Goal: Task Accomplishment & Management: Use online tool/utility

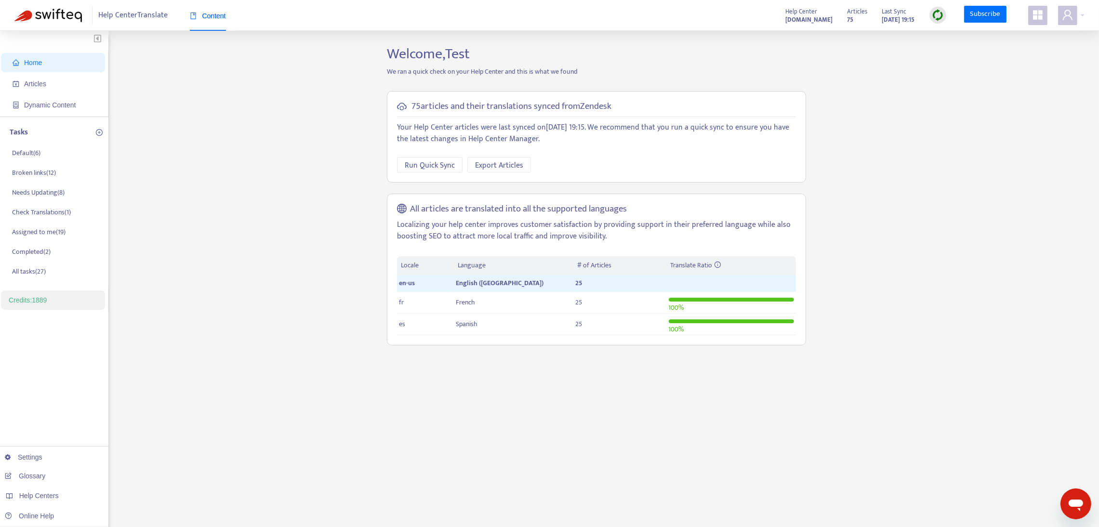
click at [1039, 20] on icon "appstore" at bounding box center [1038, 15] width 12 height 12
click at [981, 191] on link "Help Center Manager" at bounding box center [989, 194] width 70 height 11
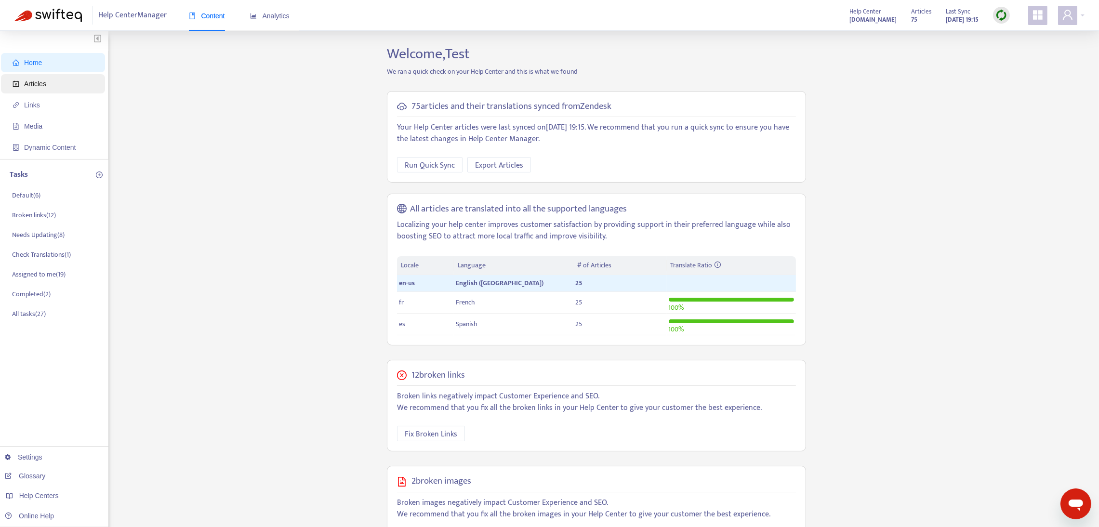
click at [29, 84] on span "Articles" at bounding box center [35, 84] width 22 height 8
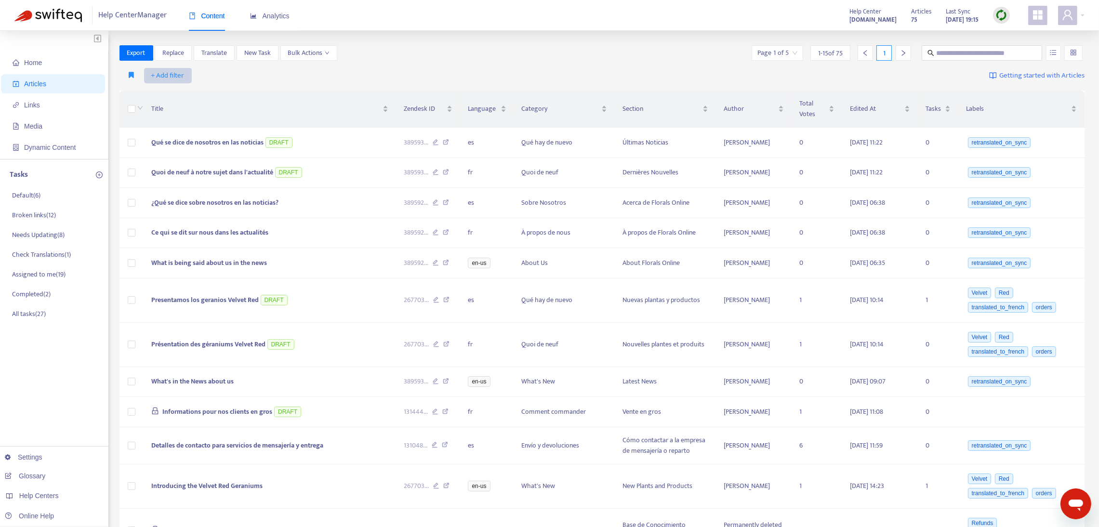
click at [170, 73] on span "+ Add filter" at bounding box center [167, 76] width 33 height 12
click at [183, 110] on span "Default Language" at bounding box center [181, 110] width 60 height 11
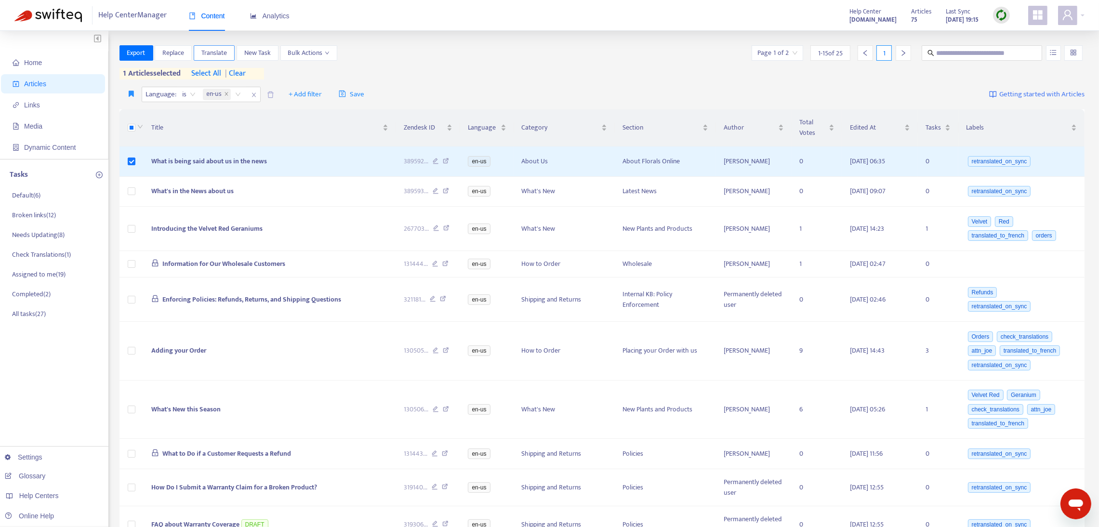
click at [215, 55] on span "Translate" at bounding box center [214, 53] width 26 height 11
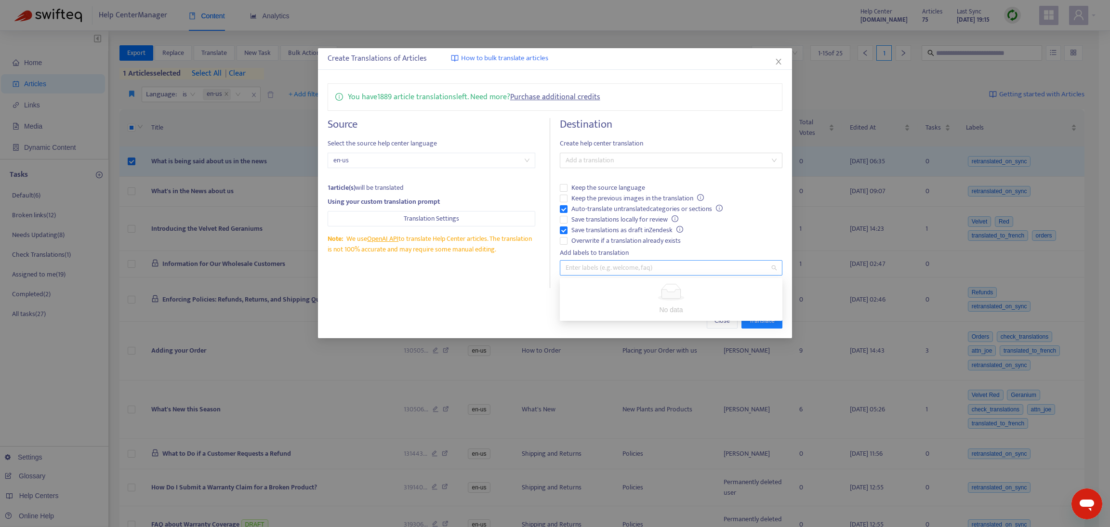
click at [634, 264] on div at bounding box center [666, 268] width 208 height 12
type input "***"
click at [638, 283] on div "aaa" at bounding box center [671, 287] width 207 height 11
click at [725, 328] on button "Close" at bounding box center [722, 320] width 31 height 15
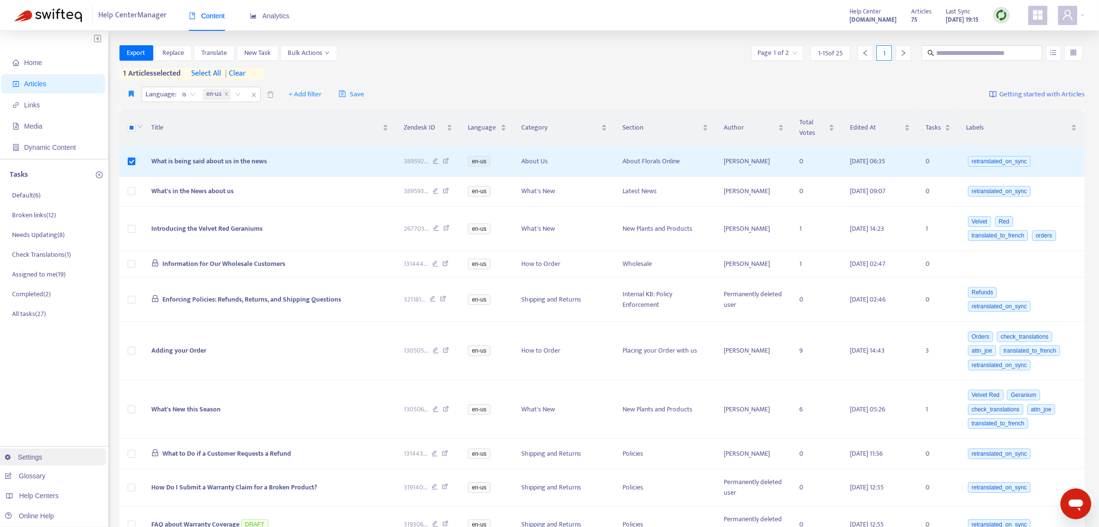
click at [42, 458] on link "Settings" at bounding box center [24, 457] width 38 height 8
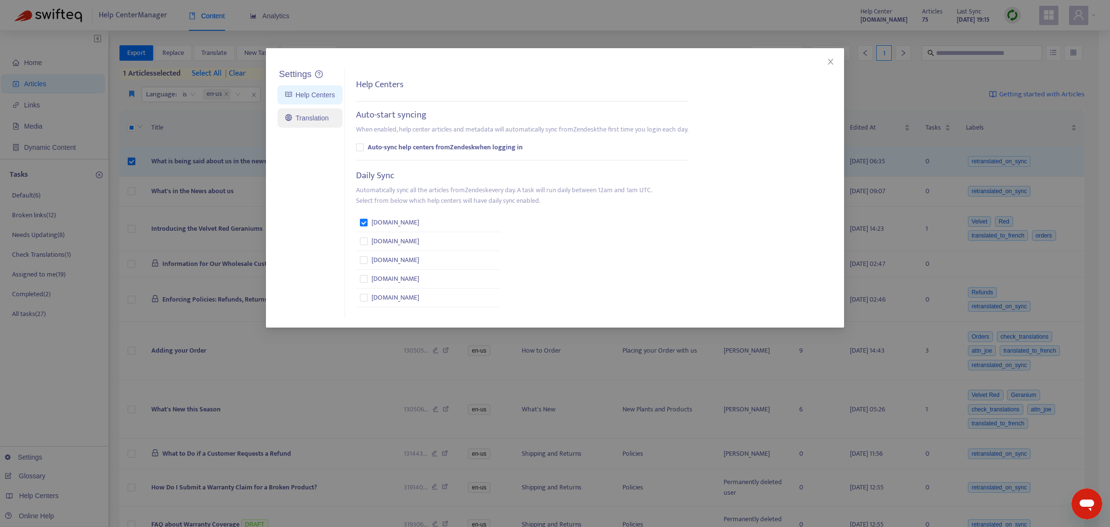
click at [322, 122] on link "Translation" at bounding box center [306, 118] width 43 height 8
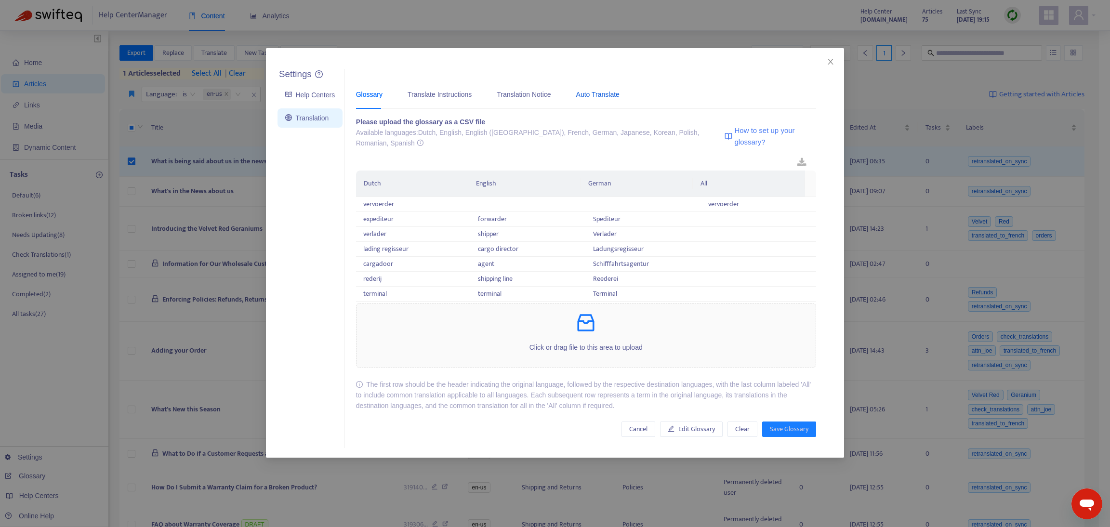
click at [607, 89] on div "Auto Translate" at bounding box center [597, 94] width 43 height 11
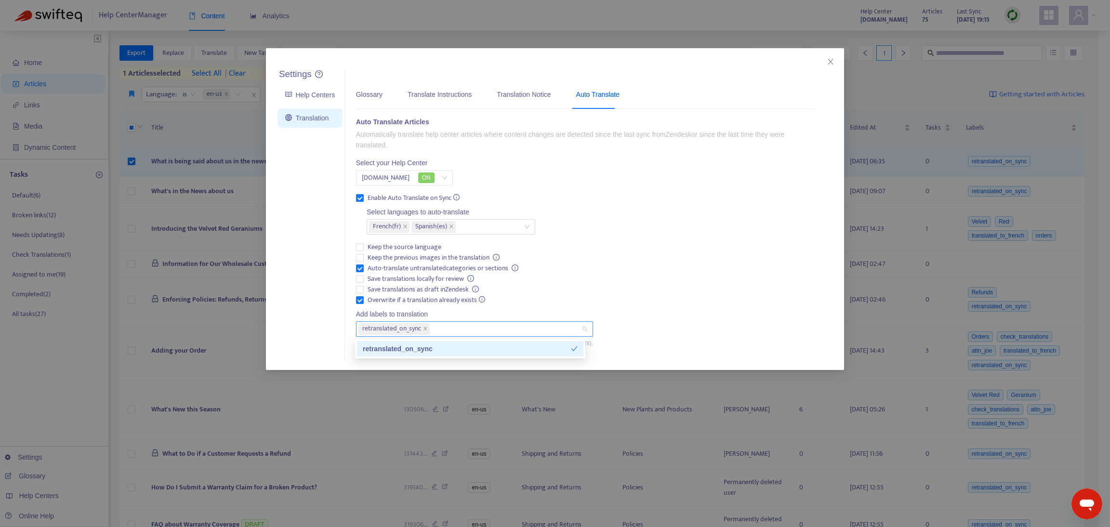
click at [435, 324] on div "retranslated_on_sync" at bounding box center [470, 328] width 223 height 13
type input "***"
click at [414, 347] on div "aaa" at bounding box center [470, 349] width 215 height 11
click at [449, 330] on icon "close" at bounding box center [450, 329] width 5 height 5
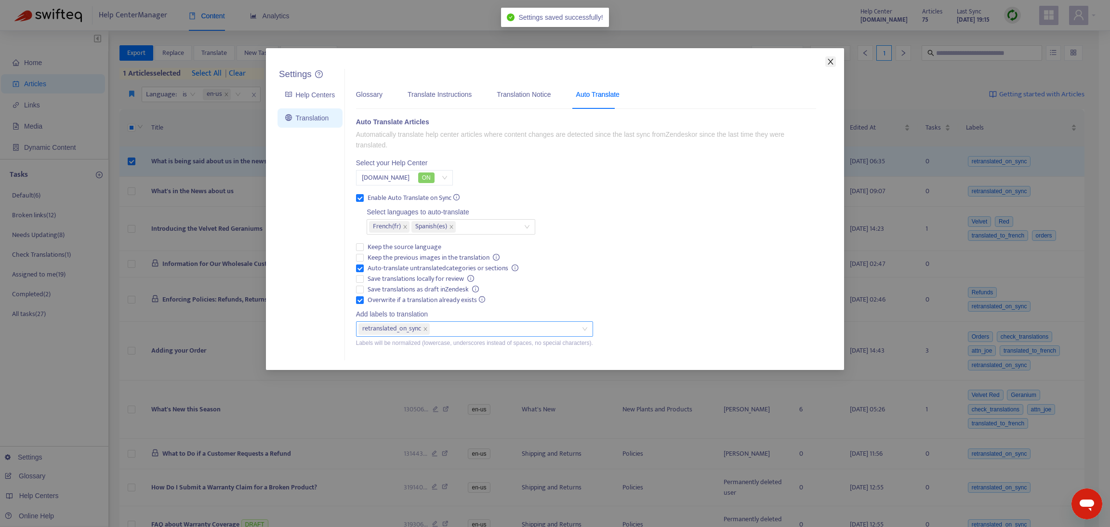
click at [829, 64] on icon "close" at bounding box center [831, 62] width 8 height 8
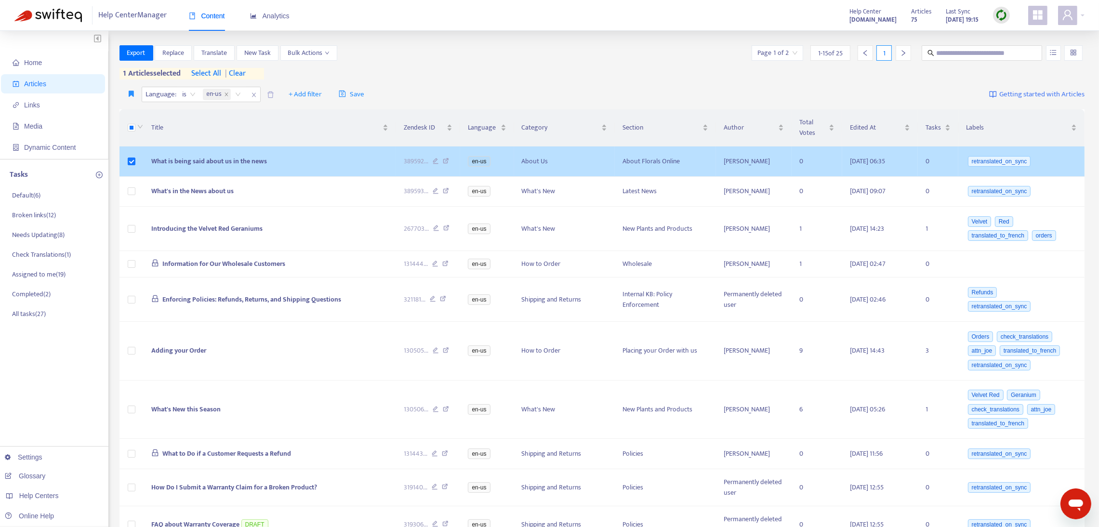
click at [329, 151] on td "What is being said about us in the news" at bounding box center [270, 161] width 253 height 30
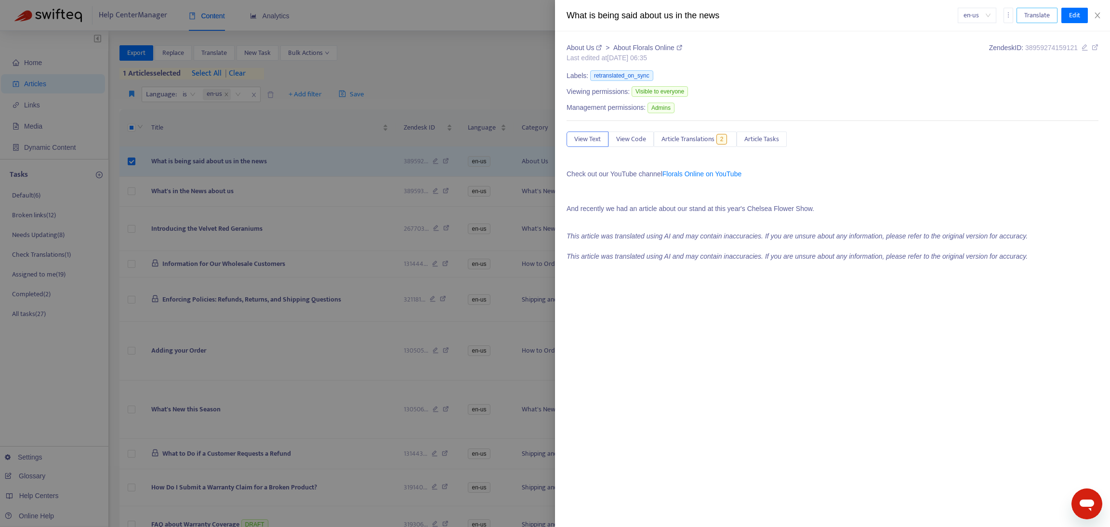
click at [1028, 16] on span "Translate" at bounding box center [1038, 15] width 26 height 11
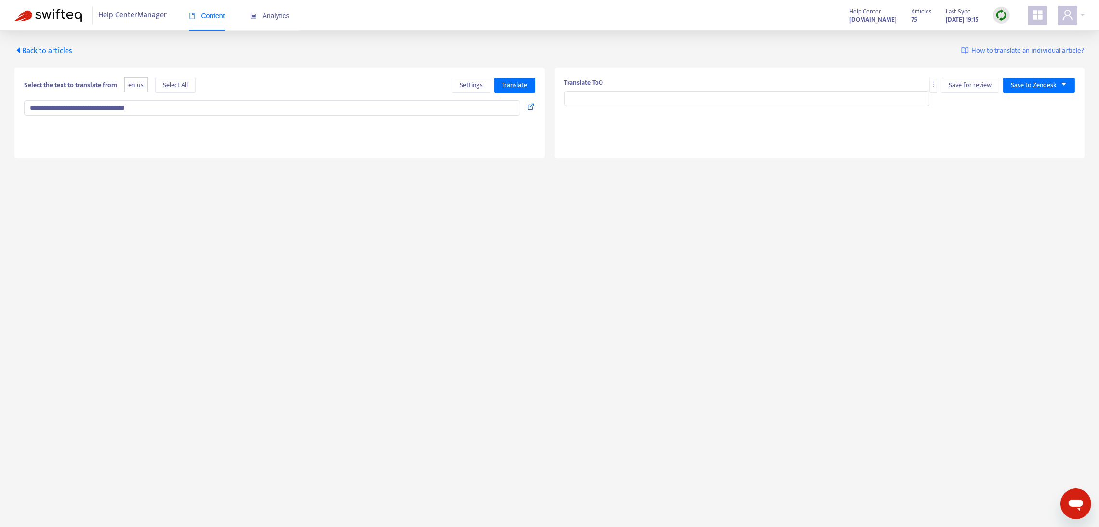
type input "**********"
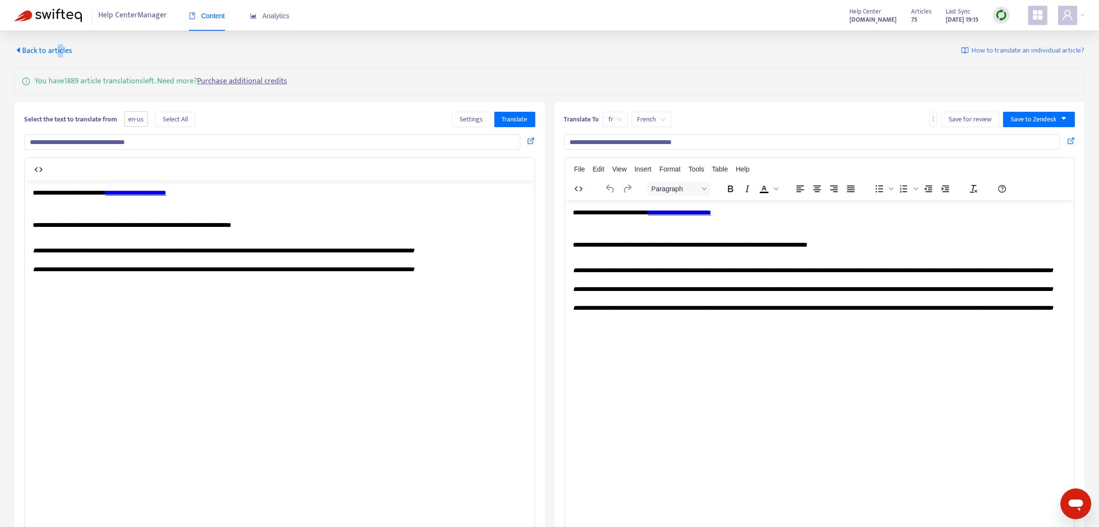
drag, startPoint x: 57, startPoint y: 47, endPoint x: 61, endPoint y: 50, distance: 5.0
click at [61, 50] on span "Back to articles" at bounding box center [43, 50] width 58 height 13
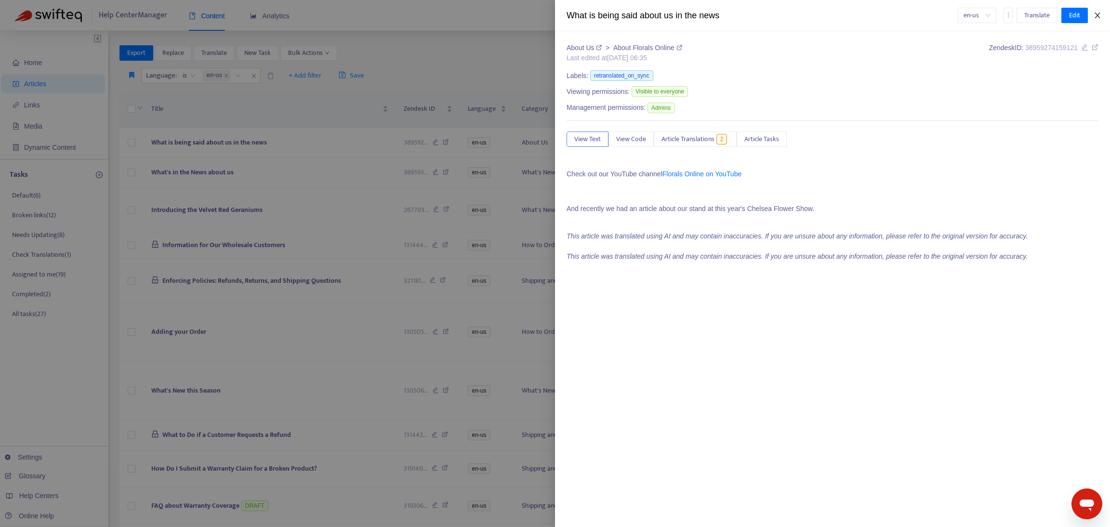
click at [1096, 17] on icon "close" at bounding box center [1097, 16] width 5 height 6
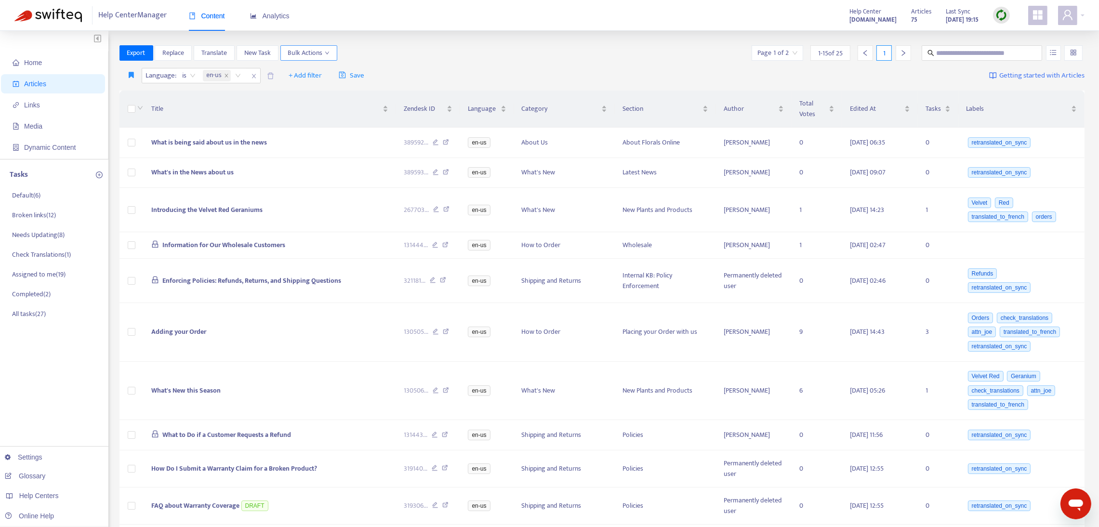
click at [326, 52] on icon "down" at bounding box center [327, 53] width 5 height 5
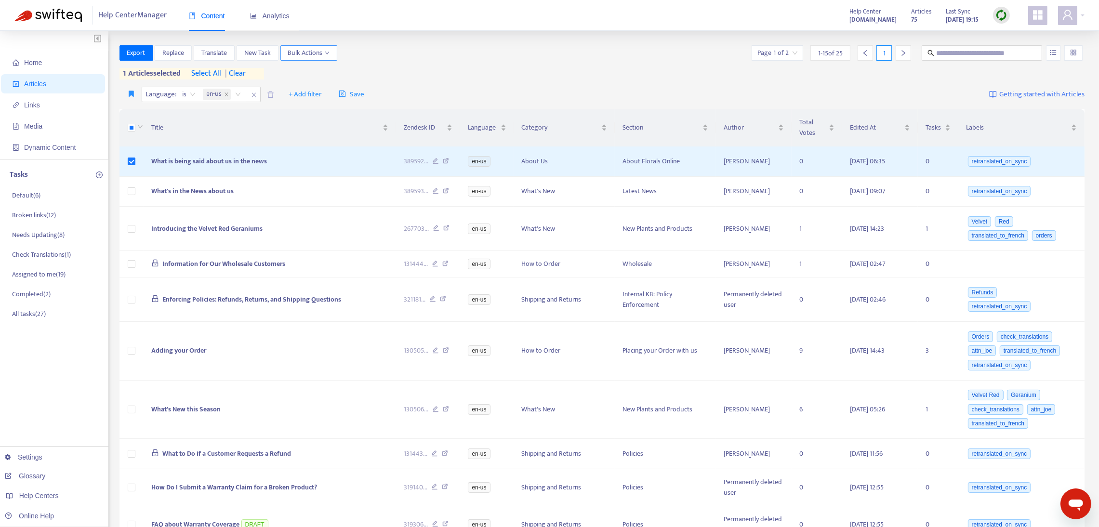
click at [328, 53] on icon "down" at bounding box center [327, 53] width 4 height 3
click at [313, 87] on span "Change Labels" at bounding box center [310, 87] width 41 height 11
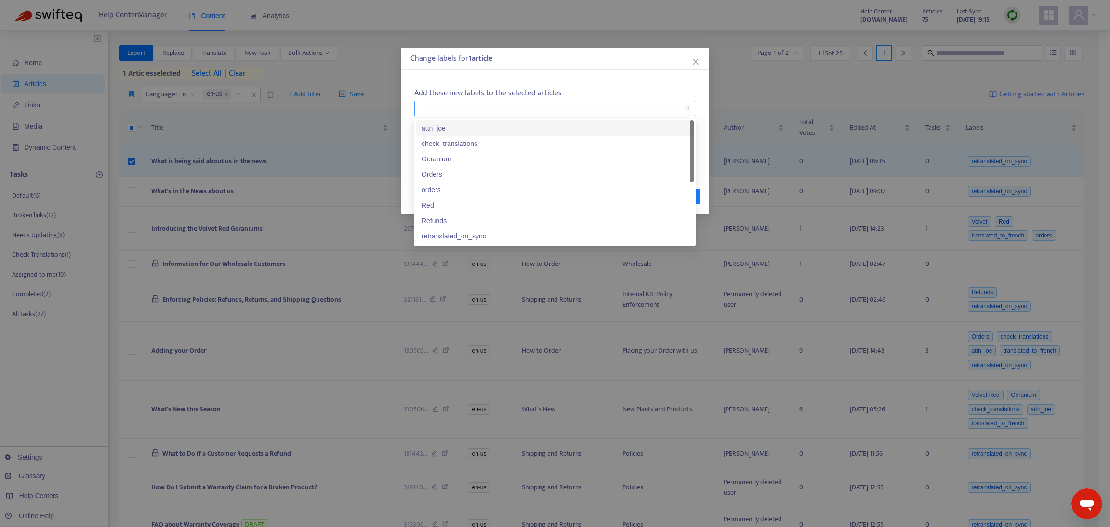
click at [434, 102] on div at bounding box center [555, 108] width 282 height 15
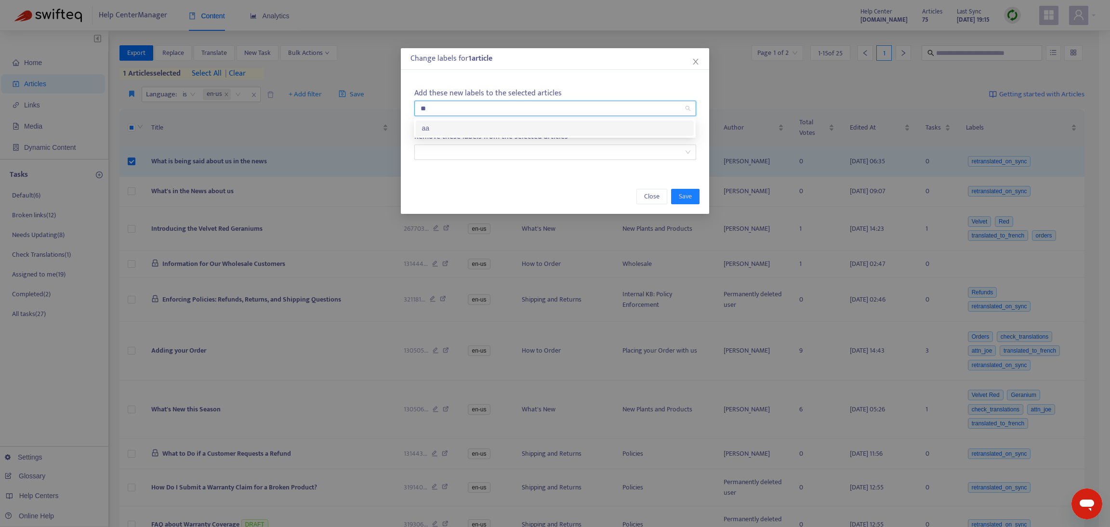
type input "***"
click at [439, 125] on div "aaa" at bounding box center [555, 128] width 266 height 11
click at [437, 109] on span "aaa" at bounding box center [428, 109] width 23 height 12
click at [433, 109] on icon "close" at bounding box center [435, 108] width 5 height 5
click at [442, 150] on div at bounding box center [550, 152] width 267 height 12
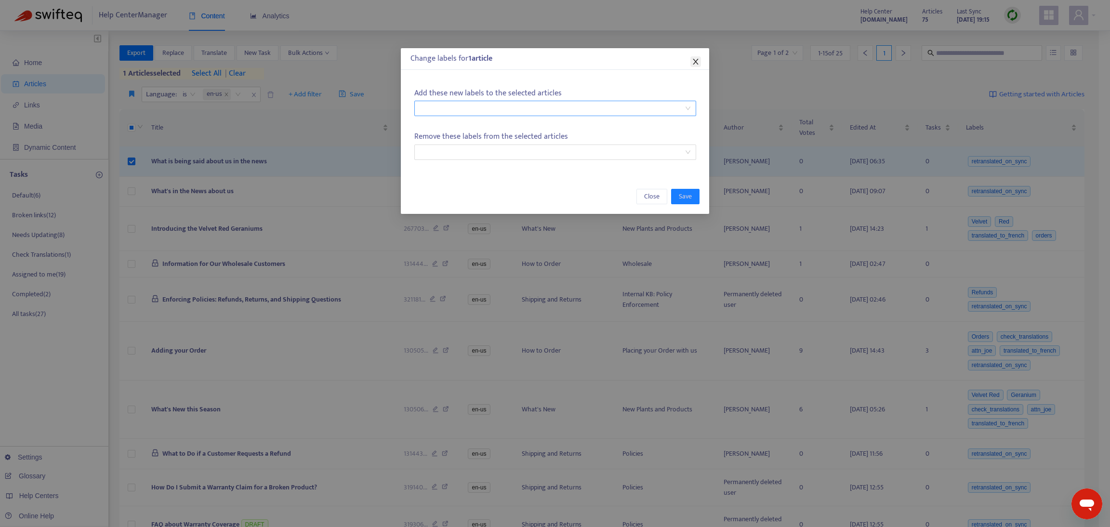
click at [698, 64] on icon "close" at bounding box center [695, 62] width 5 height 6
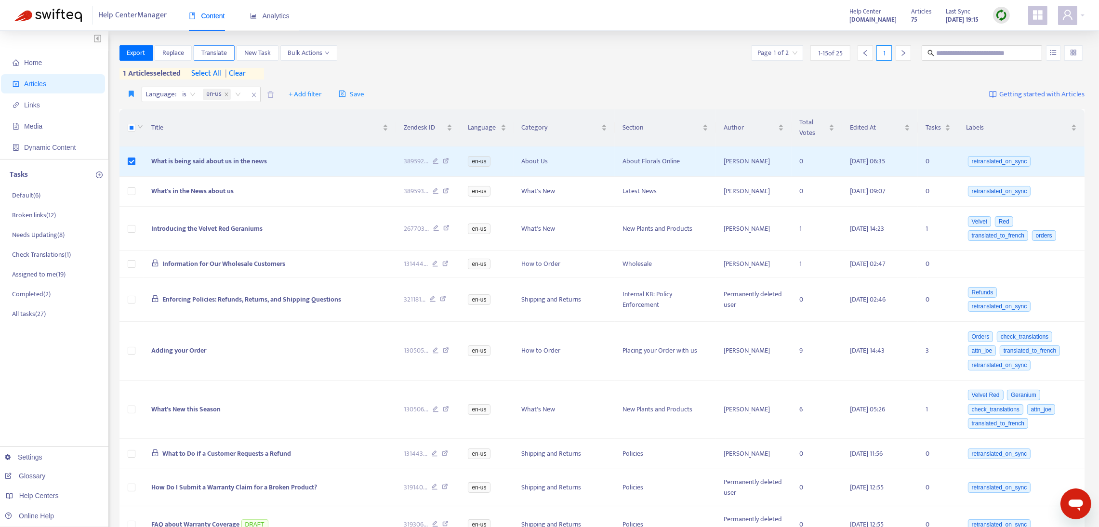
click at [224, 52] on span "Translate" at bounding box center [214, 53] width 26 height 11
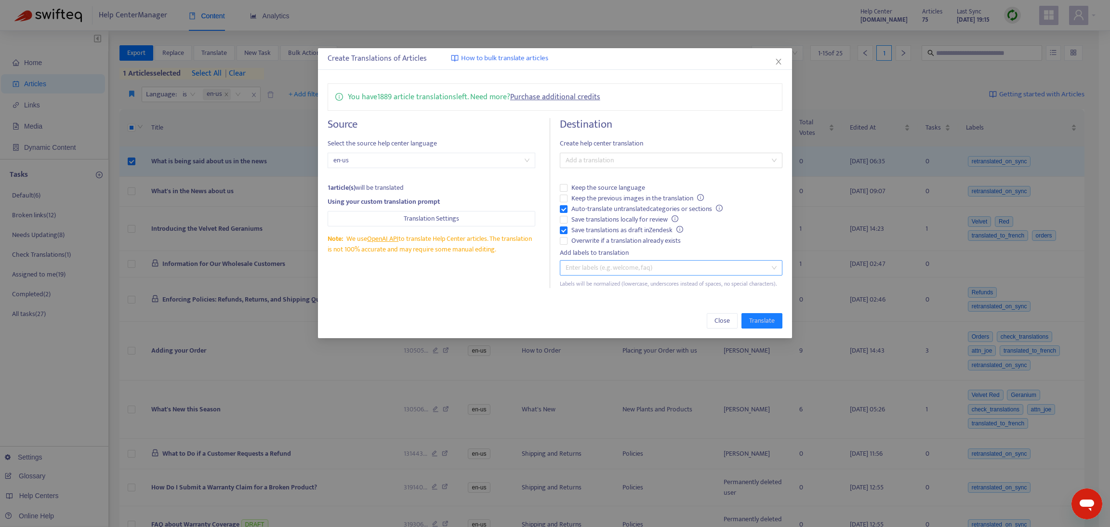
click at [631, 272] on div at bounding box center [666, 268] width 208 height 12
type input "*******"
click at [722, 324] on span "Close" at bounding box center [722, 321] width 15 height 11
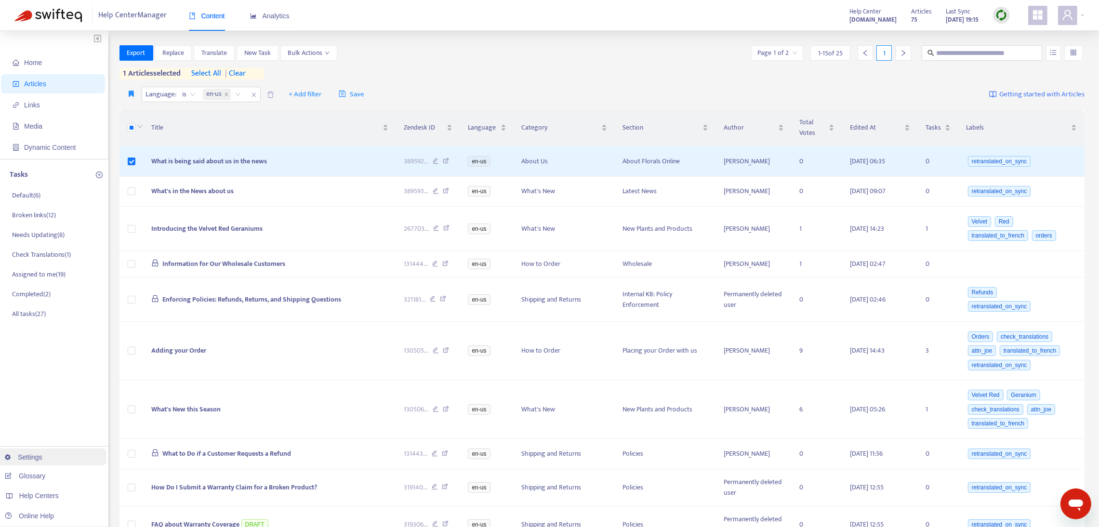
click at [35, 456] on link "Settings" at bounding box center [24, 457] width 38 height 8
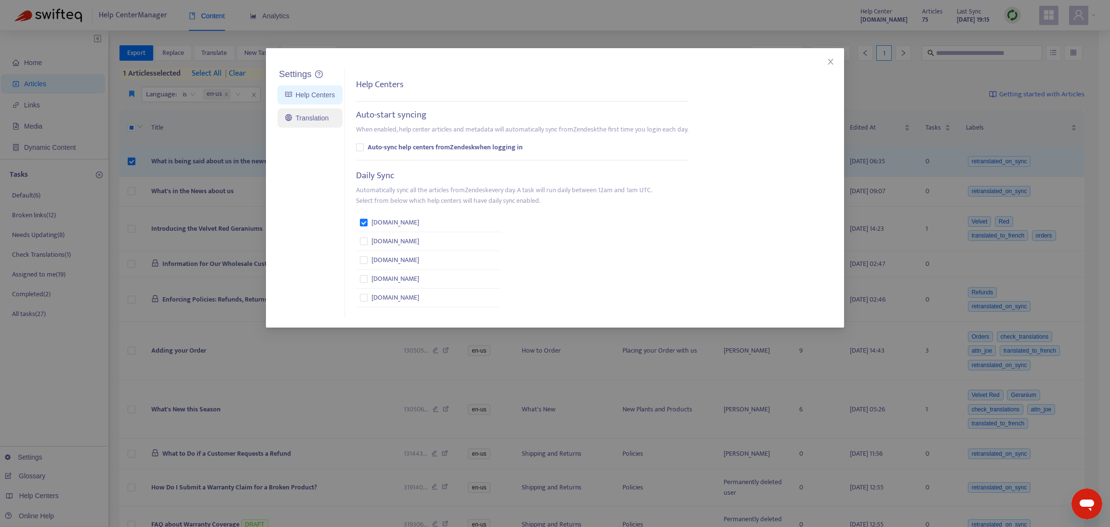
click at [313, 121] on link "Translation" at bounding box center [306, 118] width 43 height 8
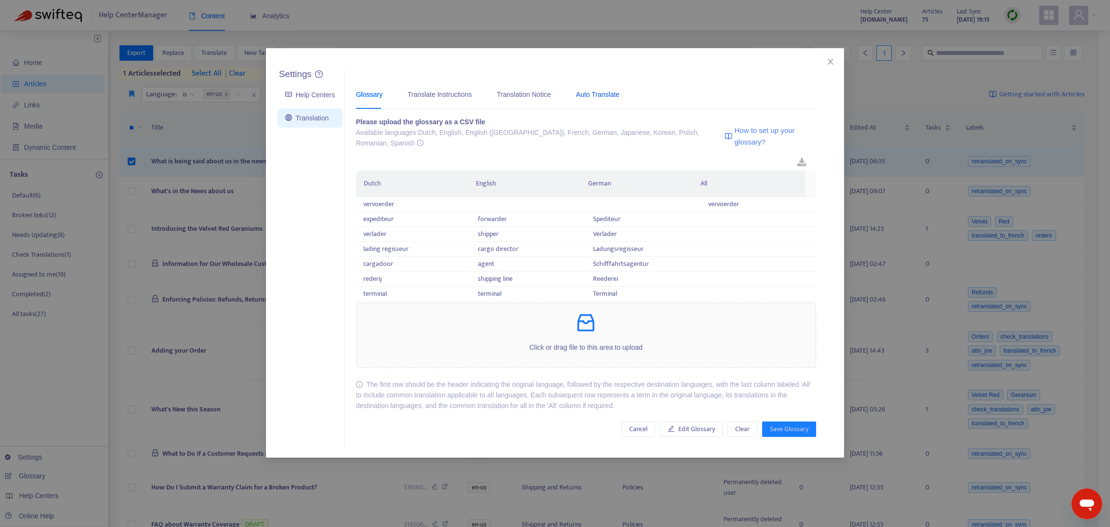
drag, startPoint x: 577, startPoint y: 93, endPoint x: 568, endPoint y: 113, distance: 21.6
click at [577, 94] on div "Auto Translate" at bounding box center [597, 94] width 43 height 11
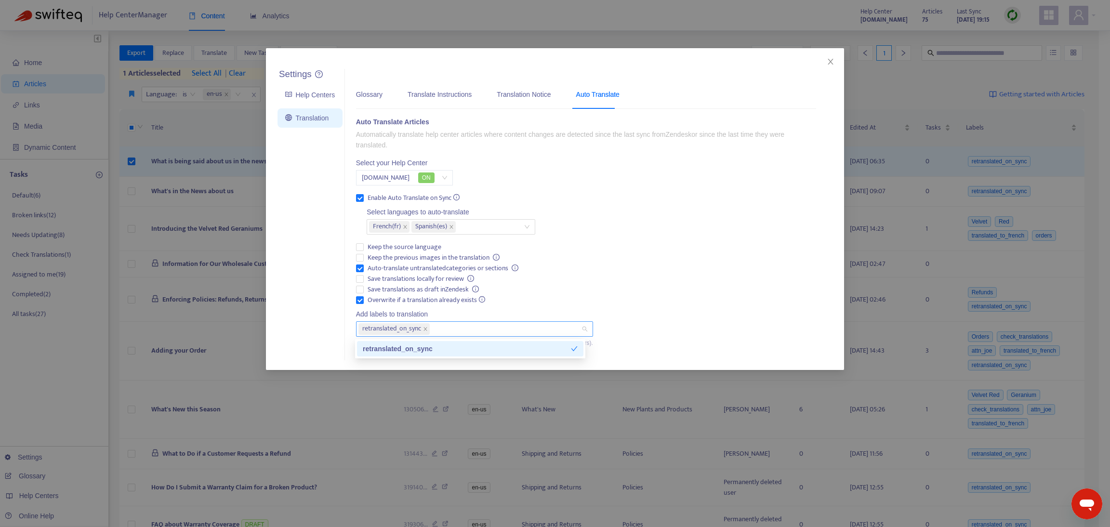
click at [497, 331] on div "retranslated_on_sync" at bounding box center [470, 328] width 223 height 13
type input "*******"
click at [494, 346] on div "[PERSON_NAME]" at bounding box center [470, 349] width 215 height 11
click at [461, 326] on span at bounding box center [461, 329] width 5 height 12
drag, startPoint x: 830, startPoint y: 62, endPoint x: 614, endPoint y: 111, distance: 221.9
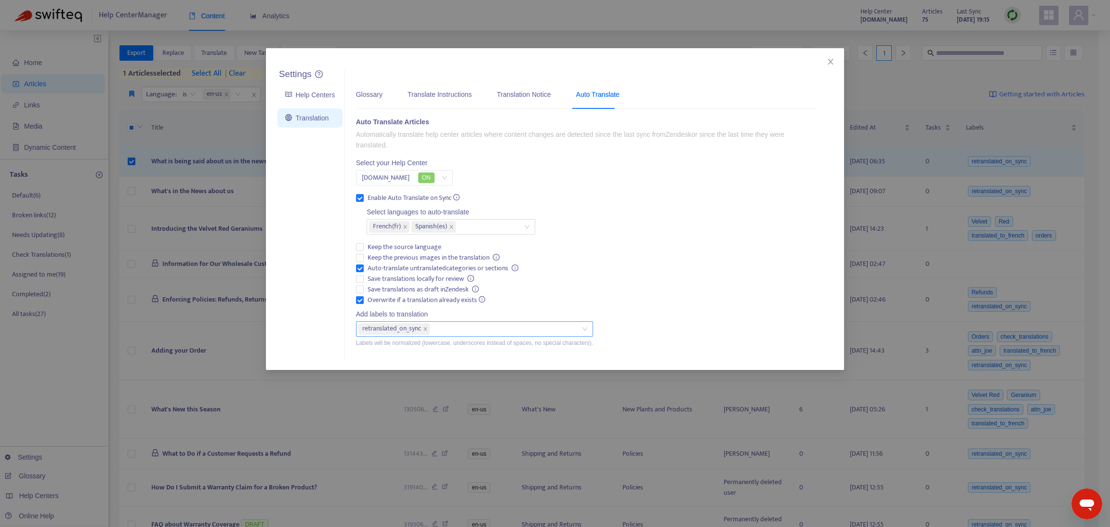
click at [828, 62] on icon "close" at bounding box center [831, 62] width 8 height 8
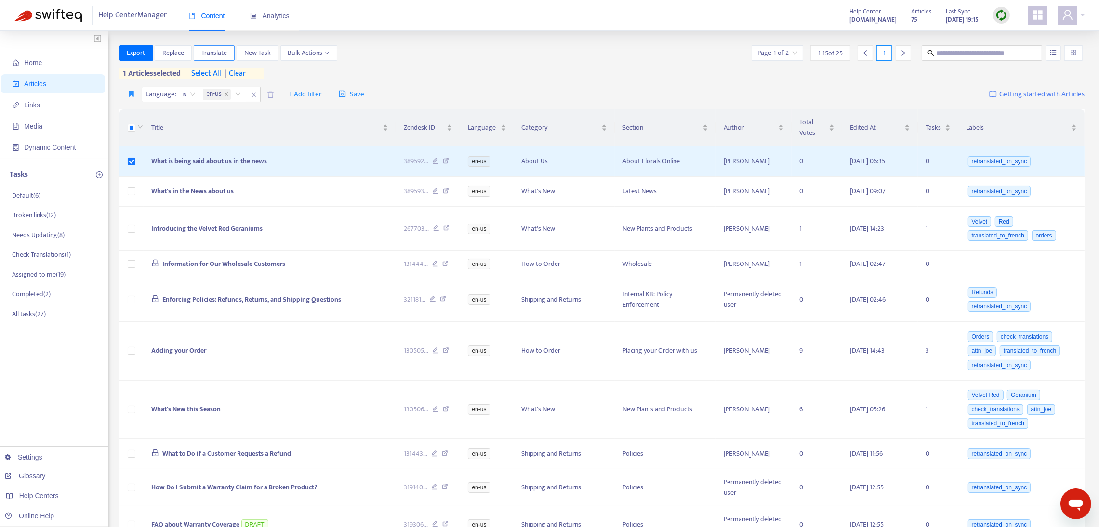
click at [209, 48] on span "Translate" at bounding box center [214, 53] width 26 height 11
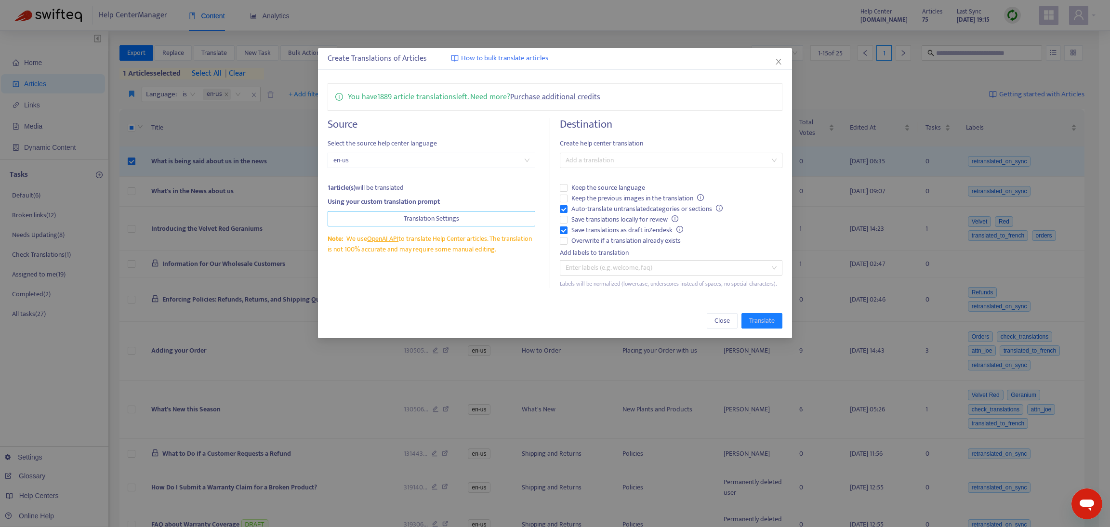
click at [386, 209] on div "Source Select the source help center language en-us 1 article(s) will be transl…" at bounding box center [439, 203] width 223 height 170
click at [387, 215] on button "Translation Settings" at bounding box center [432, 218] width 208 height 15
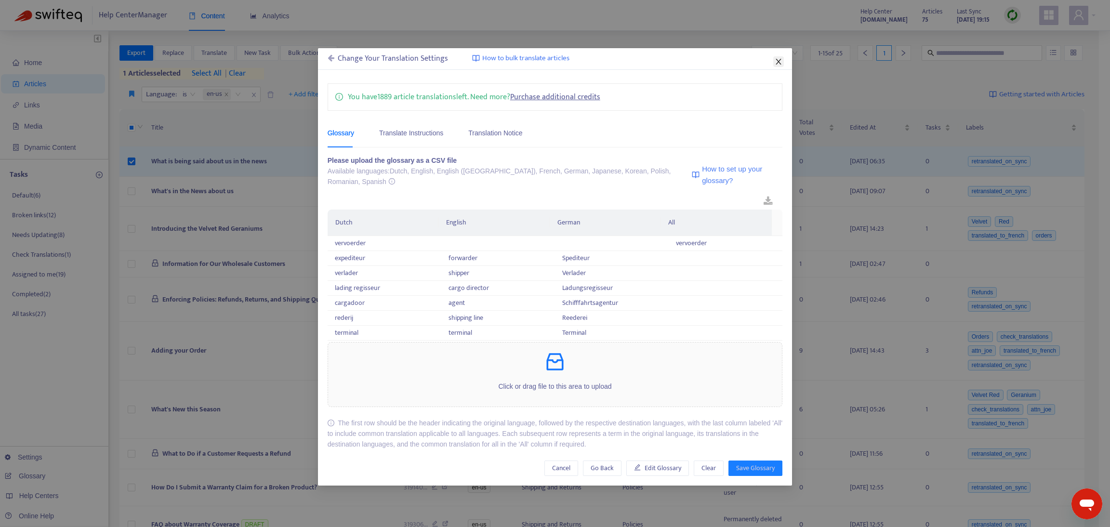
click at [777, 64] on icon "close" at bounding box center [779, 62] width 8 height 8
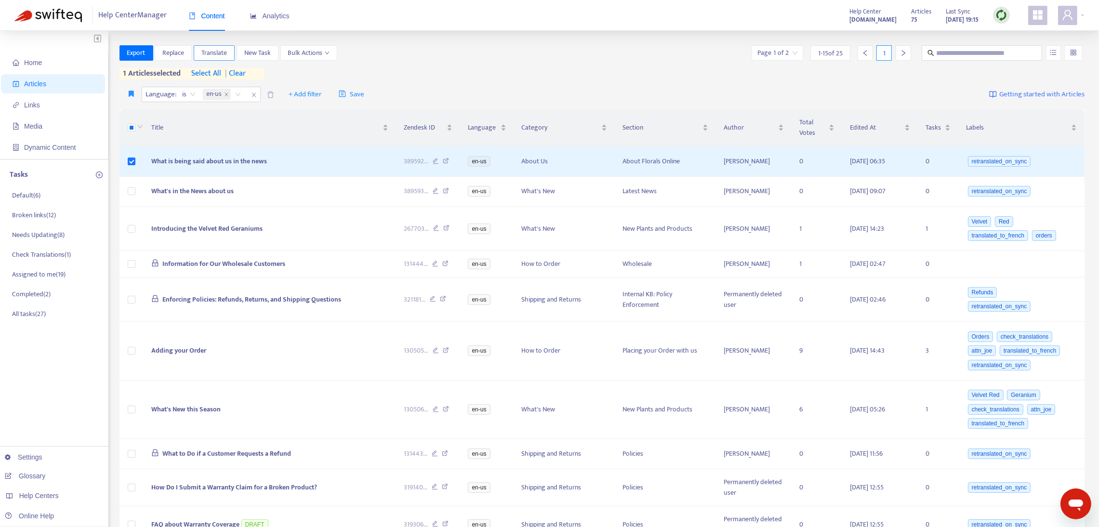
click at [214, 52] on span "Translate" at bounding box center [214, 53] width 26 height 11
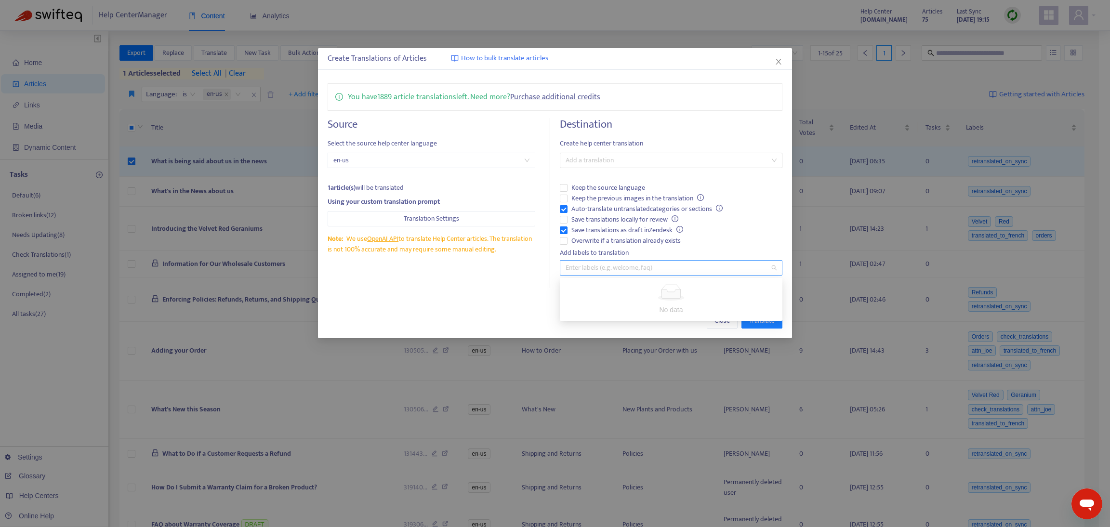
click at [608, 267] on div at bounding box center [666, 268] width 208 height 12
type input "*******"
click at [595, 267] on span "aaa_joe" at bounding box center [579, 268] width 34 height 12
click at [593, 267] on icon "close" at bounding box center [592, 267] width 3 height 3
click at [719, 319] on span "Close" at bounding box center [722, 321] width 15 height 11
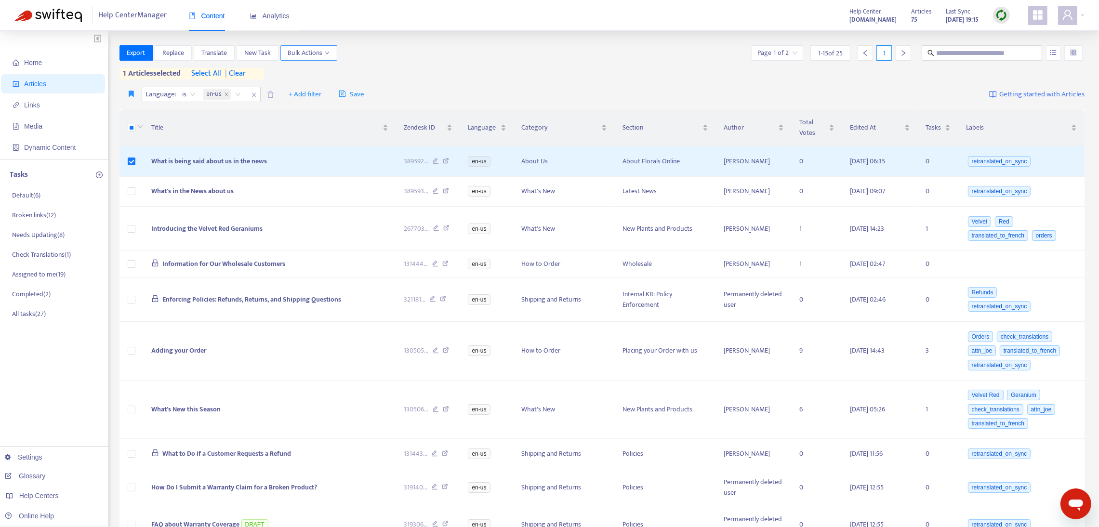
click at [329, 52] on icon "down" at bounding box center [327, 53] width 5 height 5
click at [310, 88] on span "Change Labels" at bounding box center [310, 87] width 41 height 11
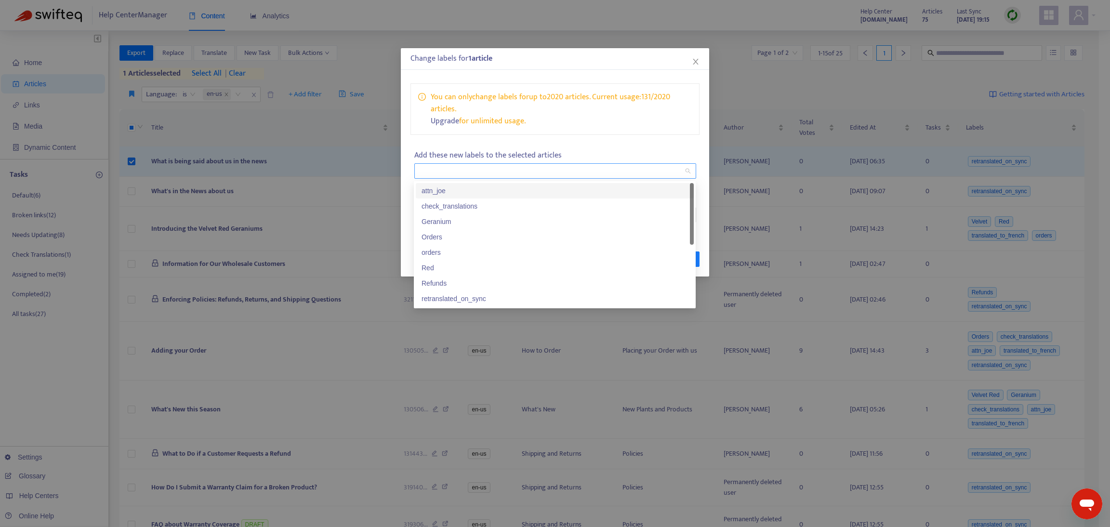
click at [465, 168] on div at bounding box center [550, 171] width 267 height 12
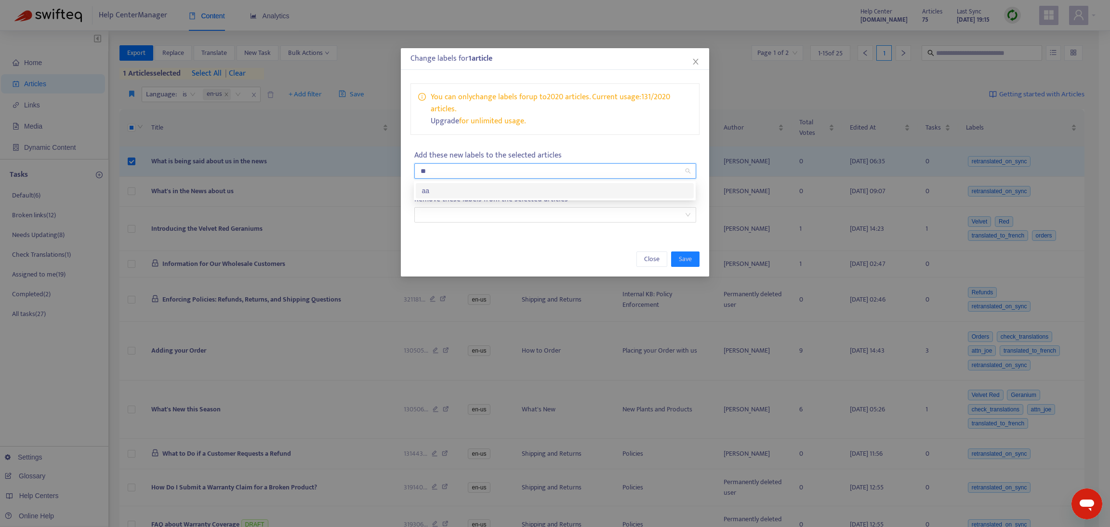
type input "*"
type input "*******"
type input "**********"
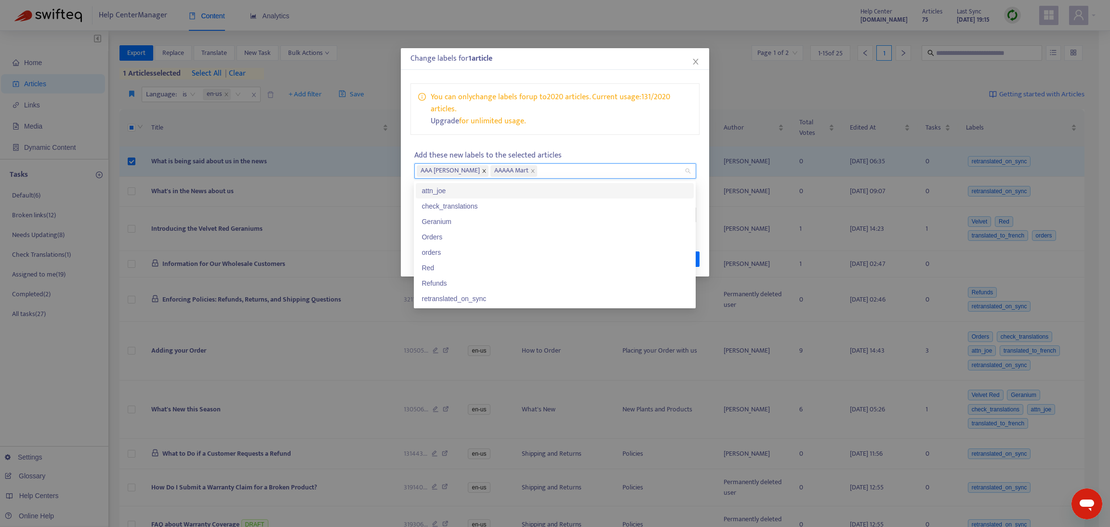
click at [482, 171] on icon "close" at bounding box center [484, 171] width 5 height 5
click at [460, 172] on icon "close" at bounding box center [459, 171] width 5 height 5
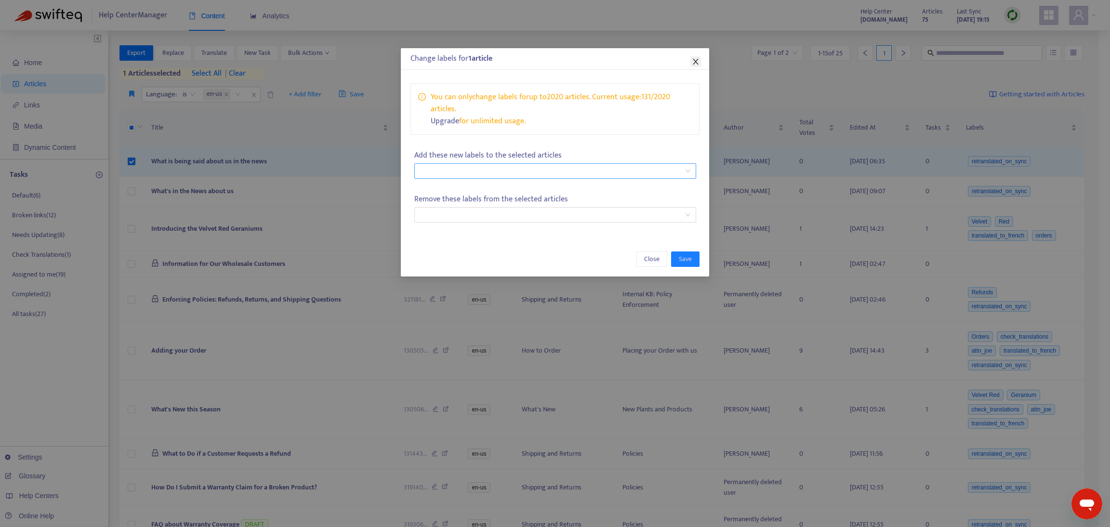
click at [693, 58] on icon "close" at bounding box center [696, 62] width 8 height 8
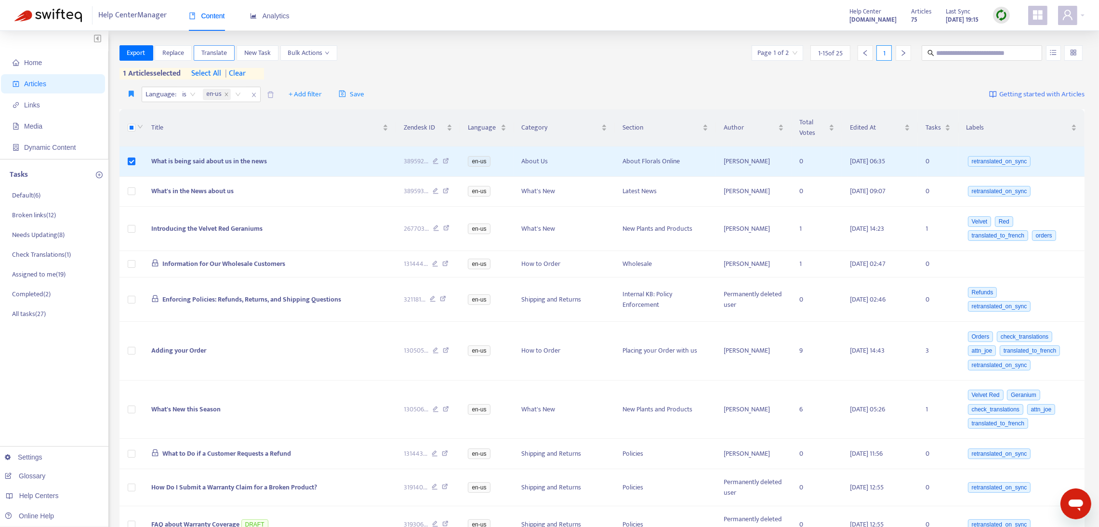
click at [225, 56] on span "Translate" at bounding box center [214, 53] width 26 height 11
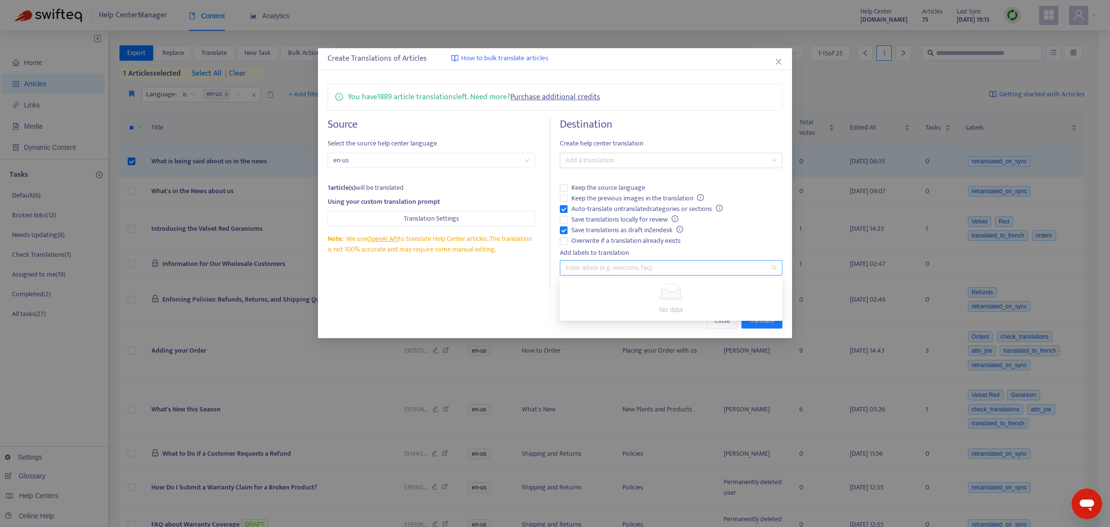
click at [596, 266] on div at bounding box center [666, 268] width 208 height 12
type input "**********"
click at [608, 290] on div "Aaaaa Mart" at bounding box center [671, 287] width 207 height 11
drag, startPoint x: 727, startPoint y: 322, endPoint x: 837, endPoint y: 244, distance: 134.9
click at [727, 322] on span "Close" at bounding box center [722, 321] width 15 height 11
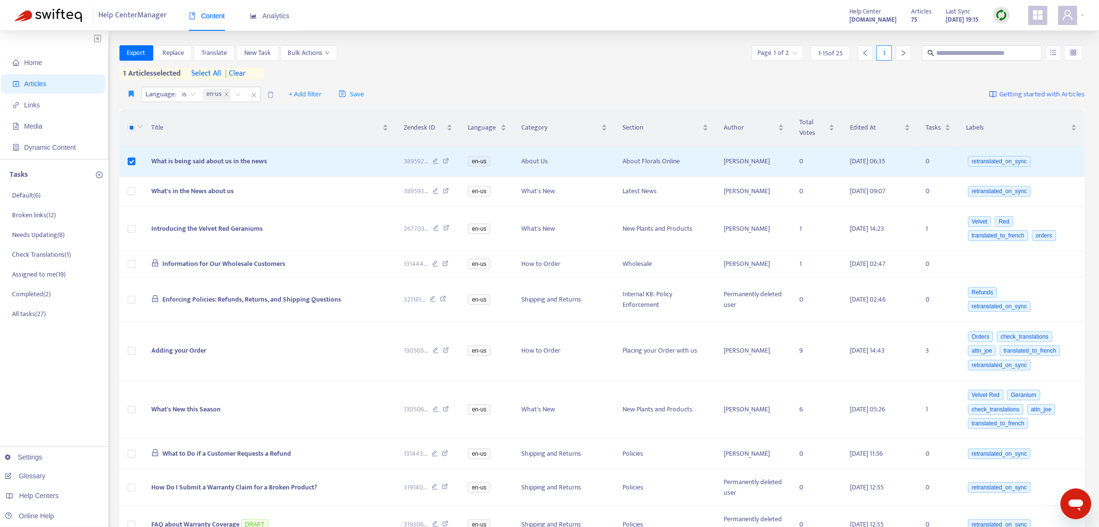
click at [1035, 19] on icon "appstore" at bounding box center [1038, 15] width 10 height 10
click at [49, 148] on span "Dynamic Content" at bounding box center [50, 148] width 52 height 8
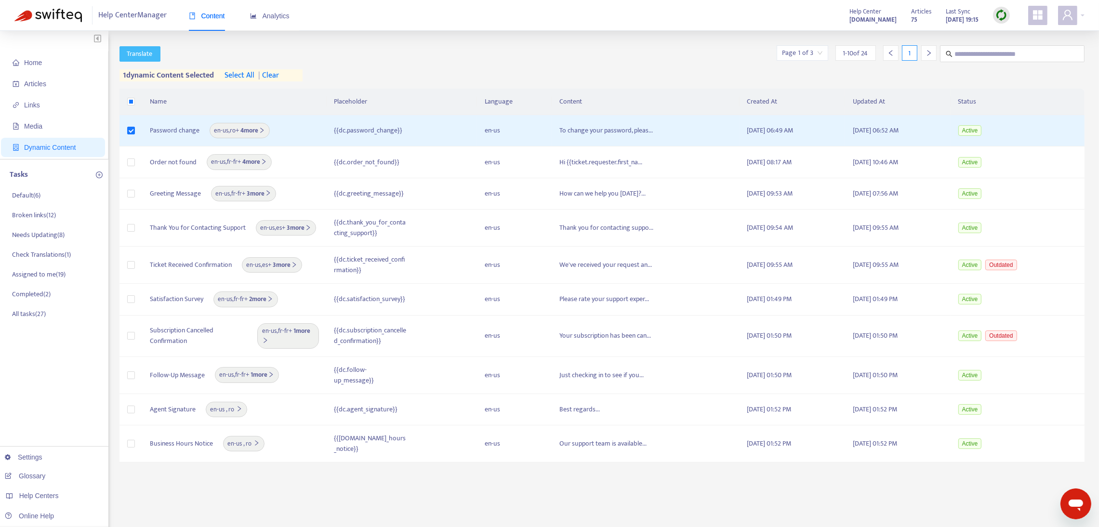
click at [134, 56] on span "Translate" at bounding box center [140, 54] width 26 height 11
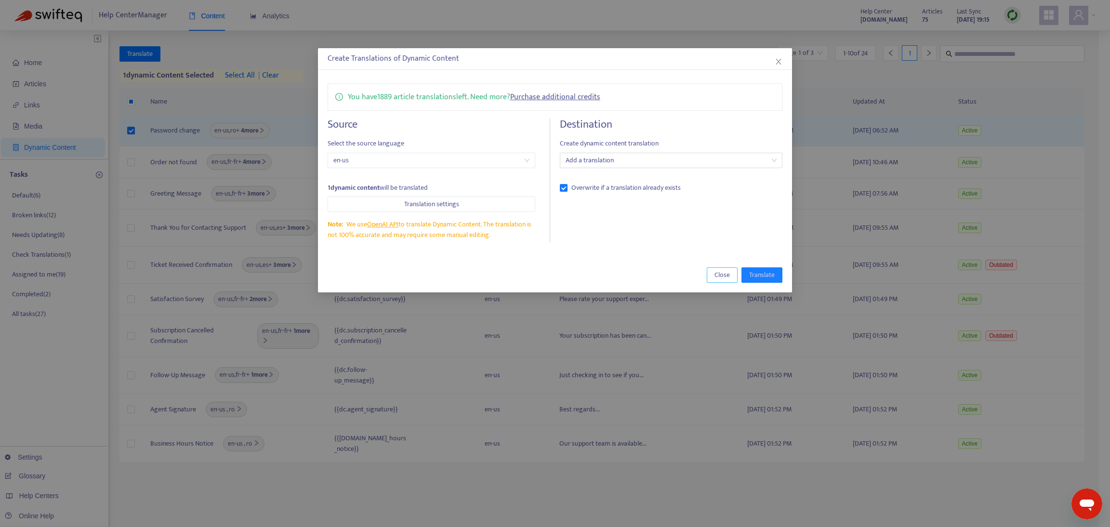
drag, startPoint x: 723, startPoint y: 277, endPoint x: 151, endPoint y: 512, distance: 618.9
click at [722, 277] on span "Close" at bounding box center [722, 275] width 15 height 11
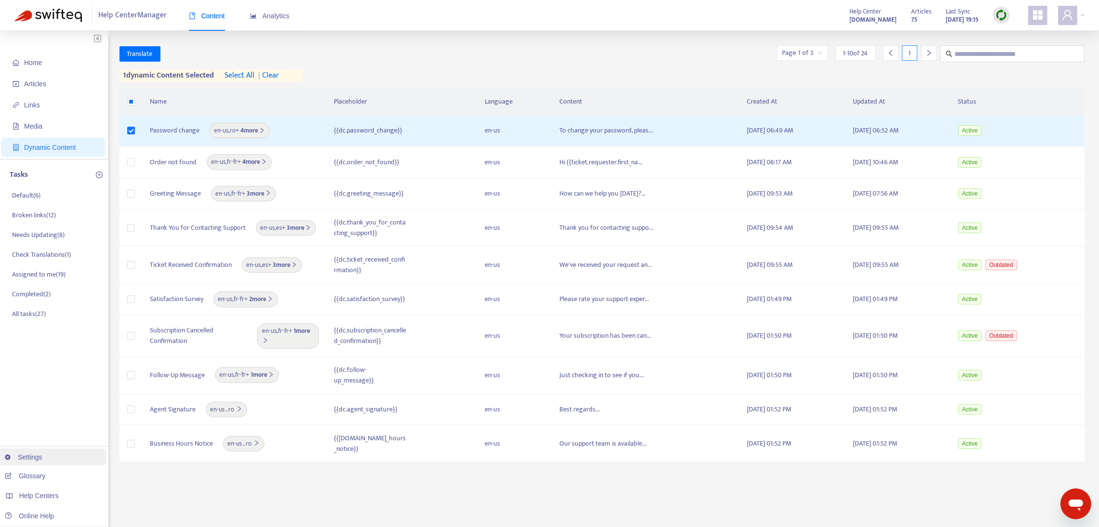
click at [19, 455] on link "Settings" at bounding box center [24, 457] width 38 height 8
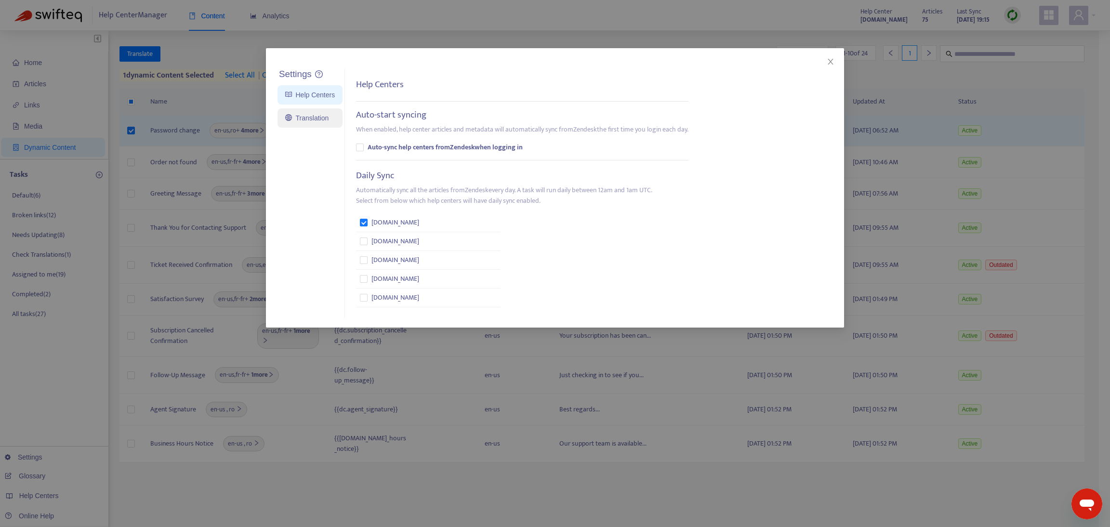
click at [316, 114] on link "Translation" at bounding box center [306, 118] width 43 height 8
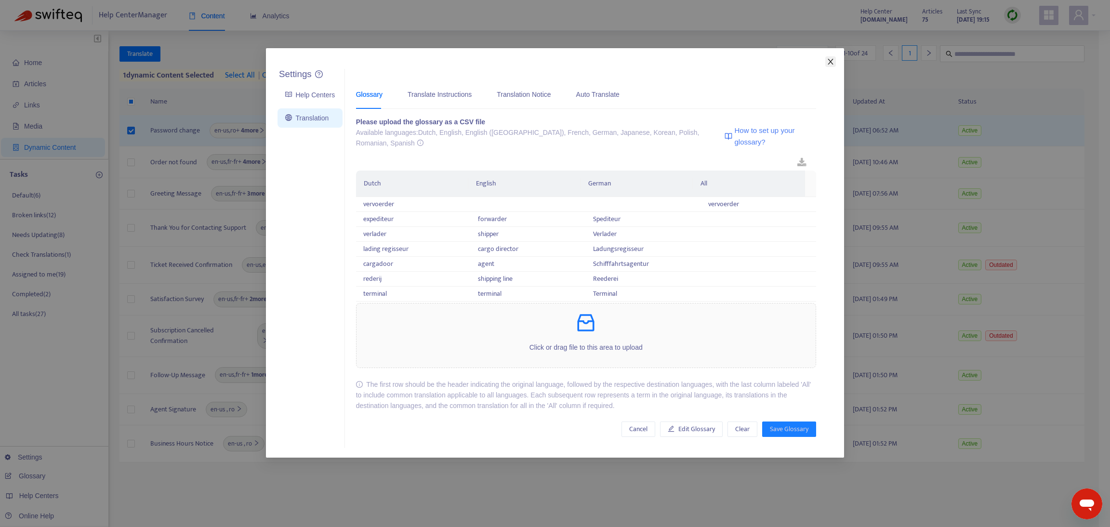
click at [829, 61] on icon "close" at bounding box center [831, 62] width 8 height 8
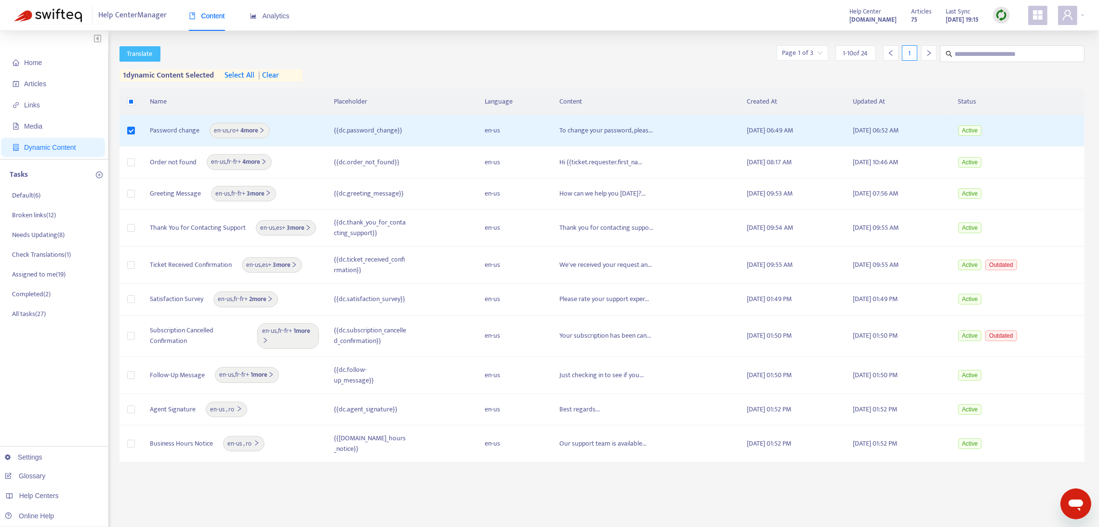
click at [139, 52] on span "Translate" at bounding box center [140, 54] width 26 height 11
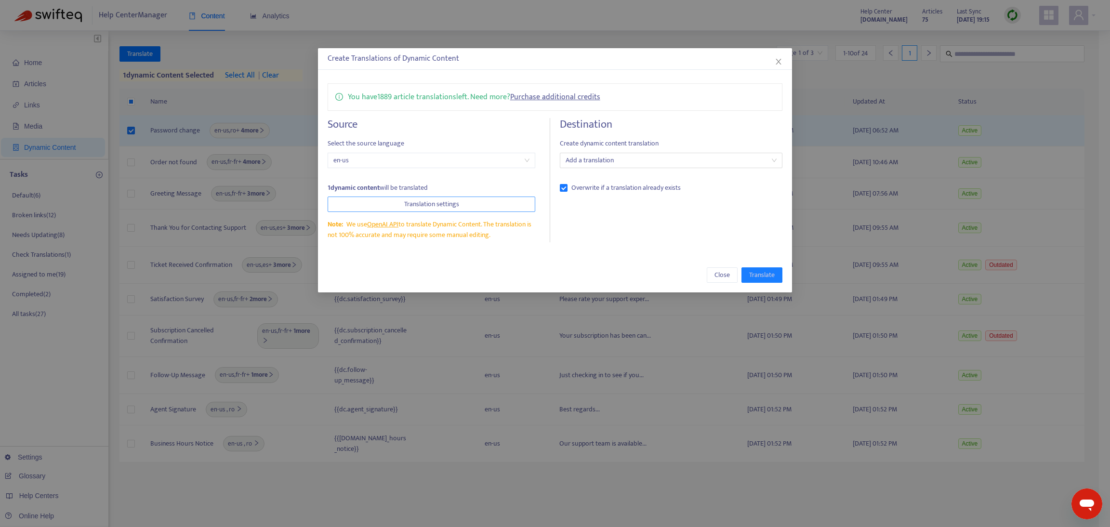
click at [378, 202] on button "Translation settings" at bounding box center [432, 204] width 208 height 15
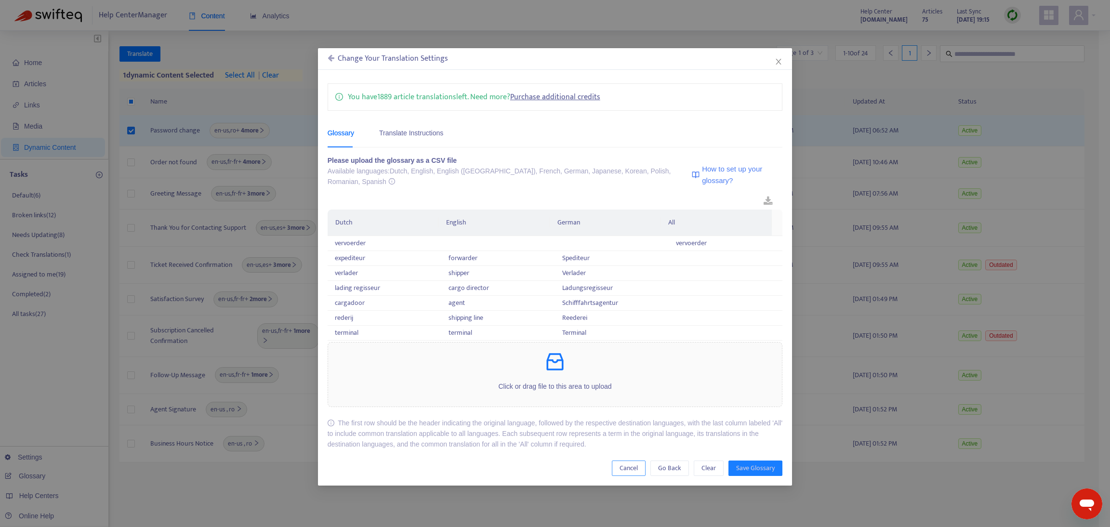
click at [634, 463] on span "Cancel" at bounding box center [629, 468] width 18 height 11
click at [777, 58] on icon "close" at bounding box center [779, 62] width 8 height 8
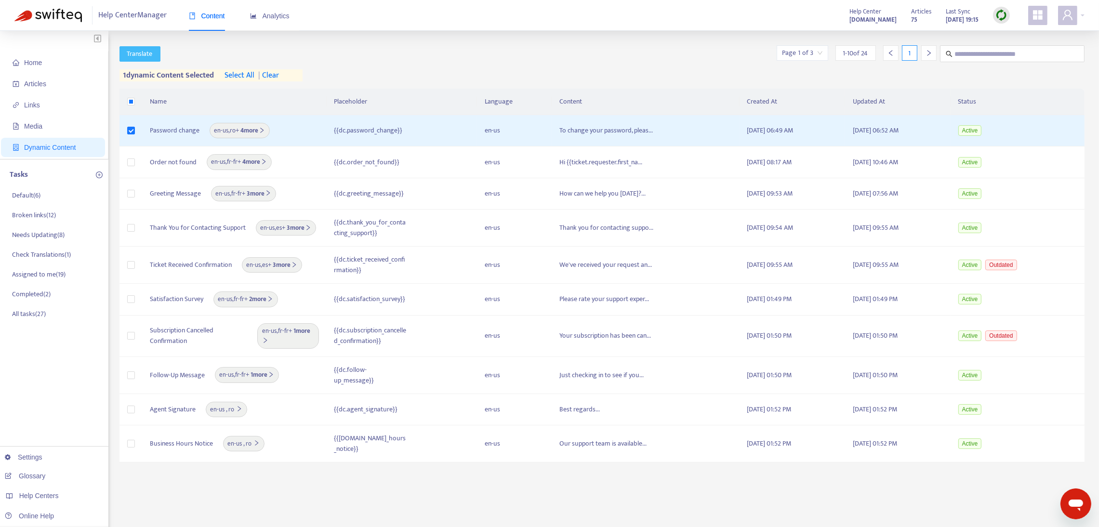
click at [156, 51] on button "Translate" at bounding box center [140, 53] width 41 height 15
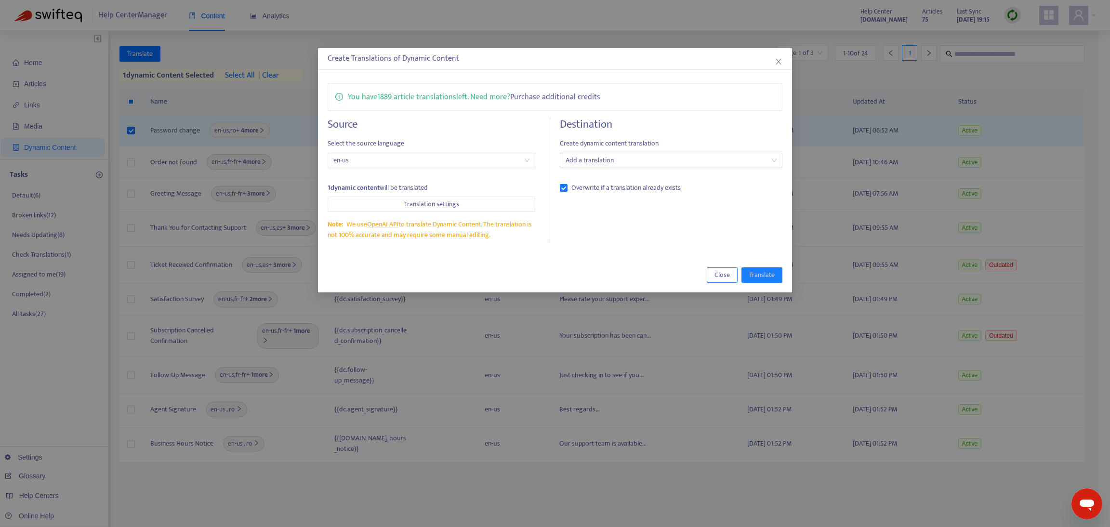
click at [720, 272] on span "Close" at bounding box center [722, 275] width 15 height 11
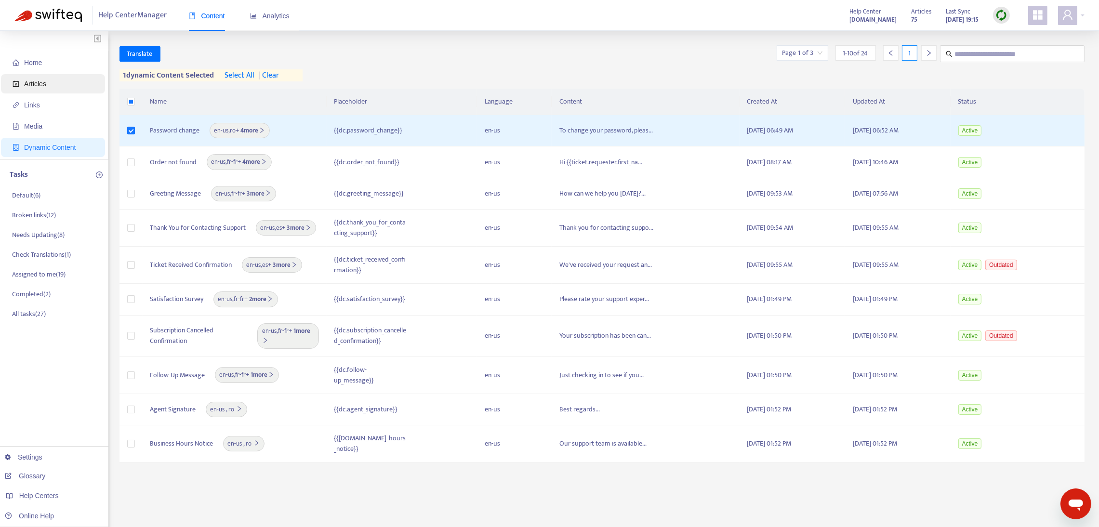
click at [24, 85] on span "Articles" at bounding box center [35, 84] width 22 height 8
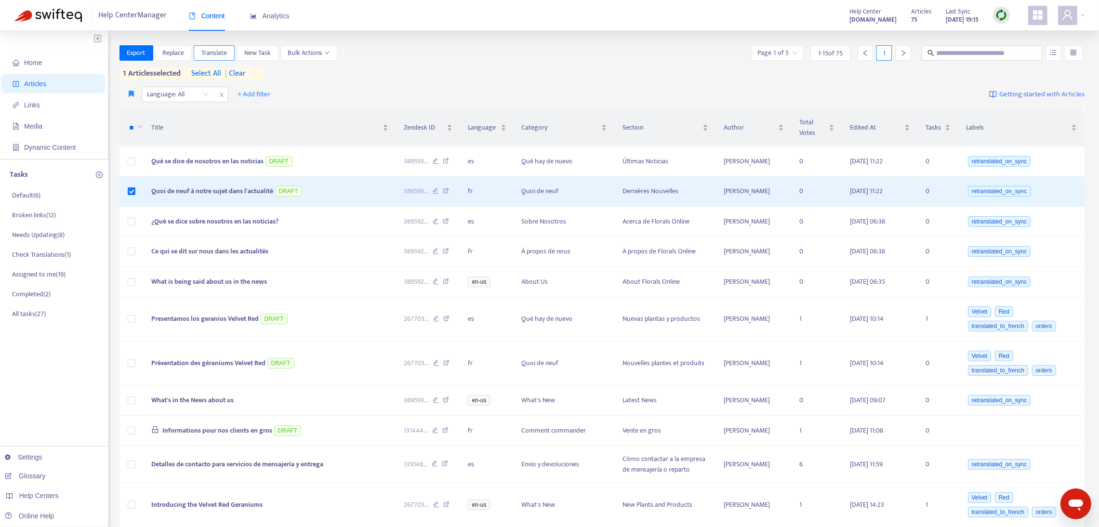
click at [221, 58] on span "Translate" at bounding box center [214, 53] width 26 height 11
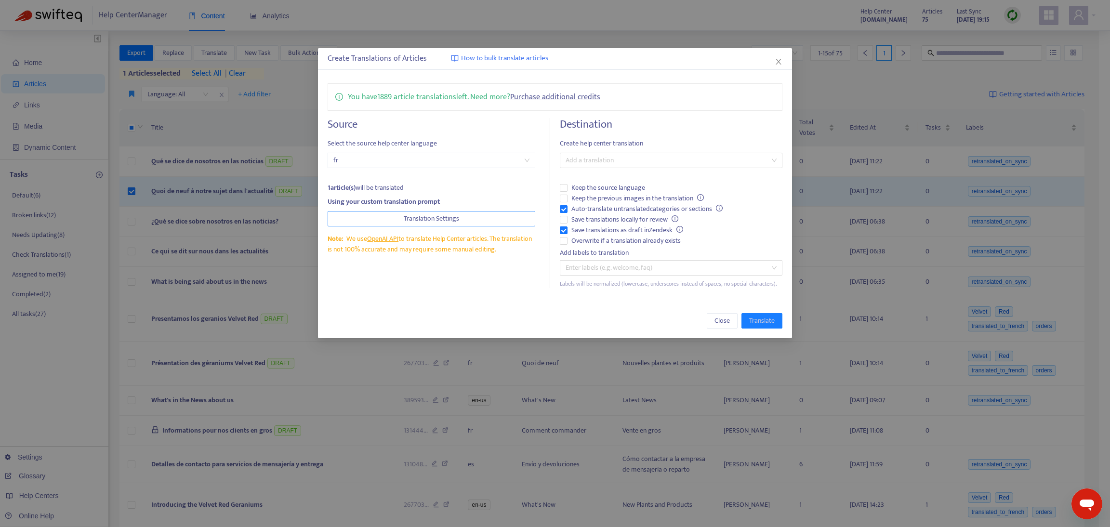
click at [406, 218] on span "Translation Settings" at bounding box center [431, 218] width 55 height 11
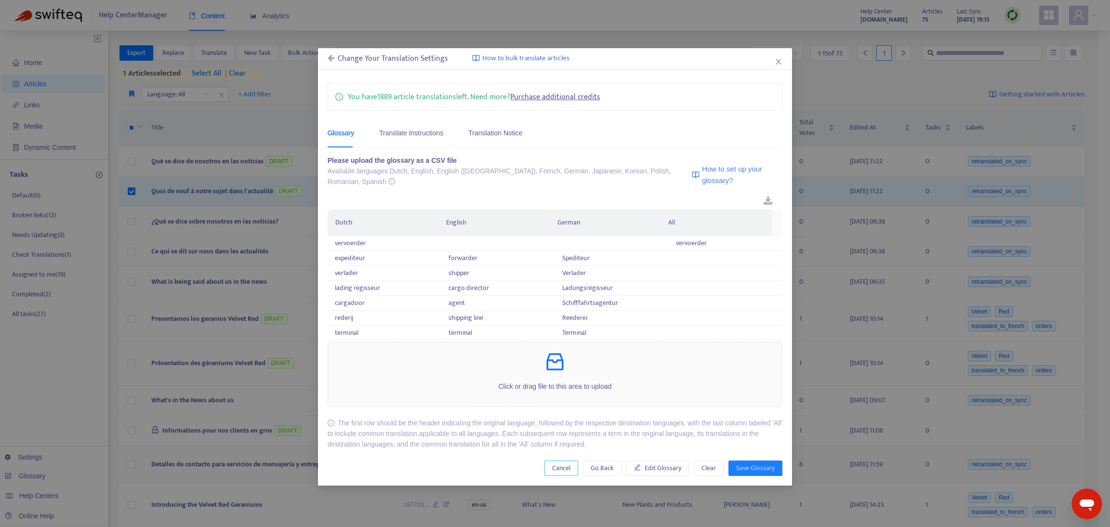
click at [566, 463] on span "Cancel" at bounding box center [561, 468] width 18 height 11
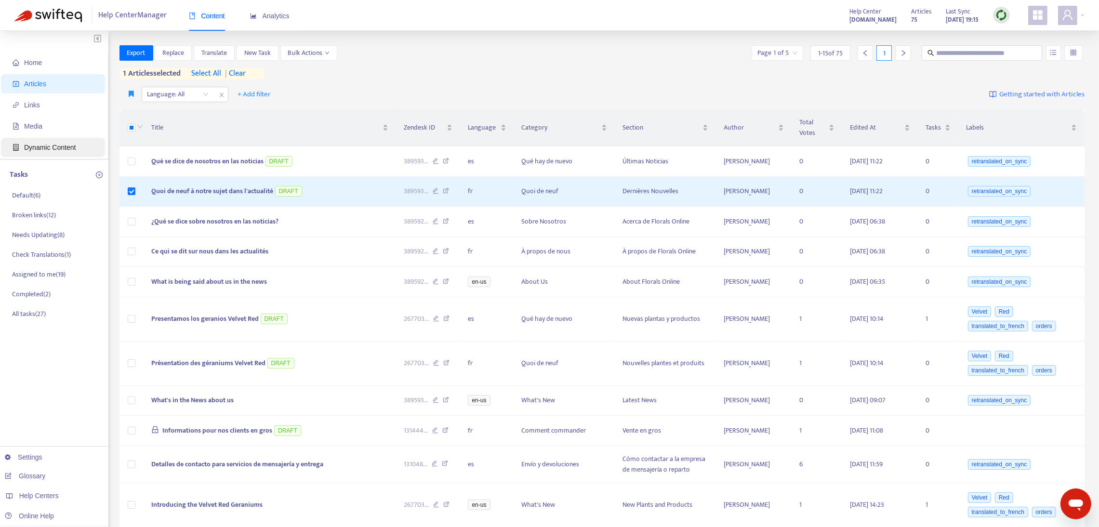
click at [45, 148] on span "Dynamic Content" at bounding box center [50, 148] width 52 height 8
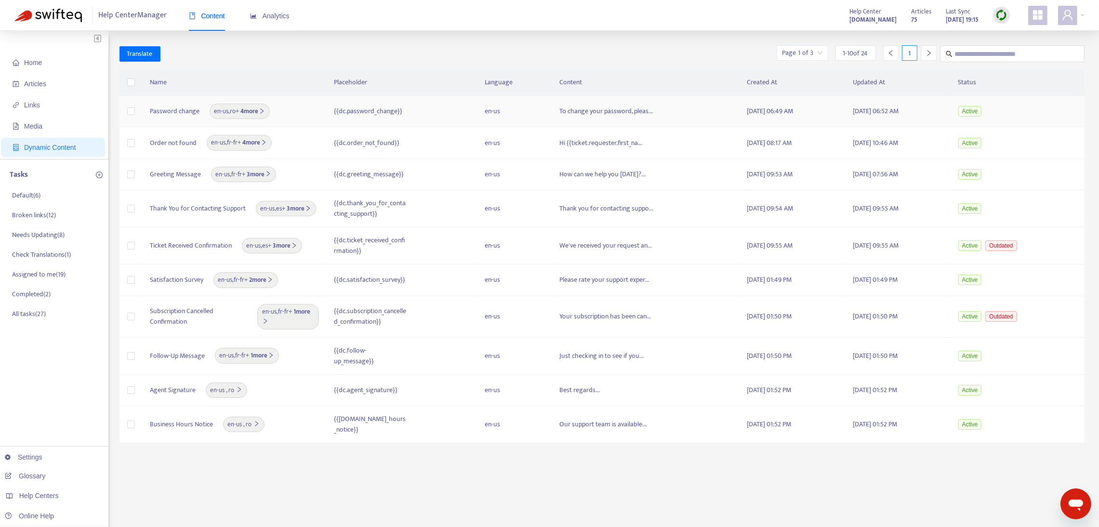
click at [174, 111] on span "Password change" at bounding box center [175, 111] width 50 height 11
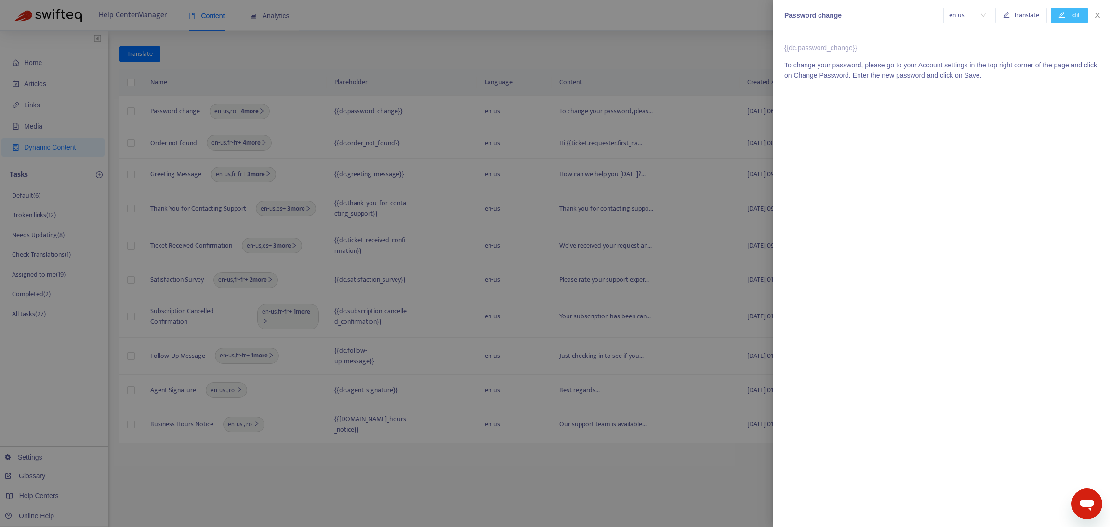
click at [1065, 14] on icon "edit" at bounding box center [1062, 15] width 7 height 7
click at [1062, 14] on button "Save" at bounding box center [1074, 15] width 28 height 15
click at [992, 73] on p "To change your password, please go to your Account settings in the top right co…" at bounding box center [942, 70] width 314 height 20
click at [1071, 15] on span "Edit" at bounding box center [1074, 15] width 11 height 11
click at [1071, 18] on span "Save" at bounding box center [1073, 15] width 13 height 11
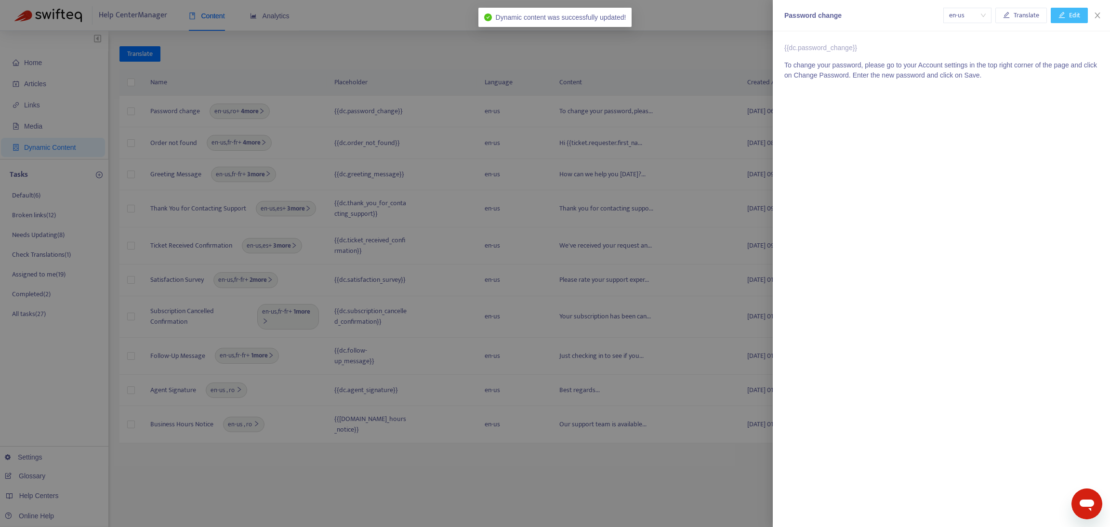
click at [1079, 17] on span "Edit" at bounding box center [1074, 15] width 11 height 11
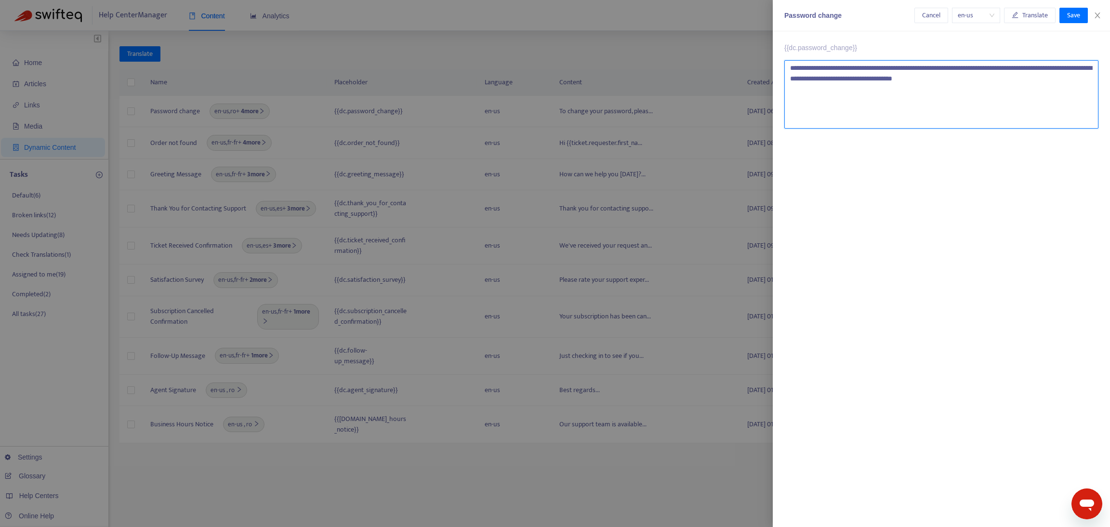
click at [1011, 79] on textarea "**********" at bounding box center [942, 94] width 314 height 68
type textarea "**********"
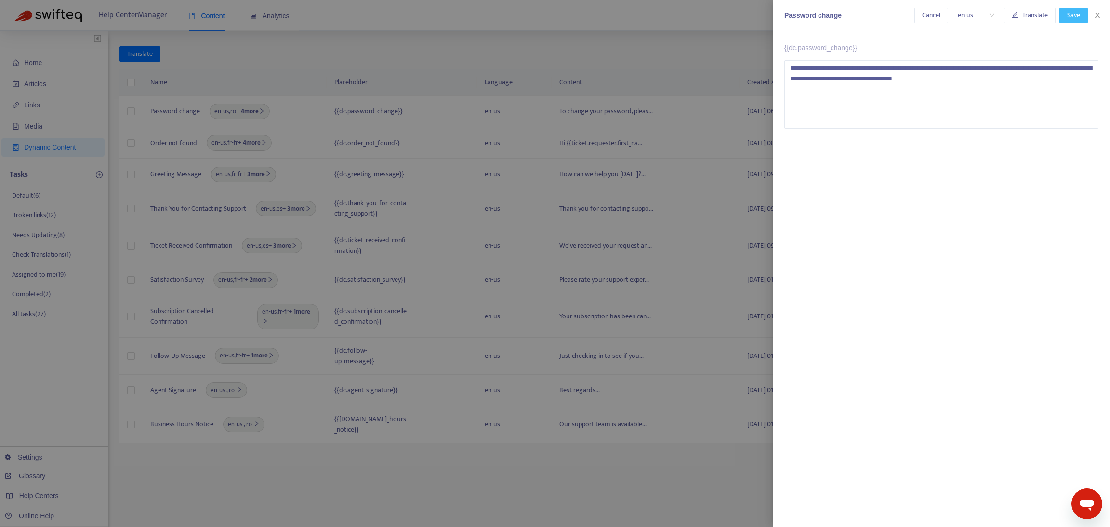
click at [1067, 12] on span "Save" at bounding box center [1073, 15] width 13 height 11
click at [1099, 14] on icon "close" at bounding box center [1098, 16] width 8 height 8
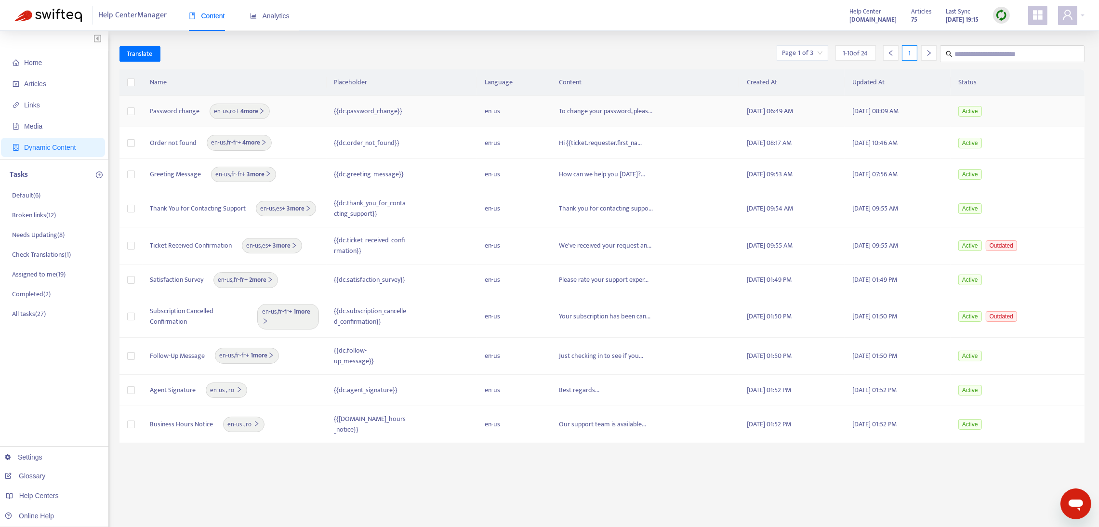
click at [158, 111] on span "Password change" at bounding box center [175, 111] width 50 height 11
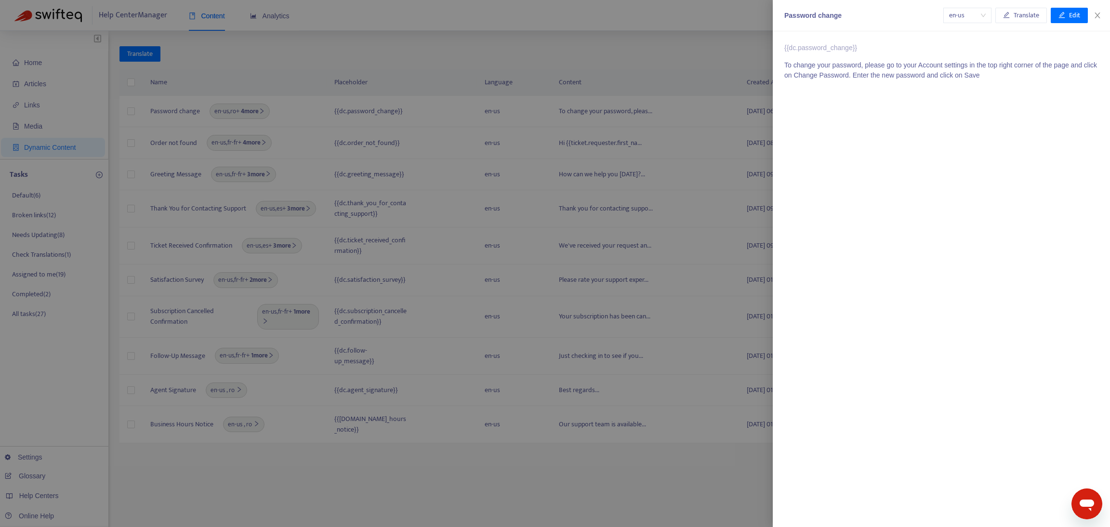
click at [264, 113] on div at bounding box center [555, 263] width 1110 height 527
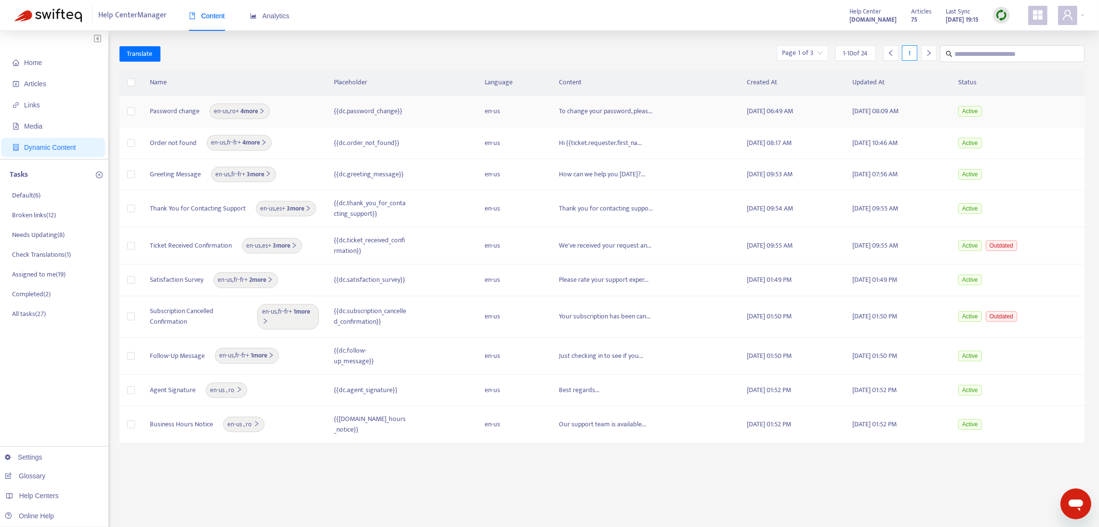
click at [252, 106] on b "4 more" at bounding box center [253, 111] width 26 height 11
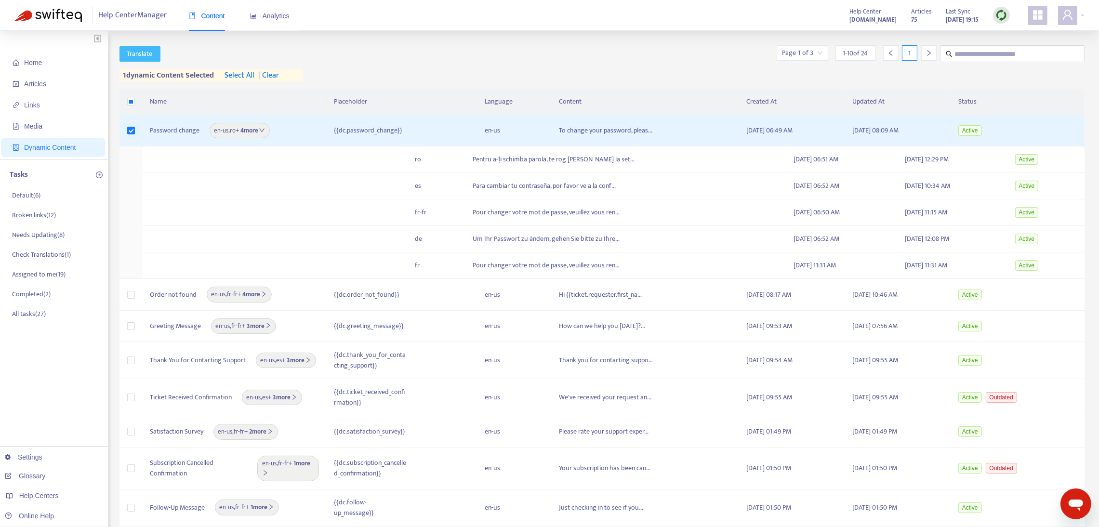
click at [140, 49] on span "Translate" at bounding box center [140, 54] width 26 height 11
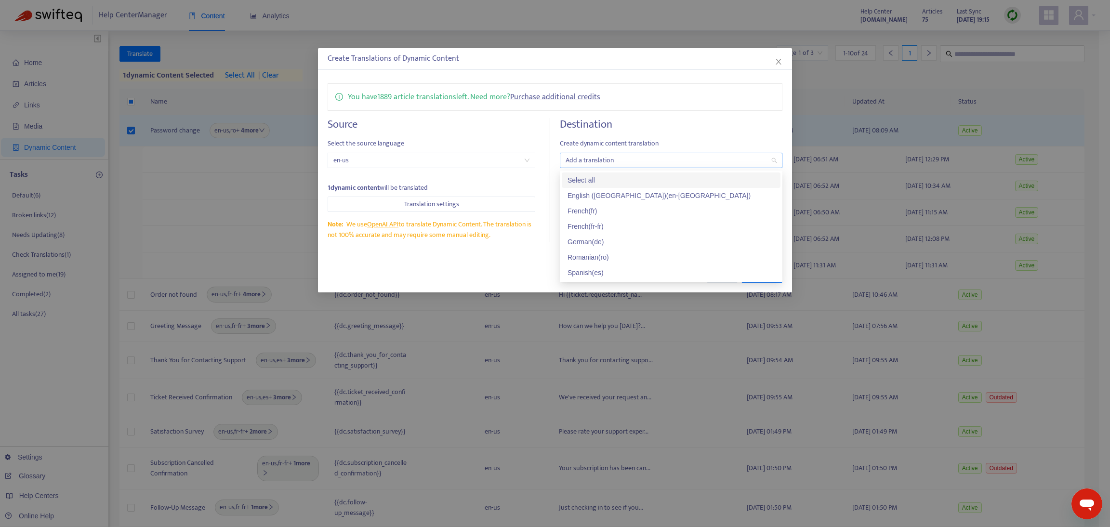
click at [617, 165] on div at bounding box center [666, 161] width 208 height 12
click at [593, 211] on div "French ( fr )" at bounding box center [671, 211] width 207 height 11
click at [593, 270] on div "Spanish ( es )" at bounding box center [671, 272] width 207 height 11
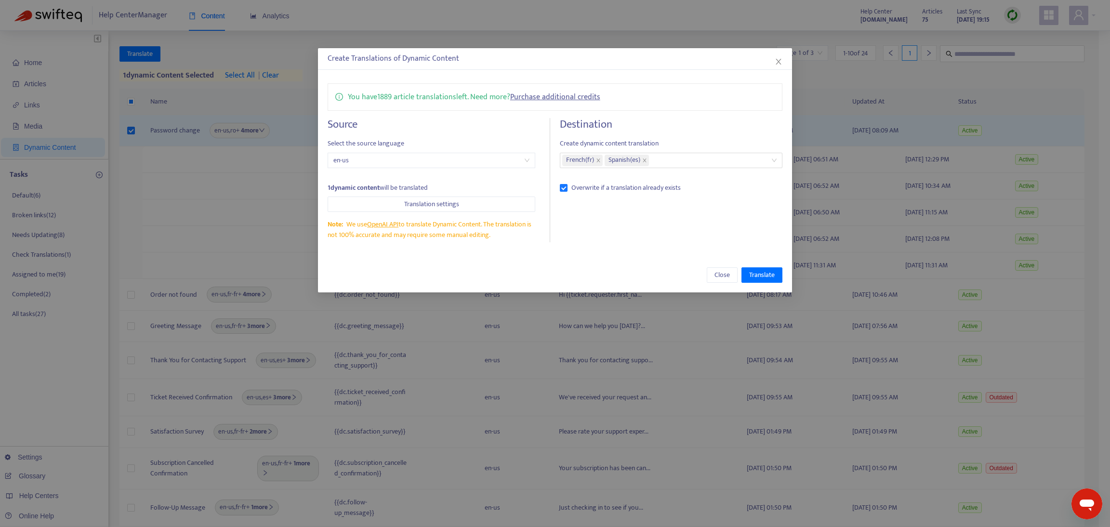
click at [484, 258] on div "Close Translate" at bounding box center [555, 275] width 475 height 35
click at [752, 275] on span "Translate" at bounding box center [762, 275] width 26 height 11
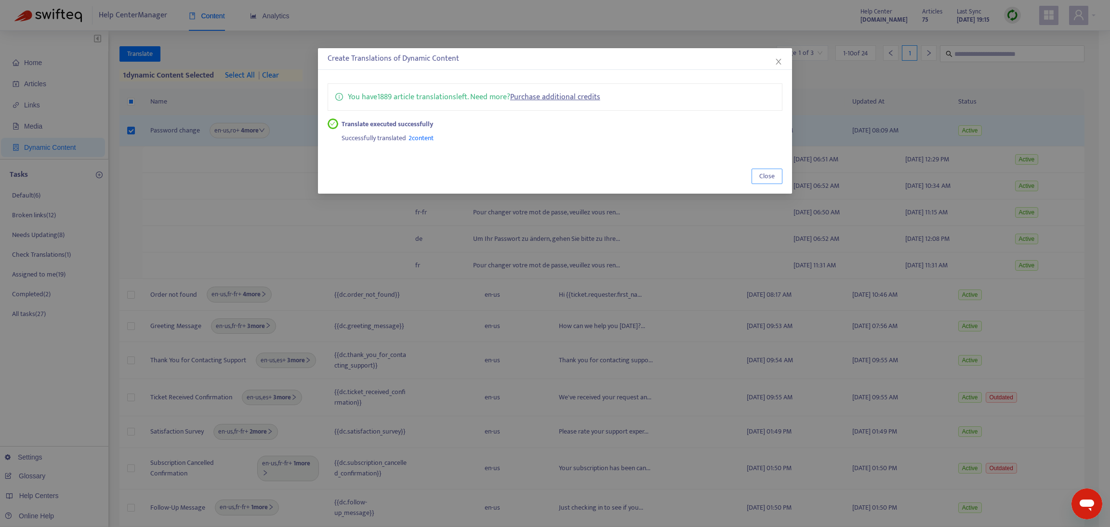
click at [766, 184] on button "Close" at bounding box center [767, 176] width 31 height 15
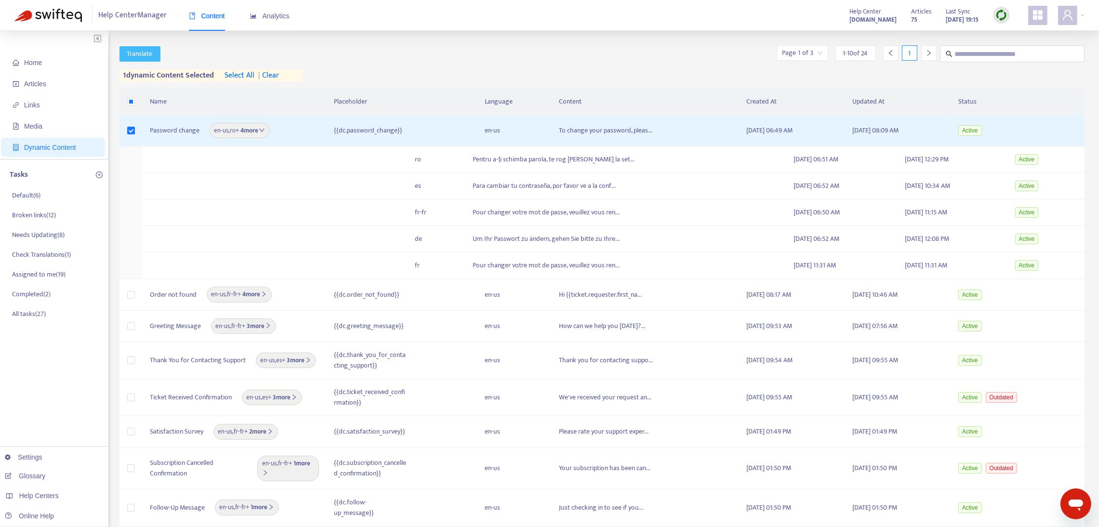
click at [143, 52] on span "Translate" at bounding box center [140, 54] width 26 height 11
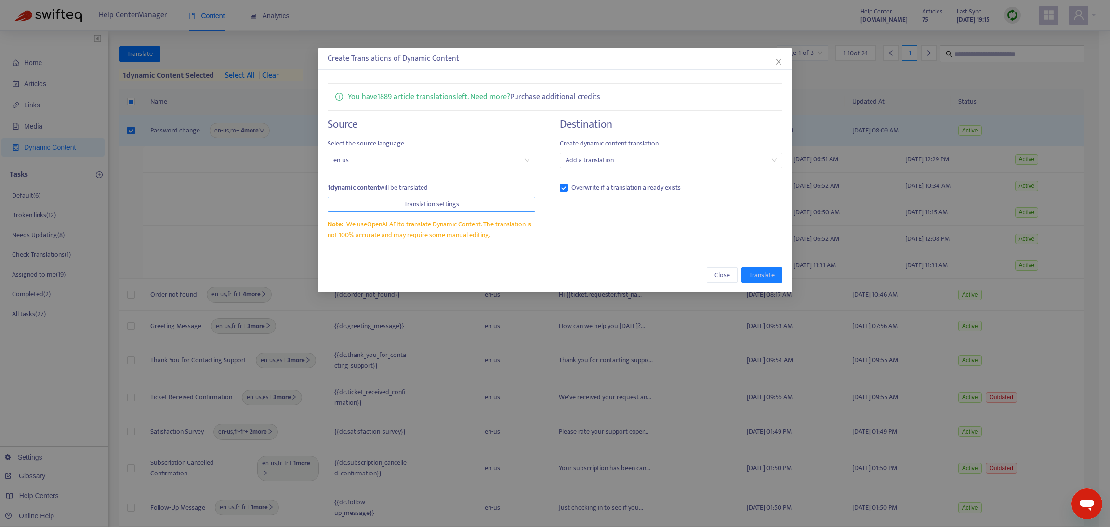
click at [410, 202] on span "Translation settings" at bounding box center [431, 204] width 55 height 11
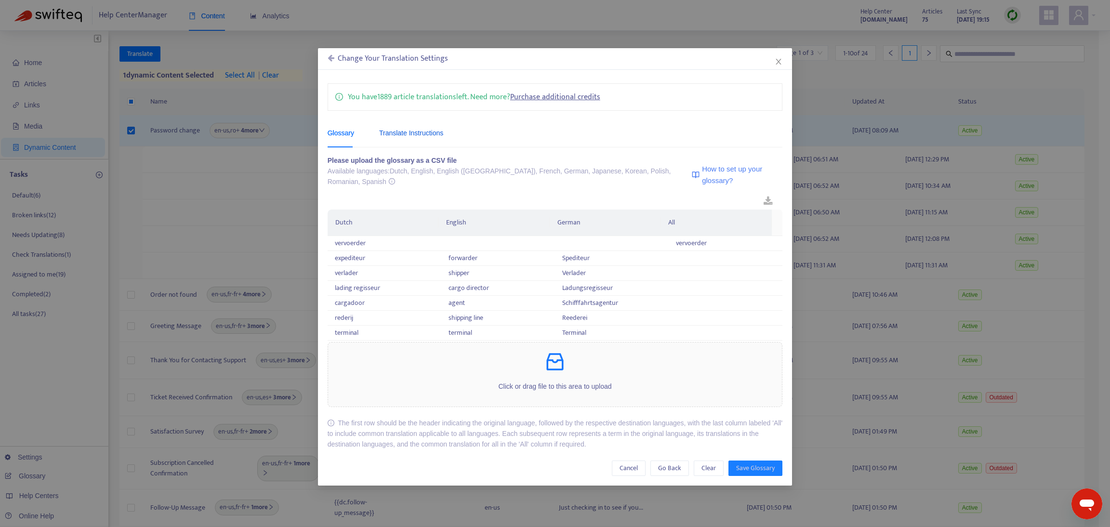
click at [423, 133] on div "Translate Instructions" at bounding box center [411, 133] width 64 height 11
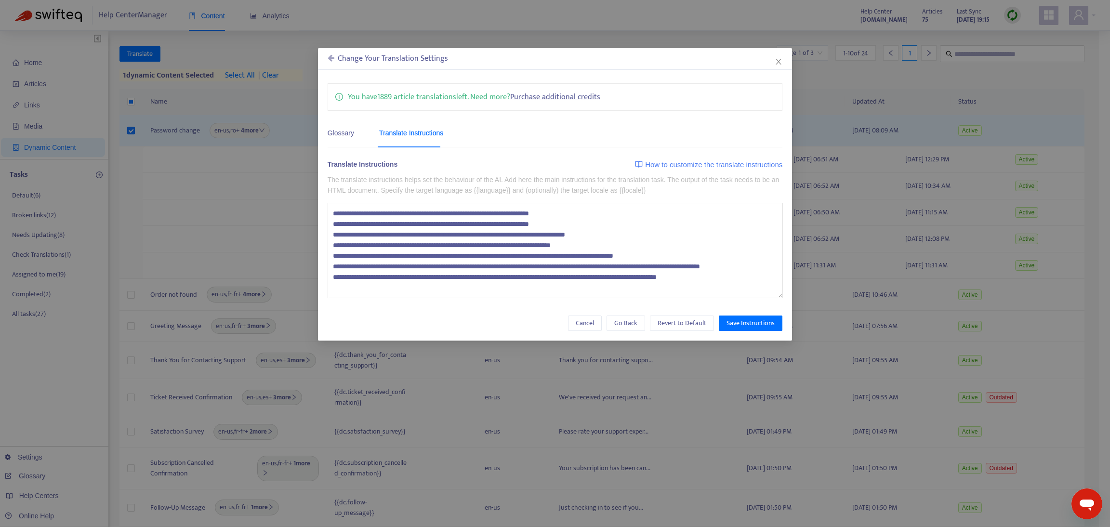
drag, startPoint x: 332, startPoint y: 213, endPoint x: 779, endPoint y: 292, distance: 454.0
click at [779, 292] on textarea "**********" at bounding box center [555, 250] width 455 height 95
type textarea "**********"
click at [586, 320] on span "Cancel" at bounding box center [585, 323] width 18 height 11
click at [780, 58] on icon "close" at bounding box center [779, 62] width 8 height 8
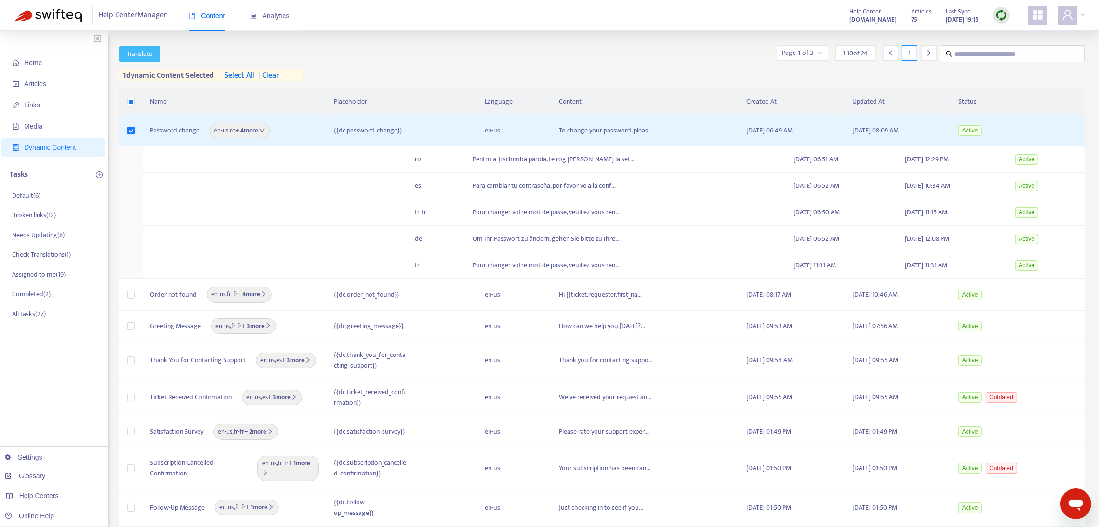
click at [144, 53] on span "Translate" at bounding box center [140, 54] width 26 height 11
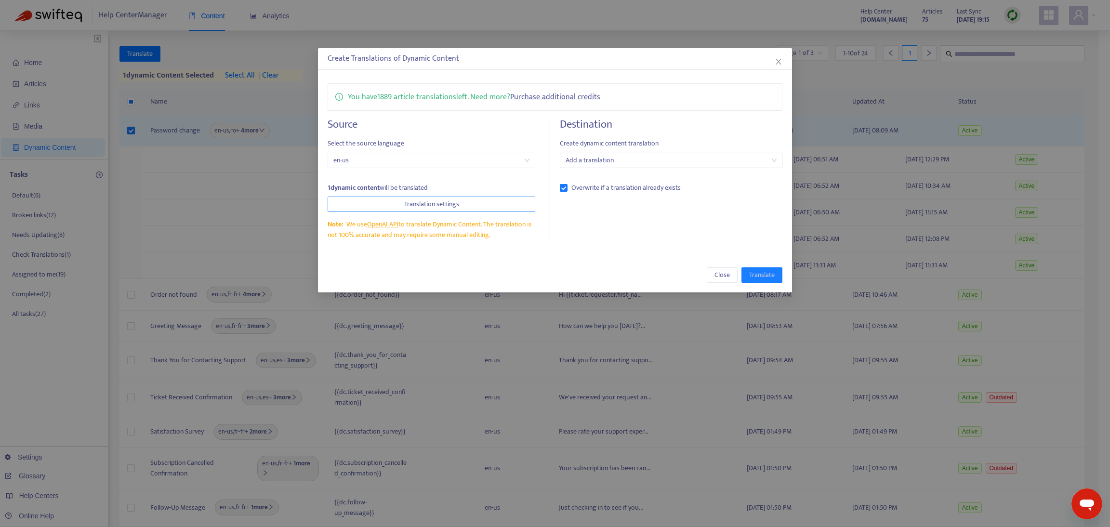
click at [384, 197] on button "Translation settings" at bounding box center [432, 204] width 208 height 15
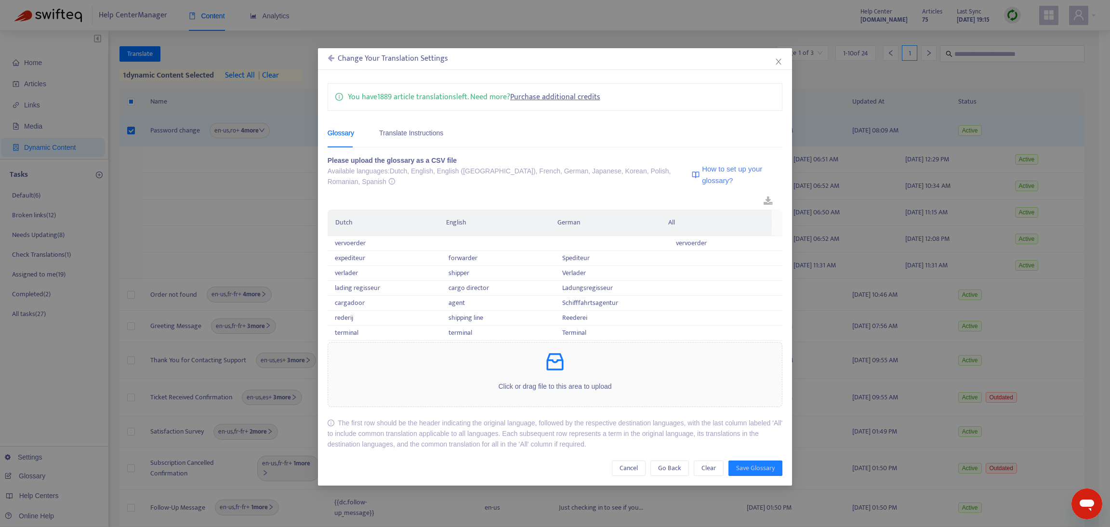
click at [337, 133] on div "Glossary" at bounding box center [341, 133] width 27 height 11
click at [782, 61] on icon "close" at bounding box center [779, 62] width 8 height 8
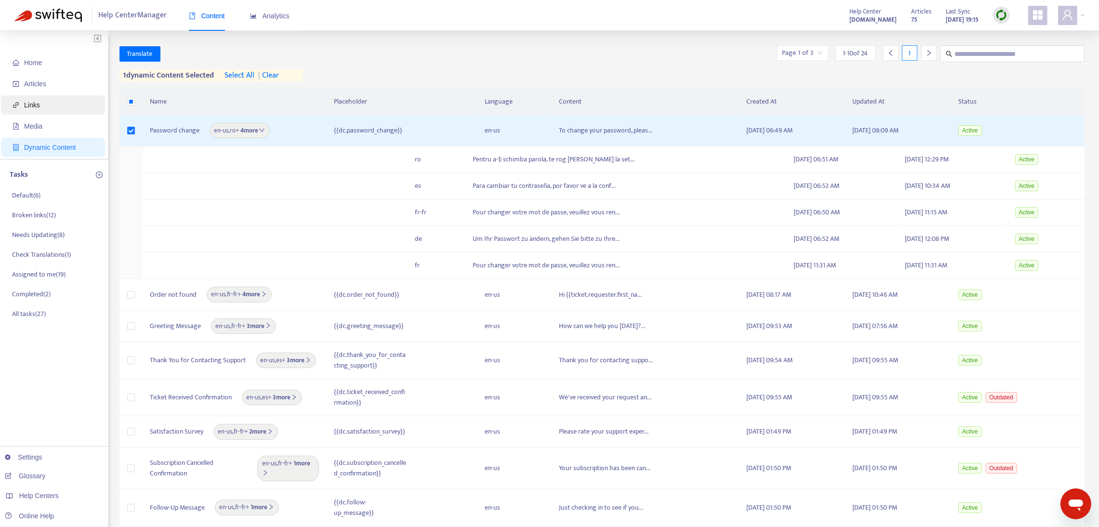
drag, startPoint x: 45, startPoint y: 81, endPoint x: 54, endPoint y: 96, distance: 17.9
click at [45, 81] on span "Articles" at bounding box center [55, 83] width 85 height 19
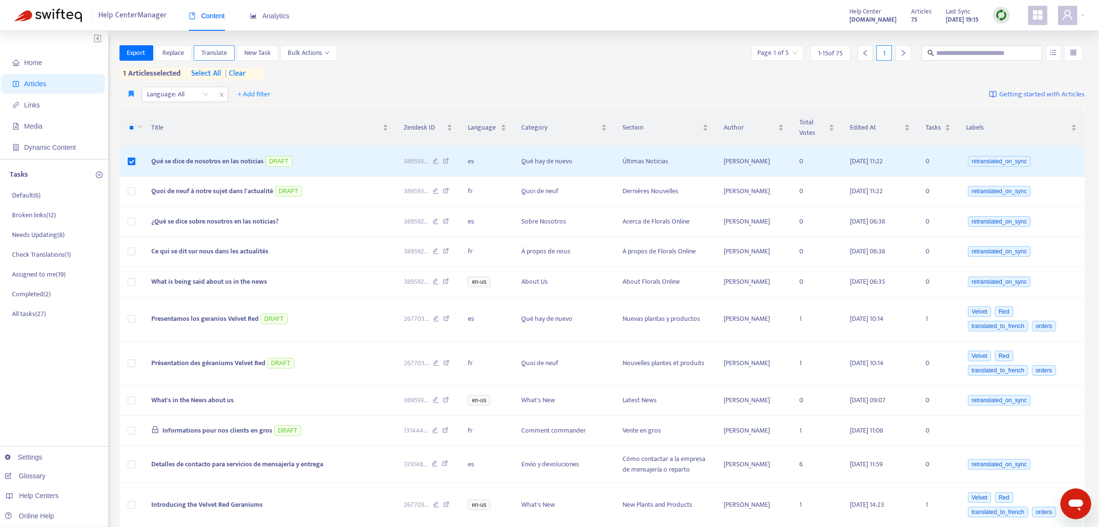
click at [223, 53] on span "Translate" at bounding box center [214, 53] width 26 height 11
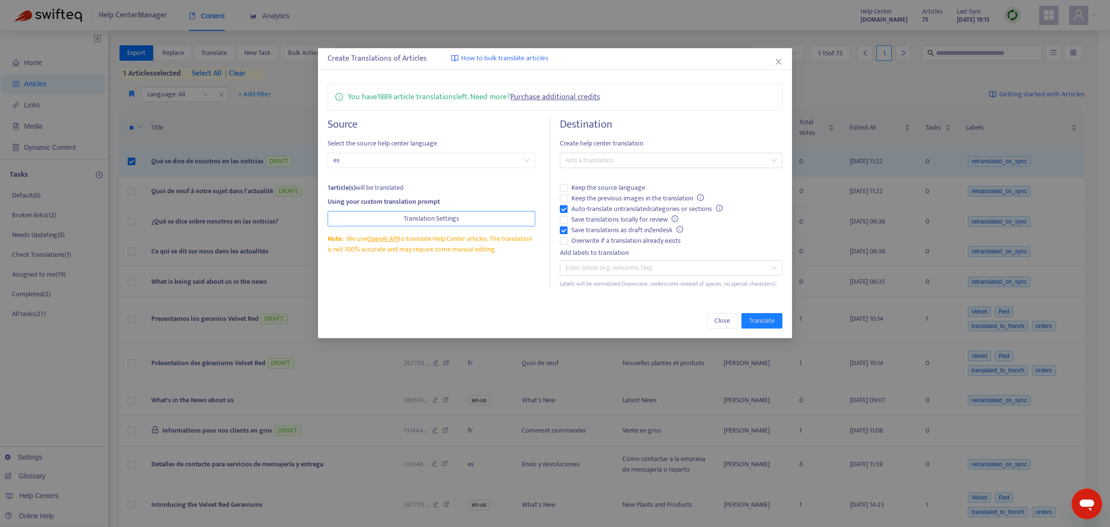
click at [451, 218] on span "Translation Settings" at bounding box center [431, 218] width 55 height 11
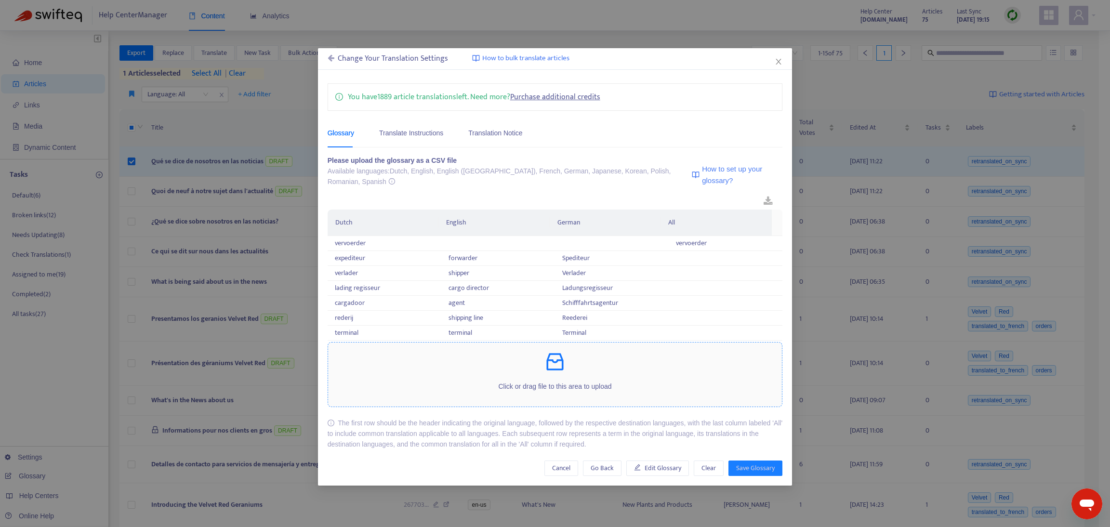
click at [577, 359] on p at bounding box center [555, 361] width 454 height 23
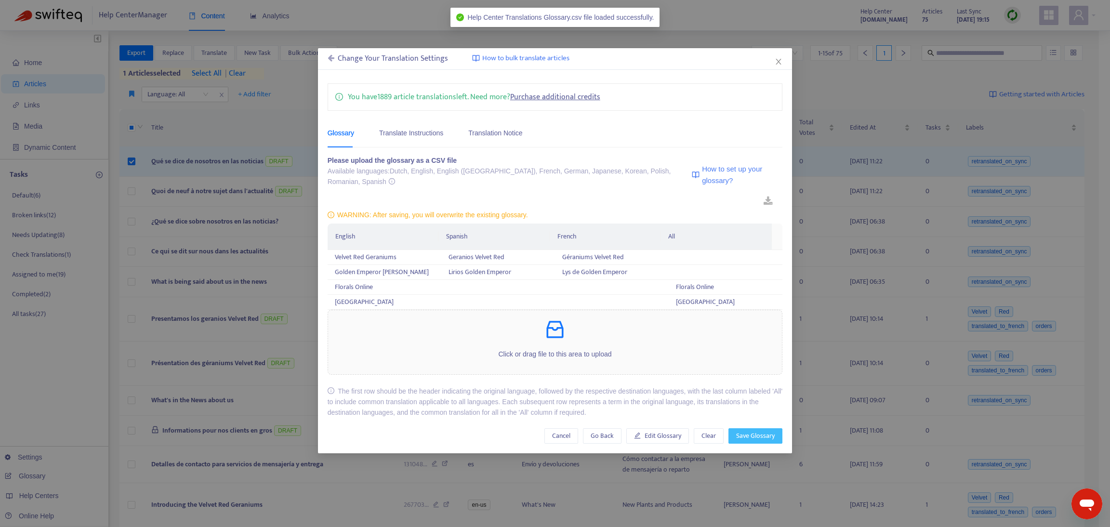
click at [744, 431] on span "Save Glossary" at bounding box center [755, 436] width 39 height 11
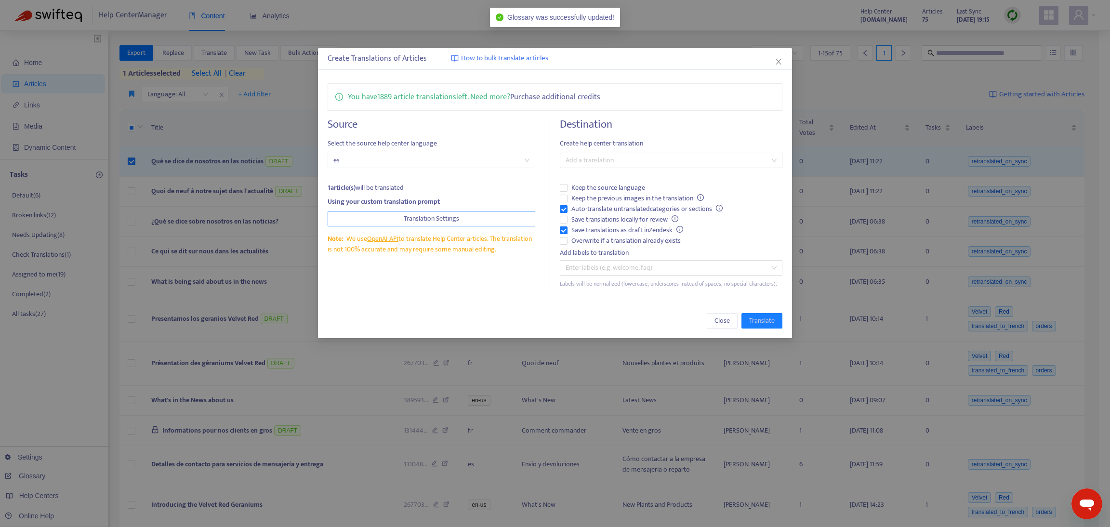
click at [459, 217] on span "Translation Settings" at bounding box center [431, 218] width 55 height 11
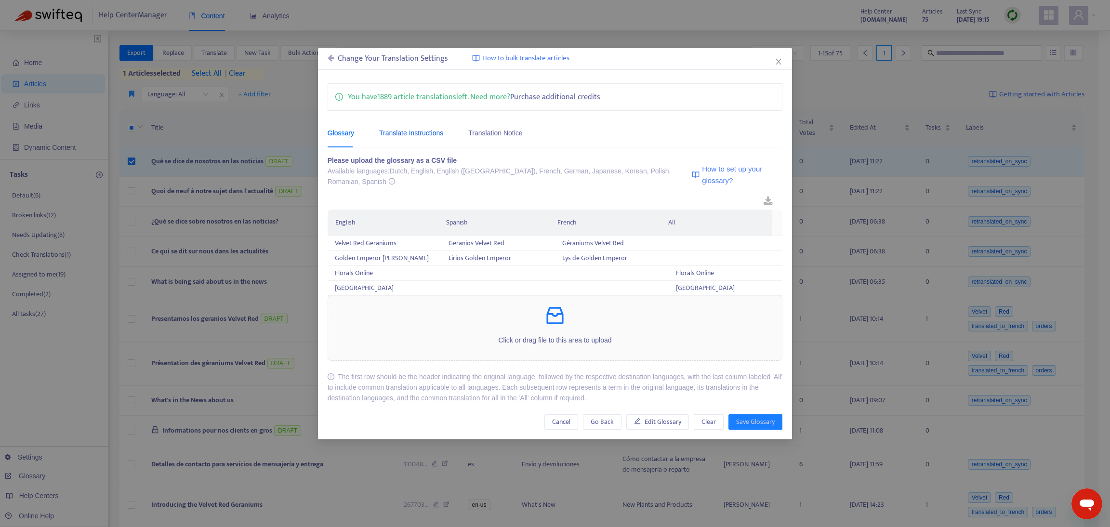
click at [398, 128] on div "Translate Instructions" at bounding box center [411, 133] width 64 height 11
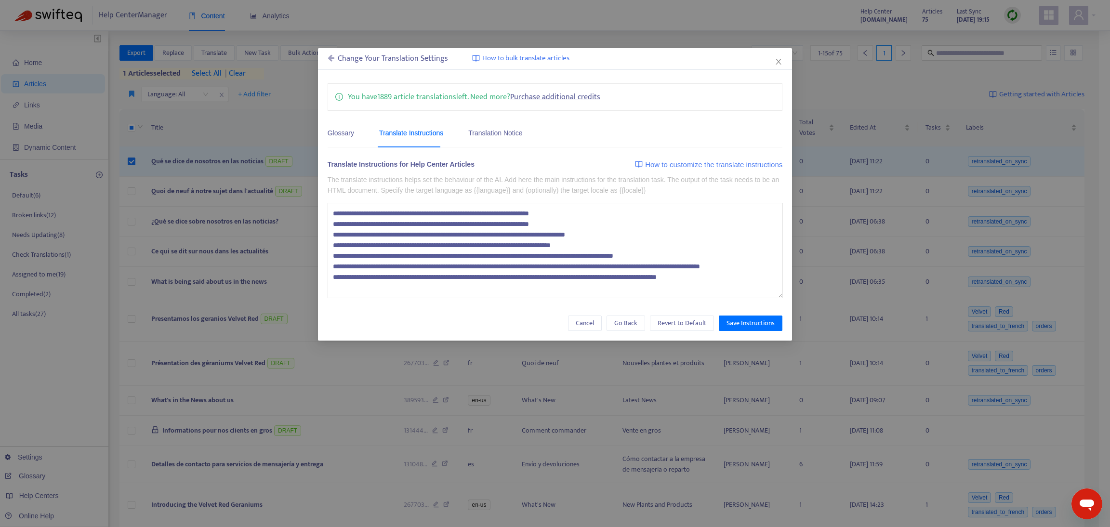
drag, startPoint x: 332, startPoint y: 218, endPoint x: 778, endPoint y: 293, distance: 452.4
click at [778, 293] on textarea "**********" at bounding box center [555, 250] width 455 height 95
type textarea "**********"
click at [595, 323] on button "Cancel" at bounding box center [585, 323] width 34 height 15
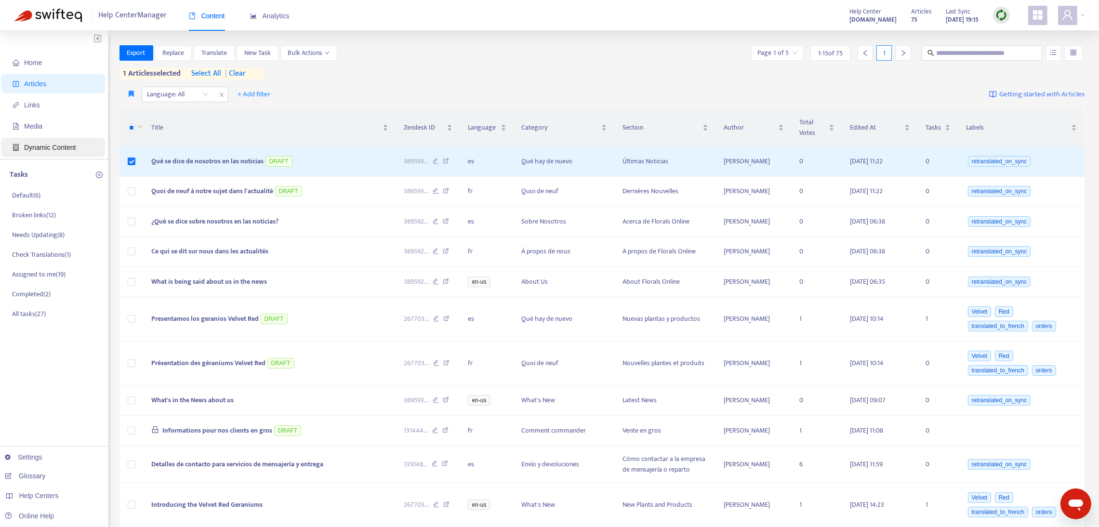
click at [42, 150] on span "Dynamic Content" at bounding box center [50, 148] width 52 height 8
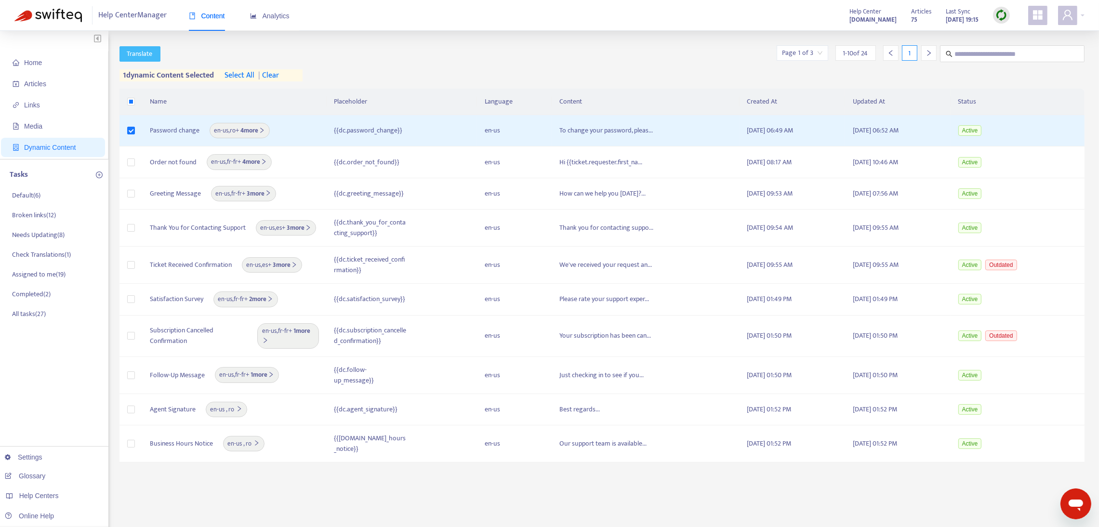
click at [142, 46] on button "Translate" at bounding box center [140, 53] width 41 height 15
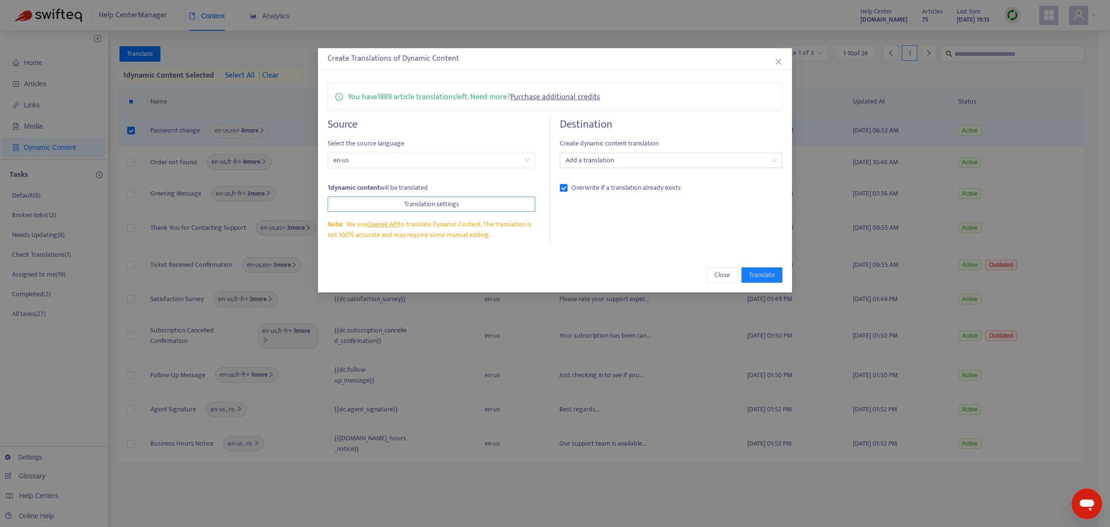
click at [410, 207] on span "Translation settings" at bounding box center [431, 204] width 55 height 11
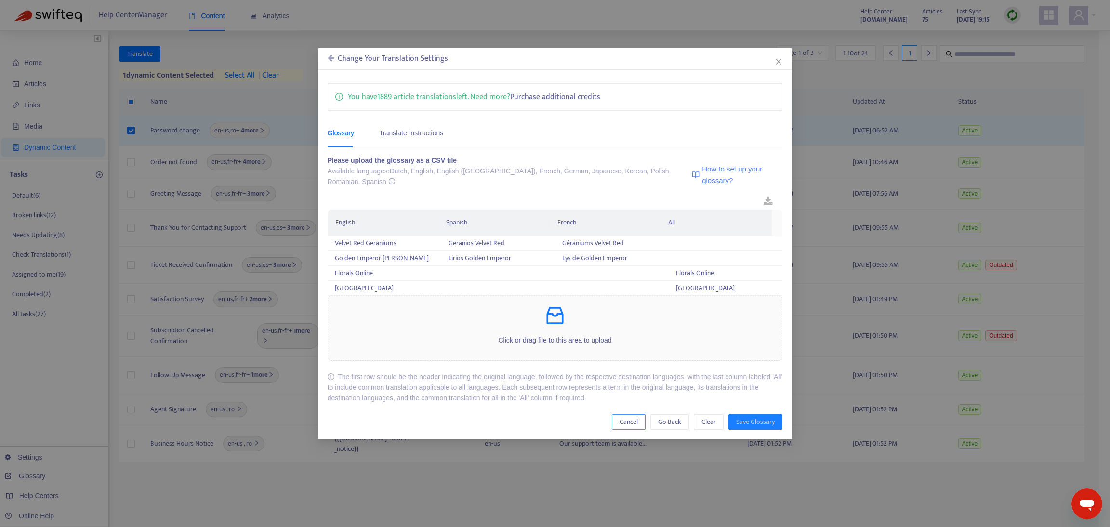
click at [620, 417] on span "Cancel" at bounding box center [629, 422] width 18 height 11
click at [634, 417] on span "Cancel" at bounding box center [629, 422] width 18 height 11
click at [775, 63] on icon "close" at bounding box center [779, 62] width 8 height 8
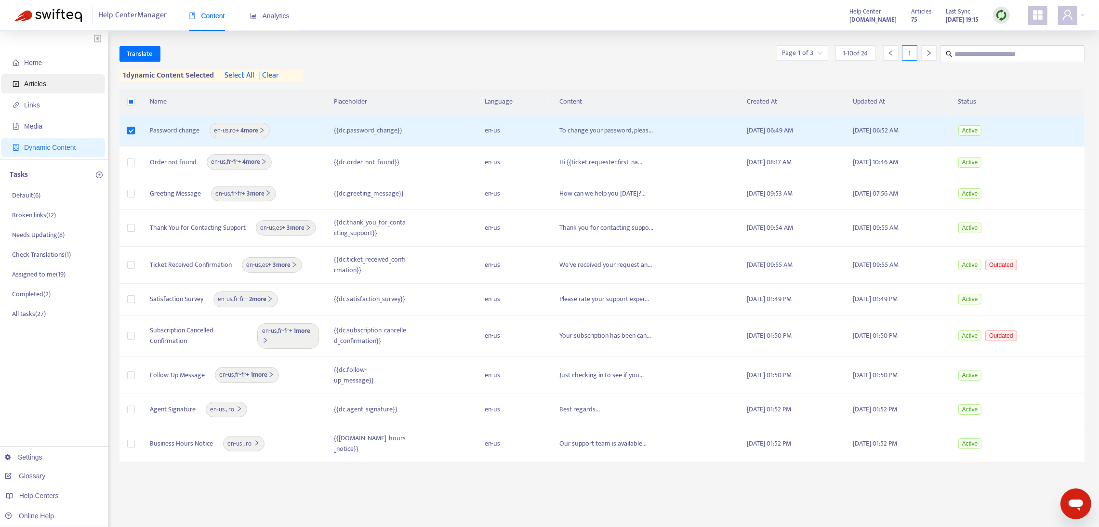
click at [33, 80] on span "Articles" at bounding box center [35, 84] width 22 height 8
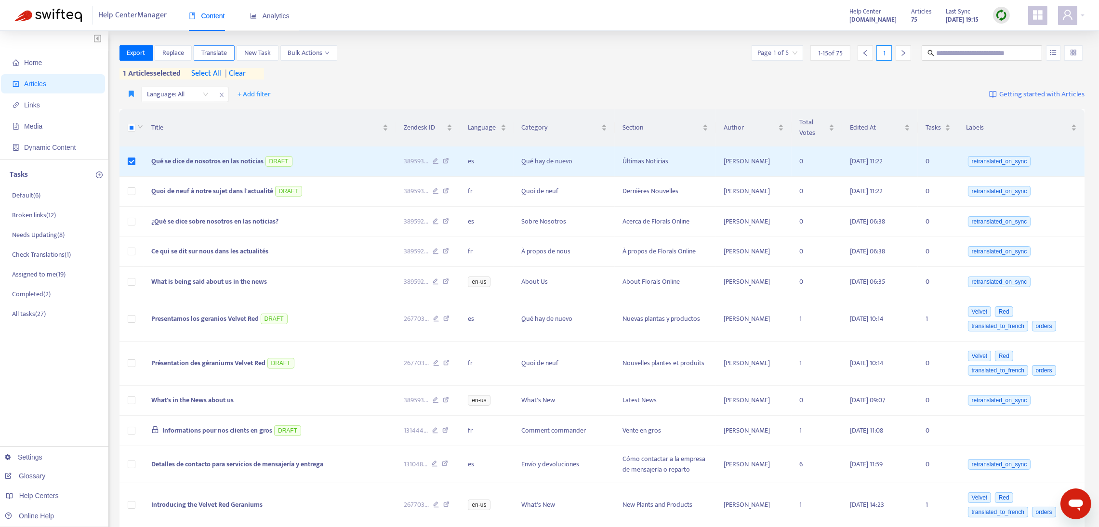
click at [210, 57] on span "Translate" at bounding box center [214, 53] width 26 height 11
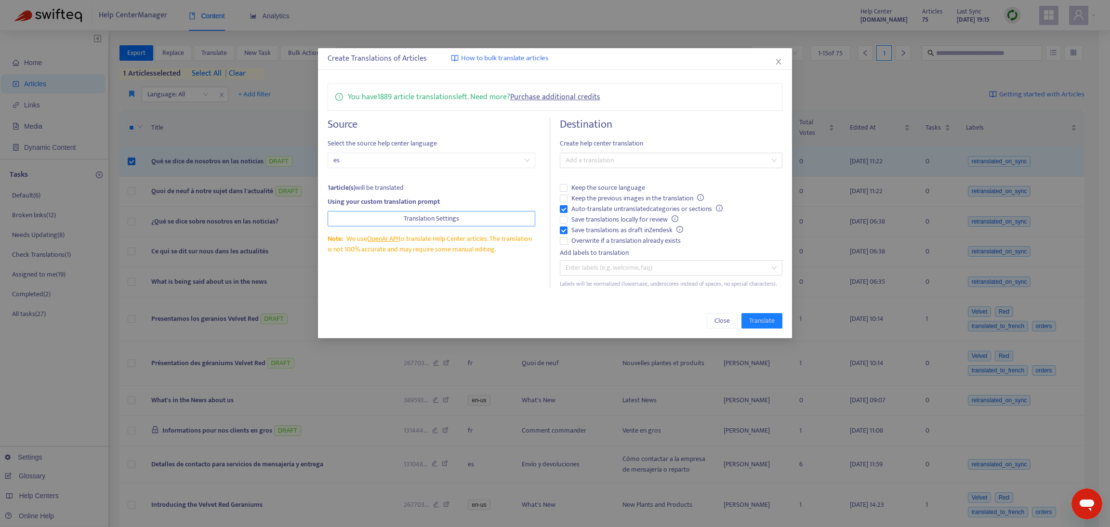
click at [392, 222] on button "Translation Settings" at bounding box center [432, 218] width 208 height 15
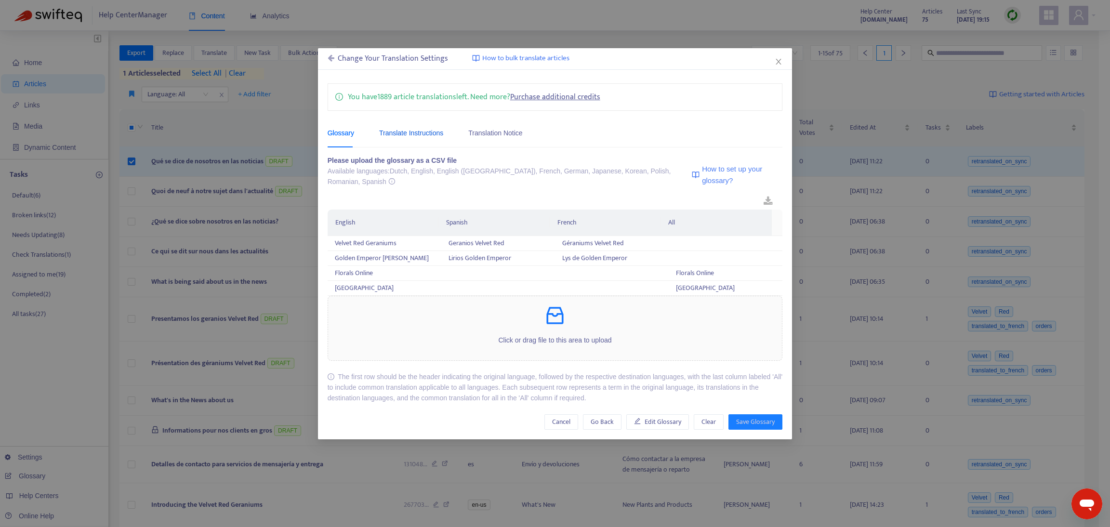
click at [386, 130] on div "Translate Instructions" at bounding box center [411, 133] width 64 height 11
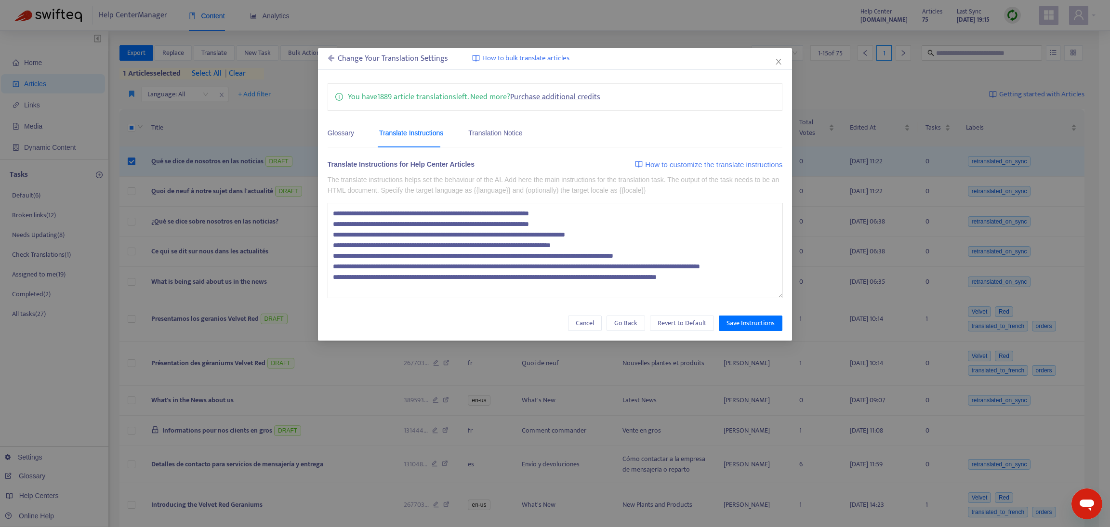
drag, startPoint x: 750, startPoint y: 292, endPoint x: 511, endPoint y: 322, distance: 240.9
click at [326, 289] on div "You have 1889 article translations left. Need more? Purchase additional credits…" at bounding box center [555, 207] width 475 height 267
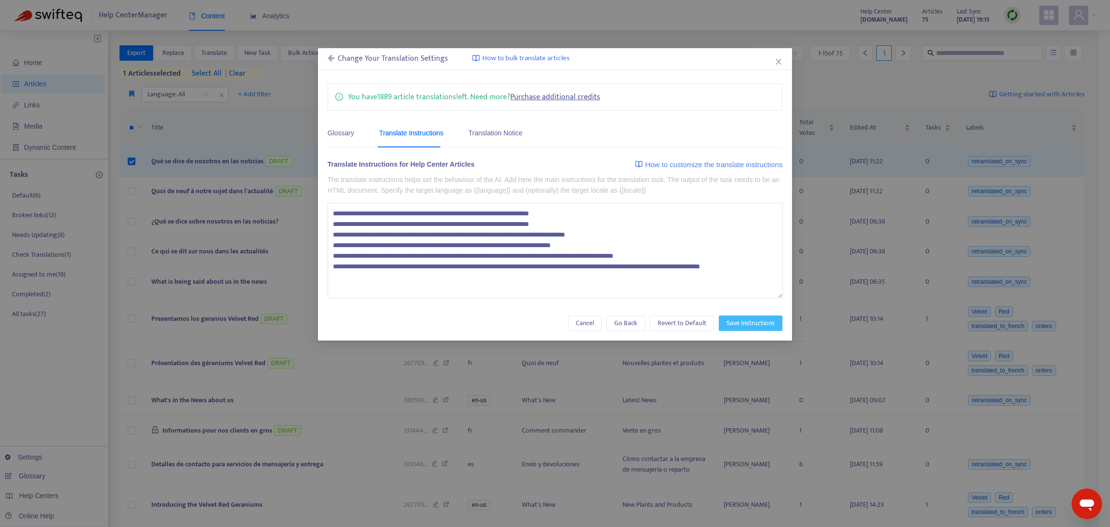
type textarea "**********"
click at [771, 323] on span "Save Instructions" at bounding box center [751, 323] width 48 height 11
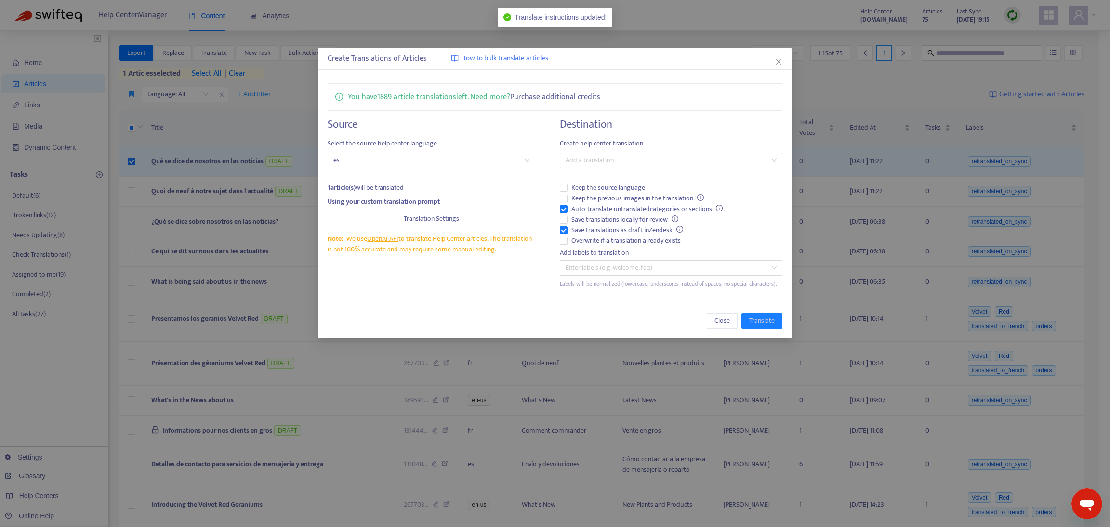
drag, startPoint x: 776, startPoint y: 59, endPoint x: 690, endPoint y: 133, distance: 113.1
click at [776, 58] on icon "close" at bounding box center [779, 62] width 8 height 8
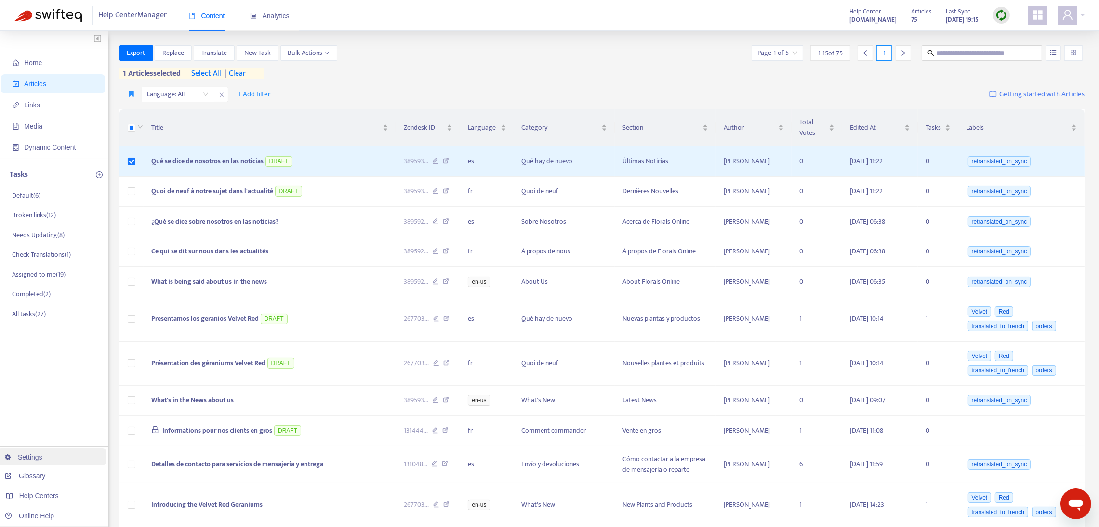
click at [24, 460] on link "Settings" at bounding box center [24, 457] width 38 height 8
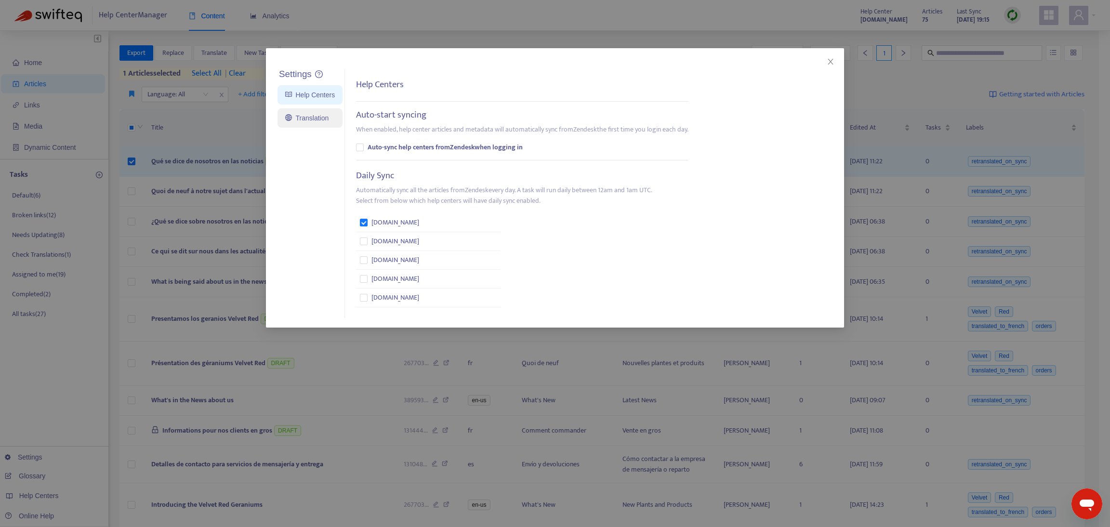
click at [294, 114] on link "Translation" at bounding box center [306, 118] width 43 height 8
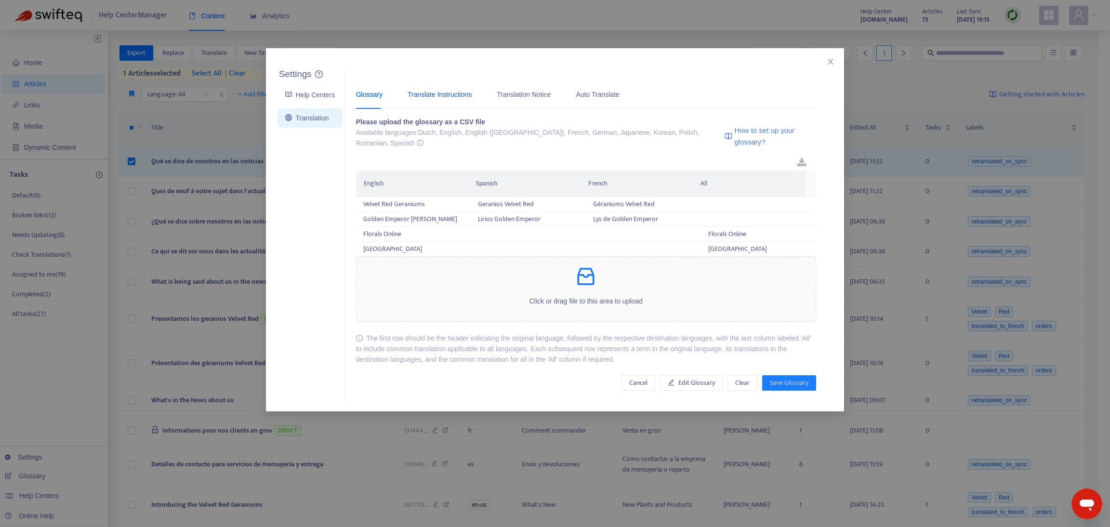
click at [428, 92] on div "Translate Instructions" at bounding box center [440, 94] width 64 height 11
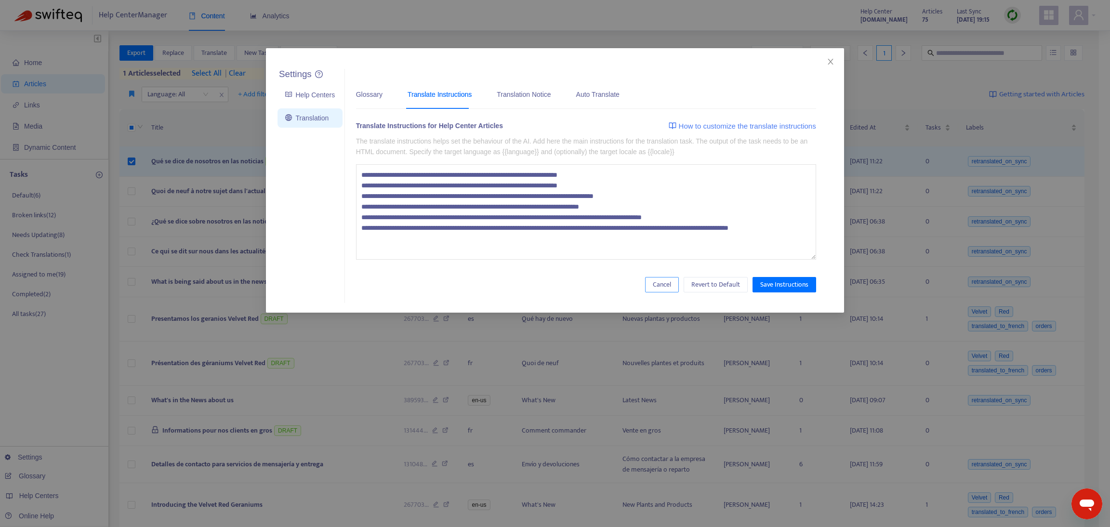
click at [656, 283] on span "Cancel" at bounding box center [662, 284] width 18 height 11
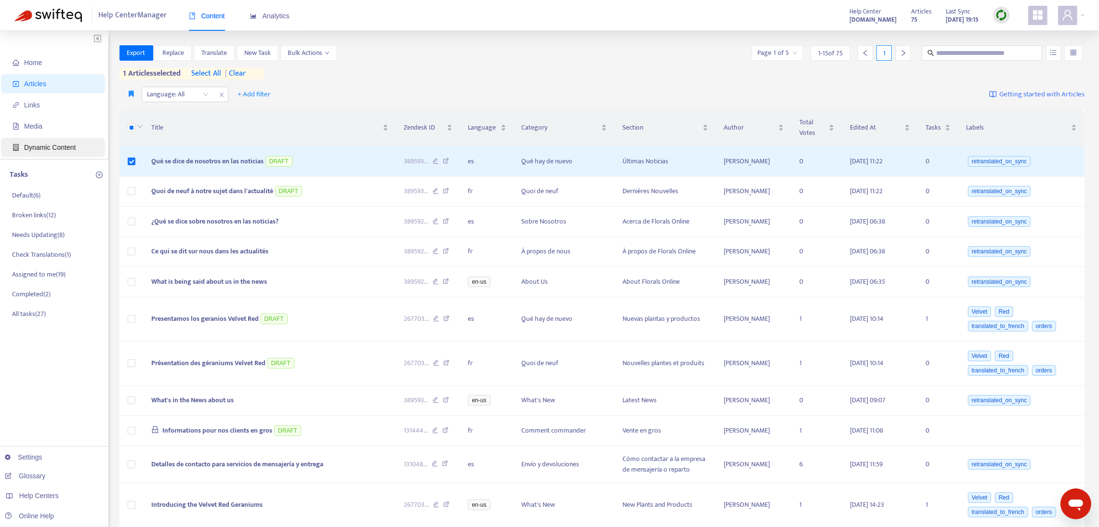
click at [64, 148] on span "Dynamic Content" at bounding box center [50, 148] width 52 height 8
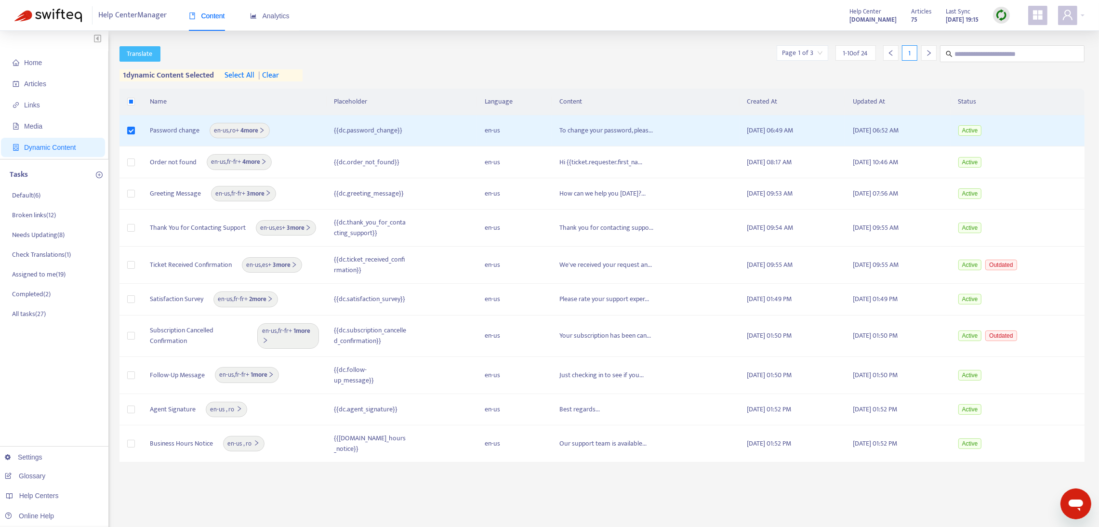
click at [147, 55] on span "Translate" at bounding box center [140, 54] width 26 height 11
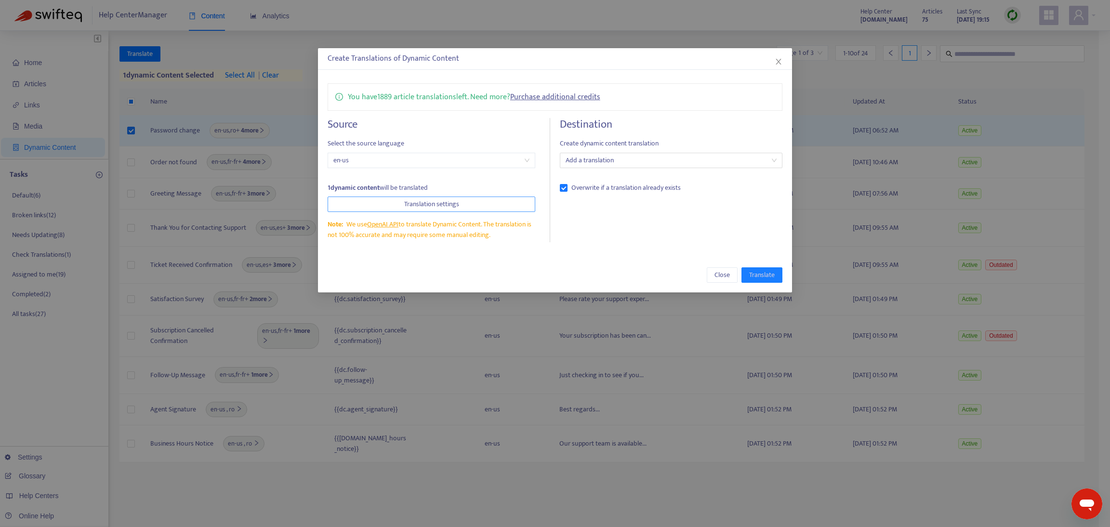
click at [393, 201] on button "Translation settings" at bounding box center [432, 204] width 208 height 15
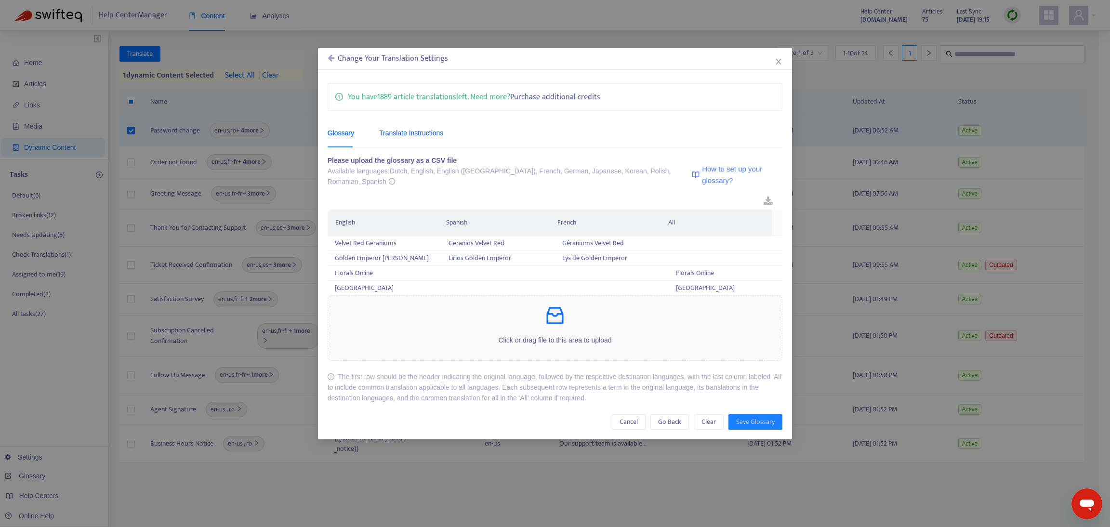
click at [388, 131] on div "Translate Instructions" at bounding box center [411, 133] width 64 height 11
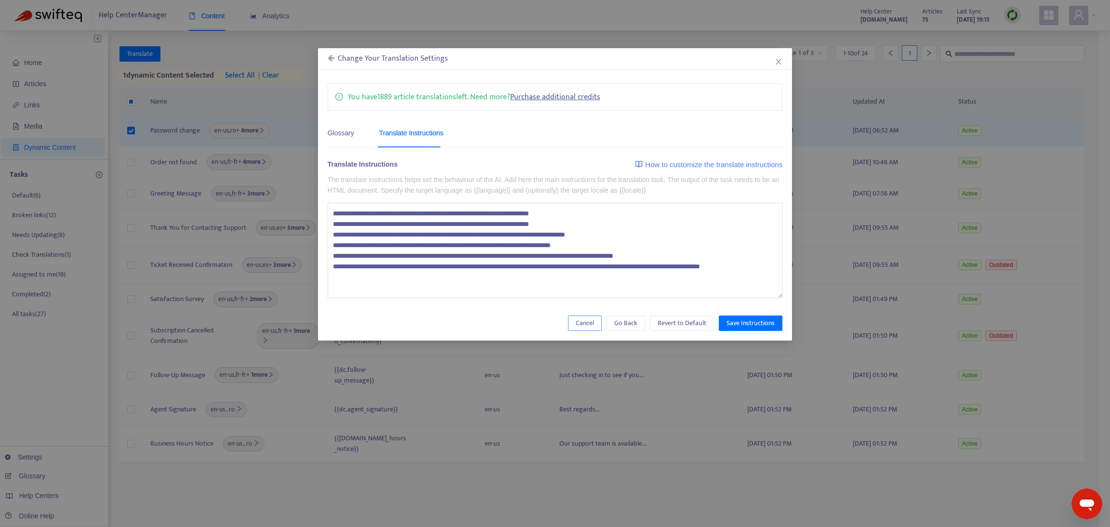
click at [578, 325] on span "Cancel" at bounding box center [585, 323] width 18 height 11
click at [772, 63] on div "Change Your Translation Settings" at bounding box center [555, 59] width 455 height 12
click at [778, 62] on icon "close" at bounding box center [778, 62] width 5 height 6
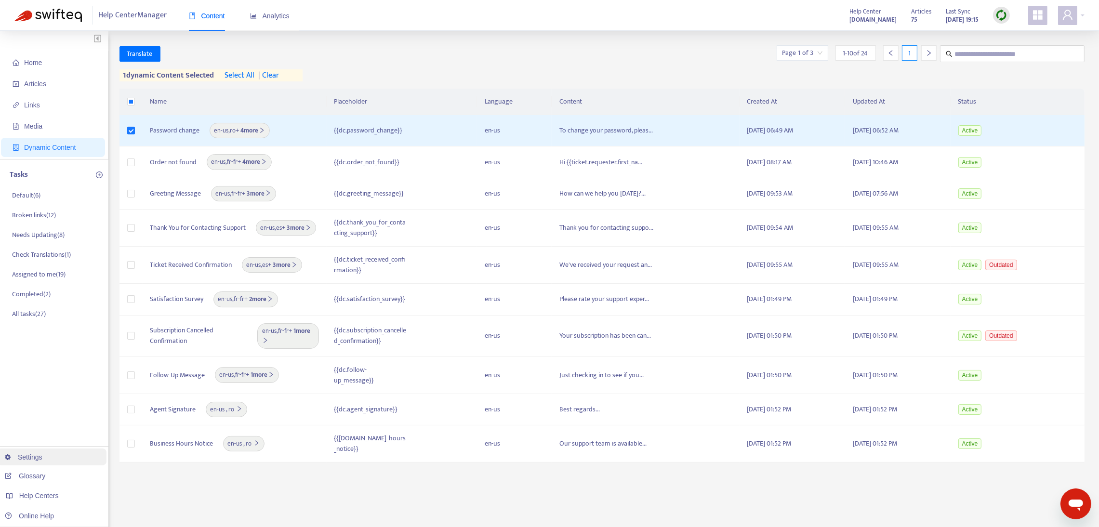
click at [13, 453] on link "Settings" at bounding box center [24, 457] width 38 height 8
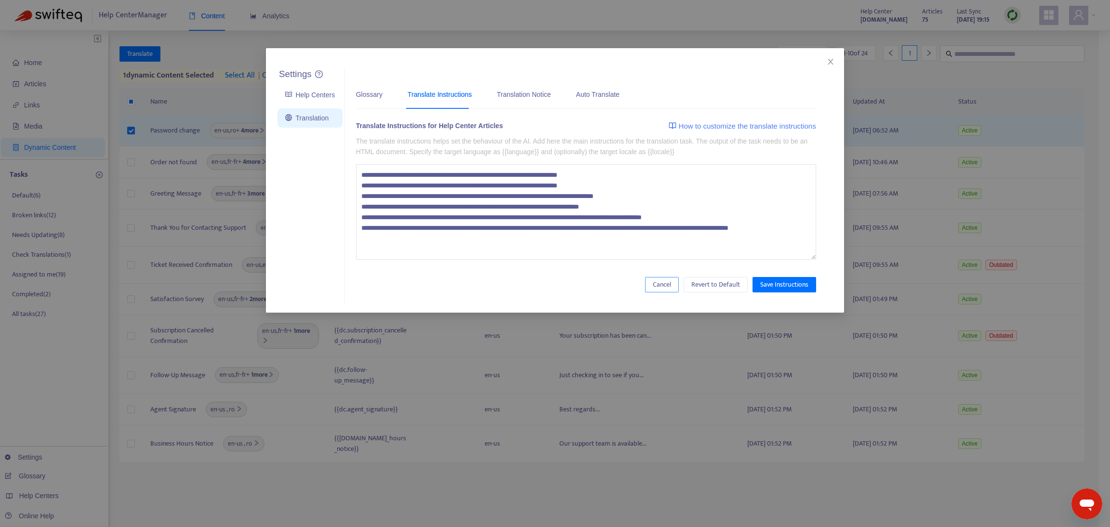
click at [667, 280] on span "Cancel" at bounding box center [662, 284] width 18 height 11
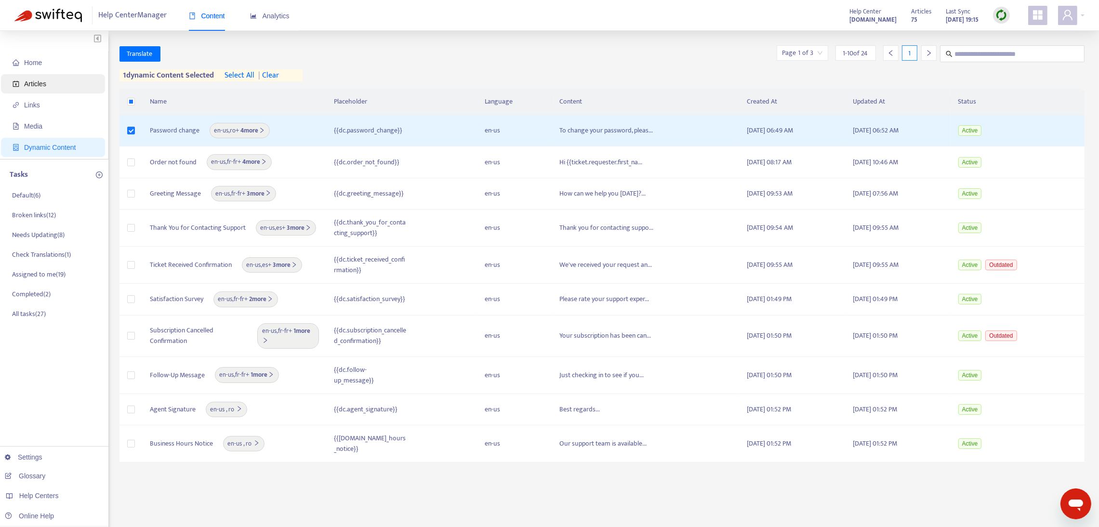
click at [43, 81] on span "Articles" at bounding box center [35, 84] width 22 height 8
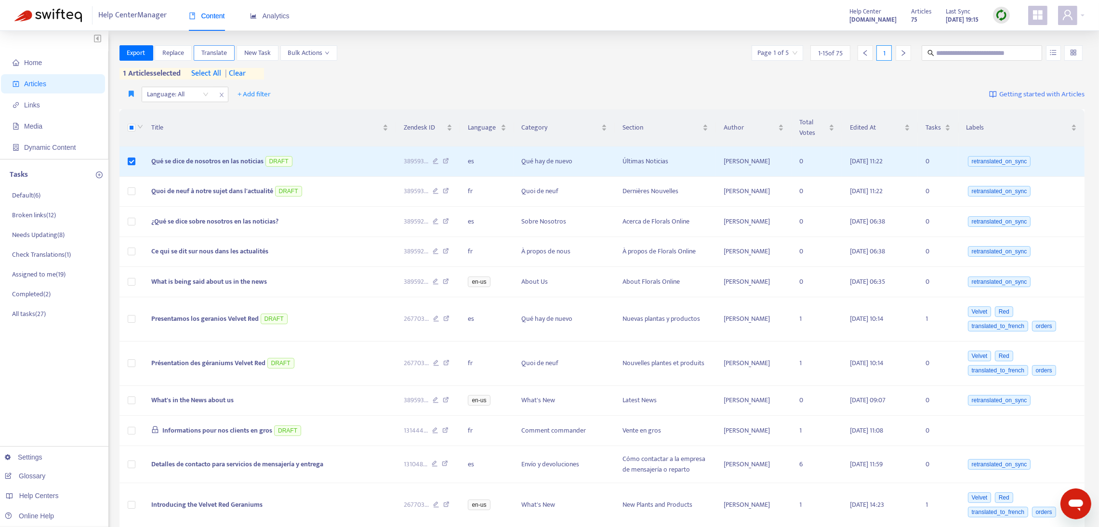
click at [218, 53] on span "Translate" at bounding box center [214, 53] width 26 height 11
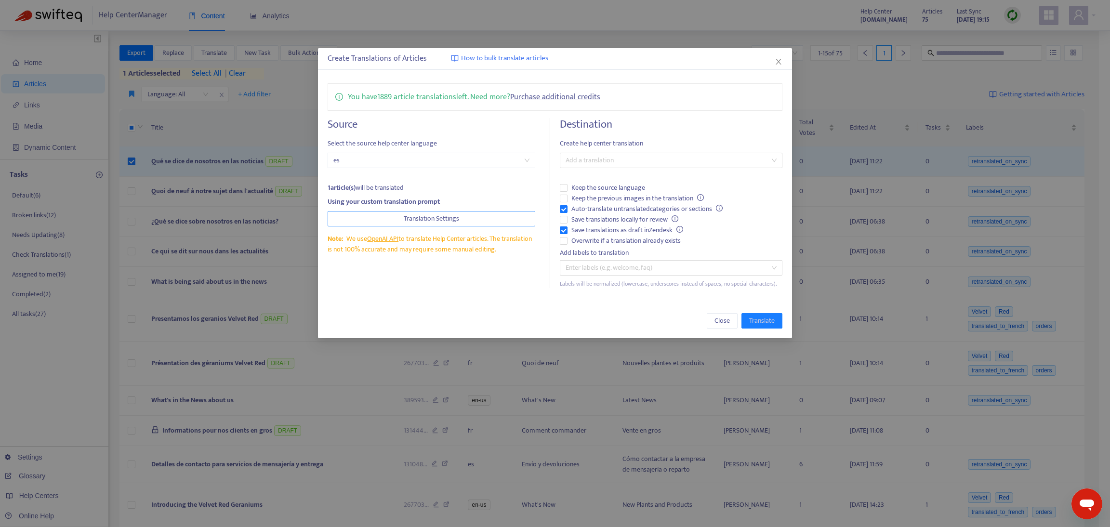
click at [342, 221] on button "Translation Settings" at bounding box center [432, 218] width 208 height 15
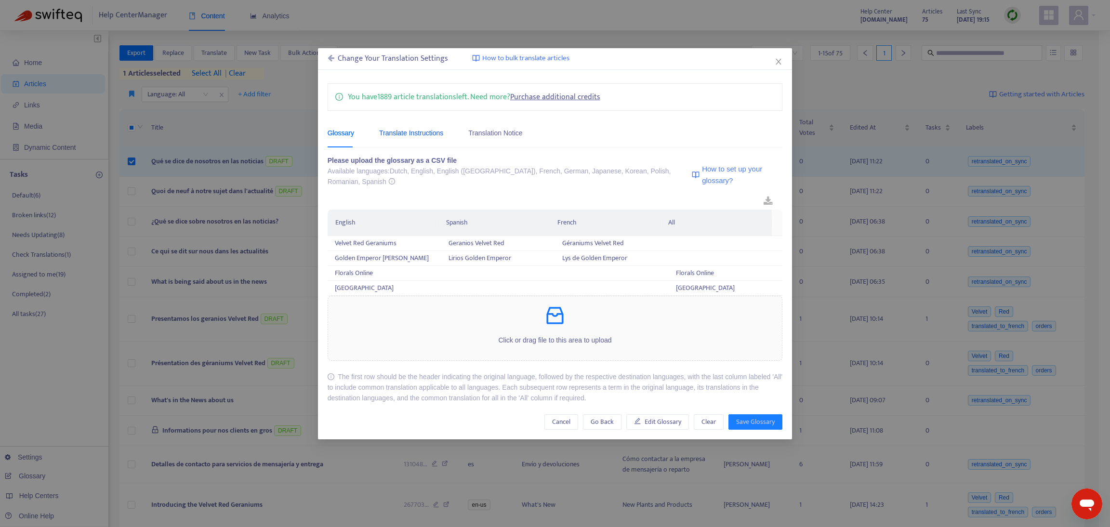
click at [412, 133] on div "Translate Instructions" at bounding box center [411, 133] width 64 height 11
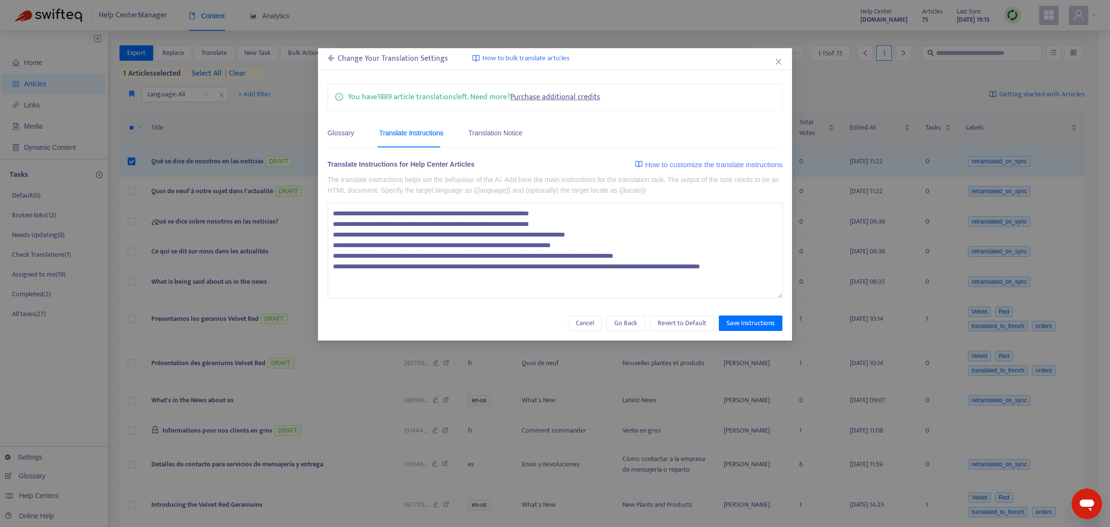
click at [393, 278] on textarea "**********" at bounding box center [555, 250] width 455 height 95
paste textarea "**********"
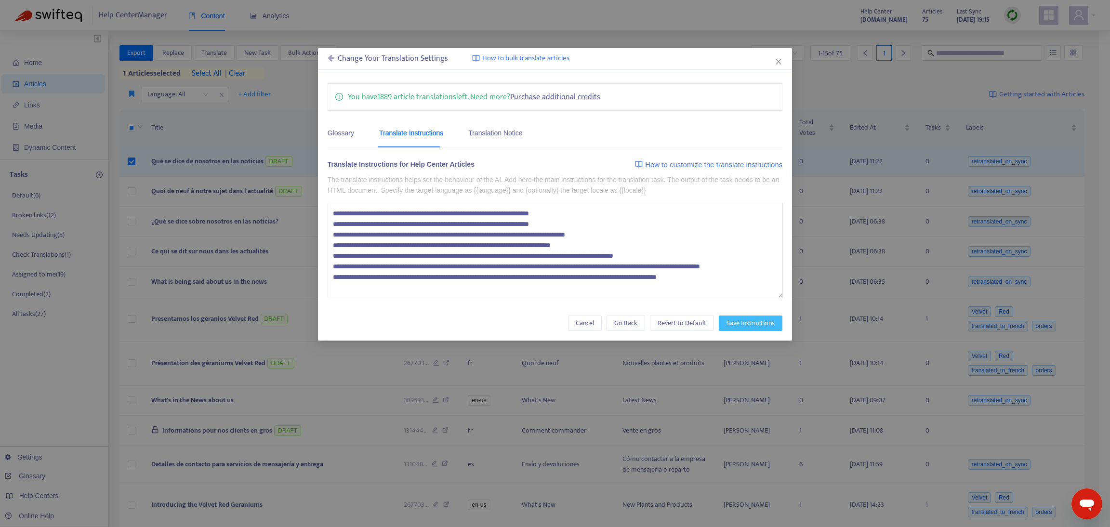
type textarea "**********"
click at [736, 323] on span "Save Instructions" at bounding box center [751, 323] width 48 height 11
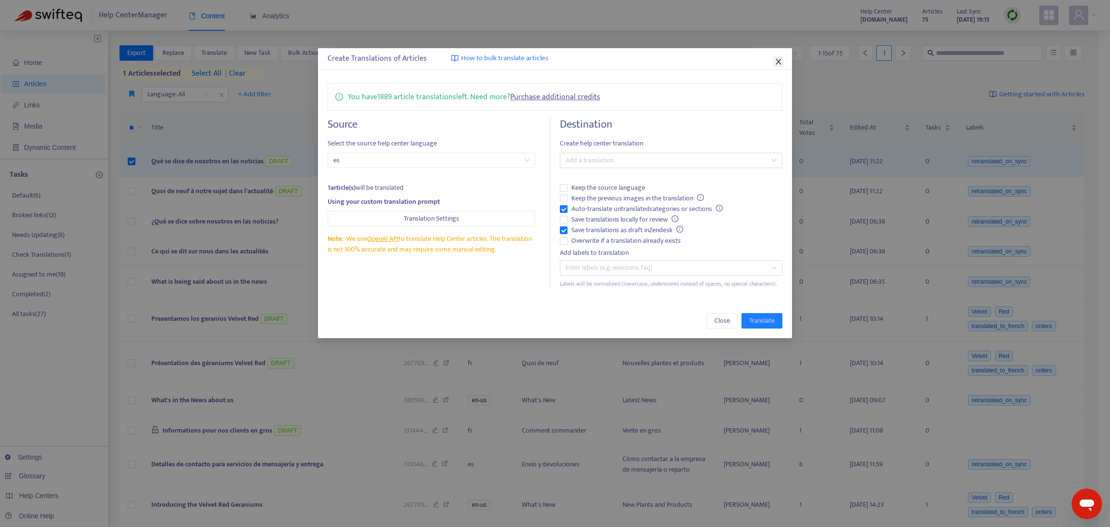
click at [775, 62] on icon "close" at bounding box center [779, 62] width 8 height 8
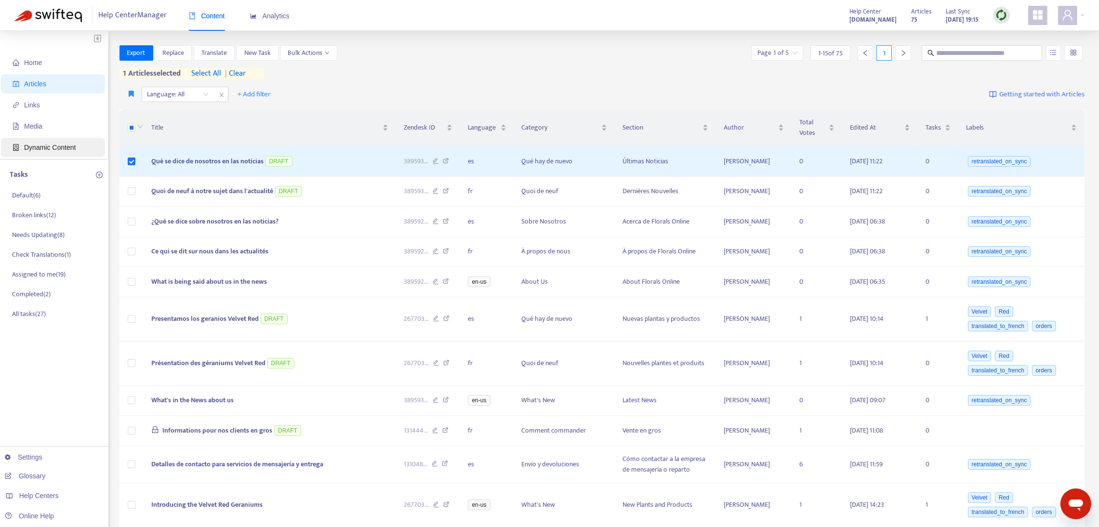
click at [36, 150] on span "Dynamic Content" at bounding box center [50, 148] width 52 height 8
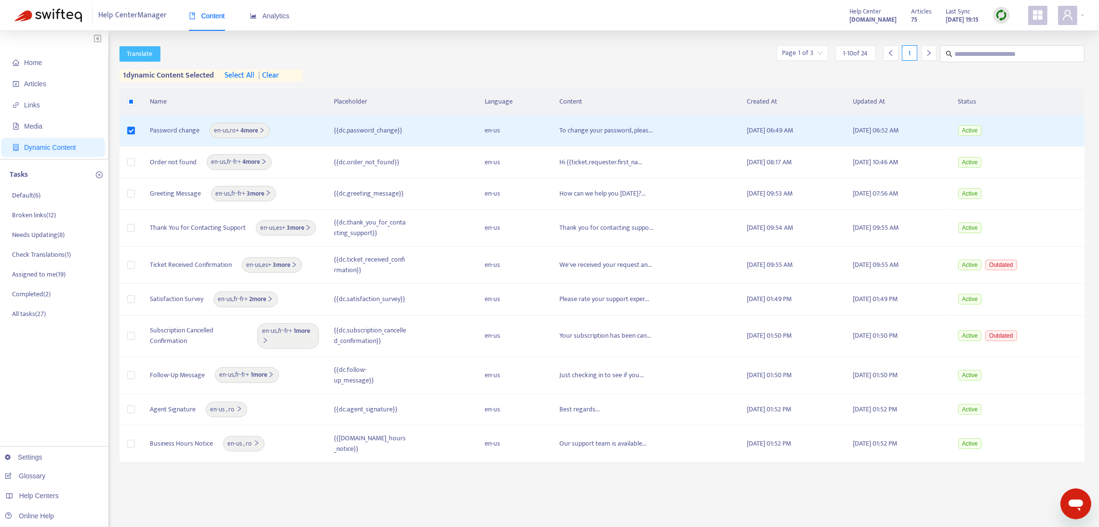
click at [134, 56] on span "Translate" at bounding box center [140, 54] width 26 height 11
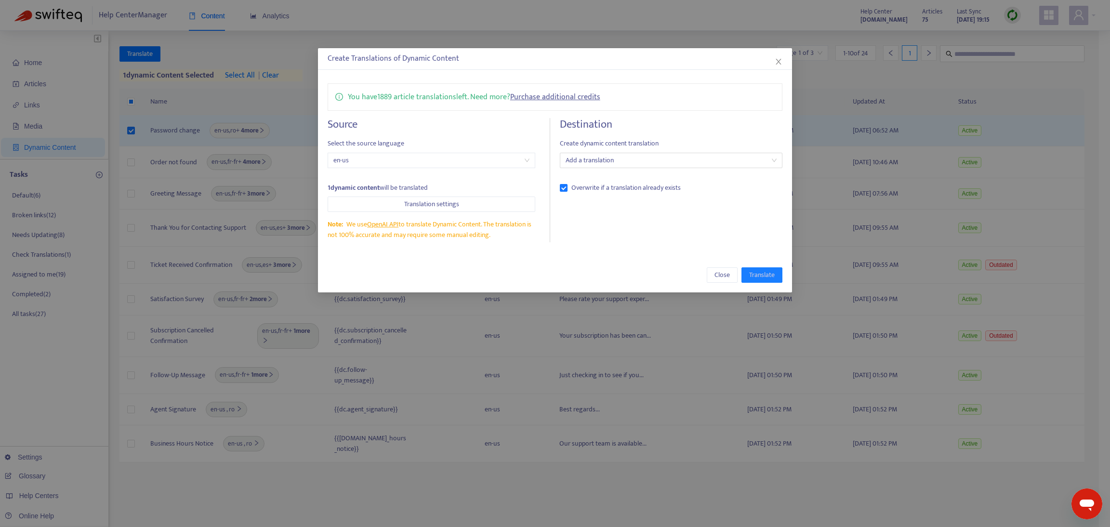
click at [392, 212] on div "Source Select the source language en-us 1 dynamic content will be translated Tr…" at bounding box center [439, 180] width 223 height 124
click at [389, 205] on button "Translation settings" at bounding box center [432, 204] width 208 height 15
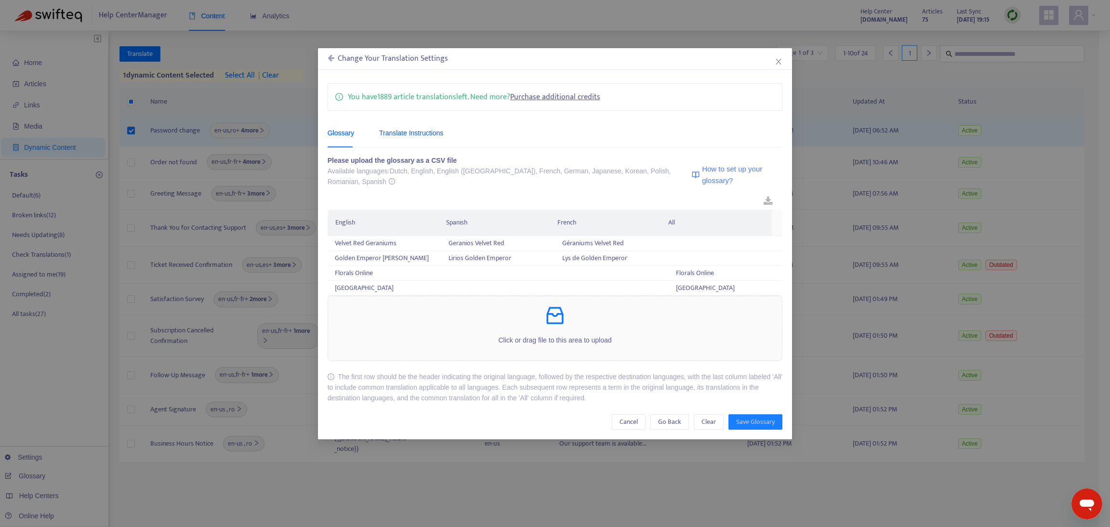
click at [390, 134] on div "Translate Instructions" at bounding box center [411, 133] width 64 height 11
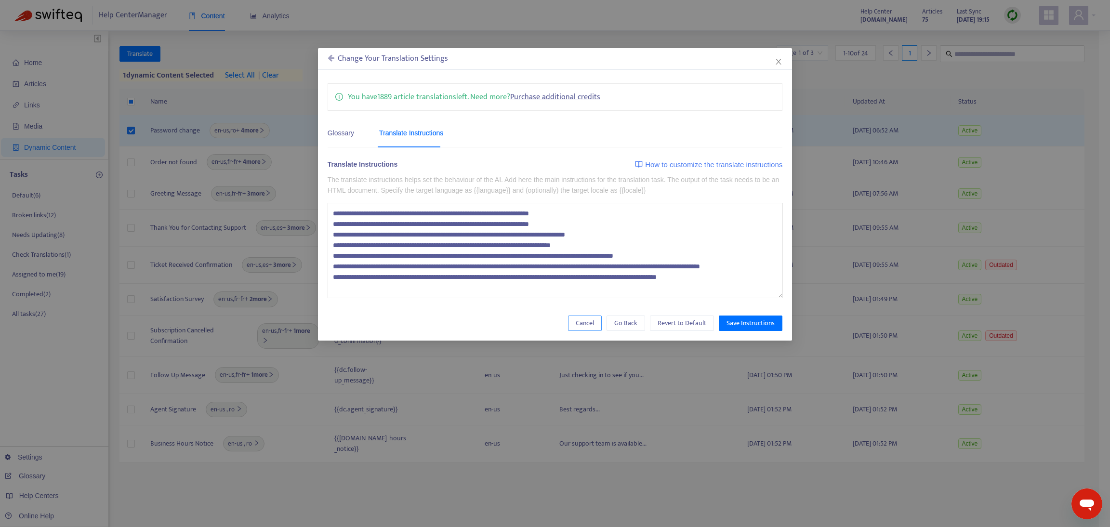
click at [594, 328] on span "Cancel" at bounding box center [585, 323] width 18 height 11
click at [593, 324] on span "Cancel" at bounding box center [585, 323] width 18 height 11
click at [780, 61] on icon "close" at bounding box center [779, 62] width 8 height 8
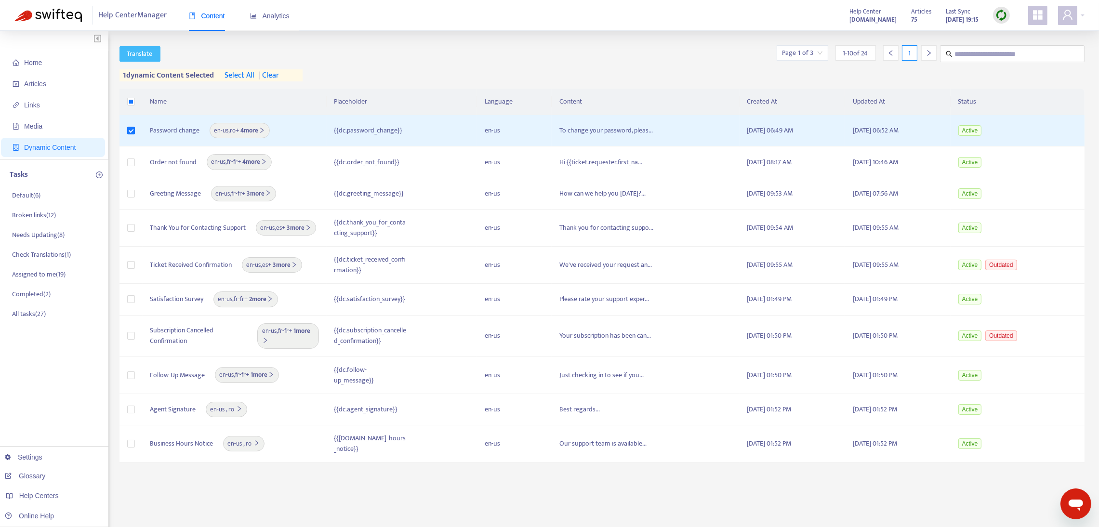
click at [143, 50] on span "Translate" at bounding box center [140, 54] width 26 height 11
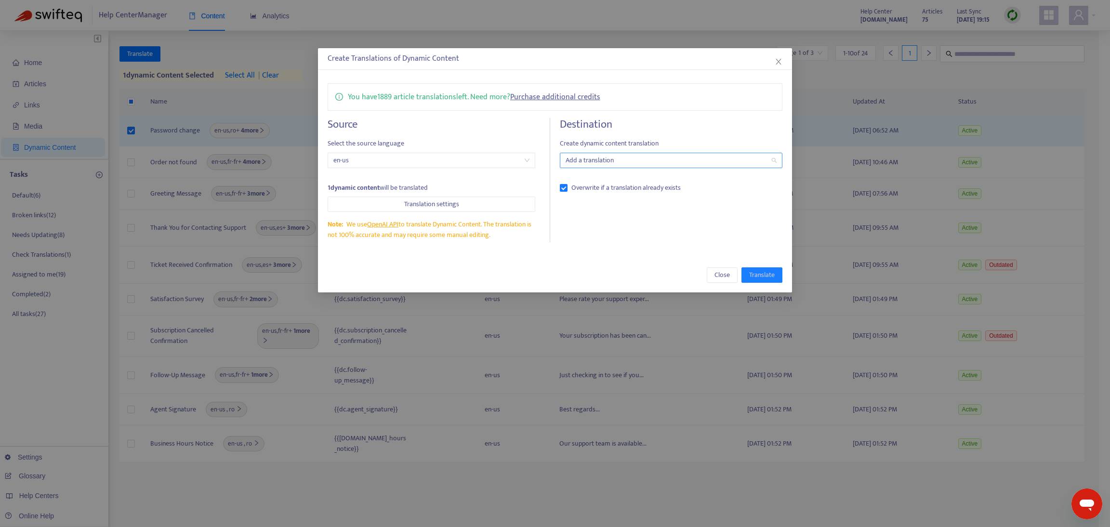
click at [598, 153] on div "Add a translation" at bounding box center [671, 160] width 223 height 15
click at [597, 211] on div "French ( fr )" at bounding box center [671, 211] width 207 height 11
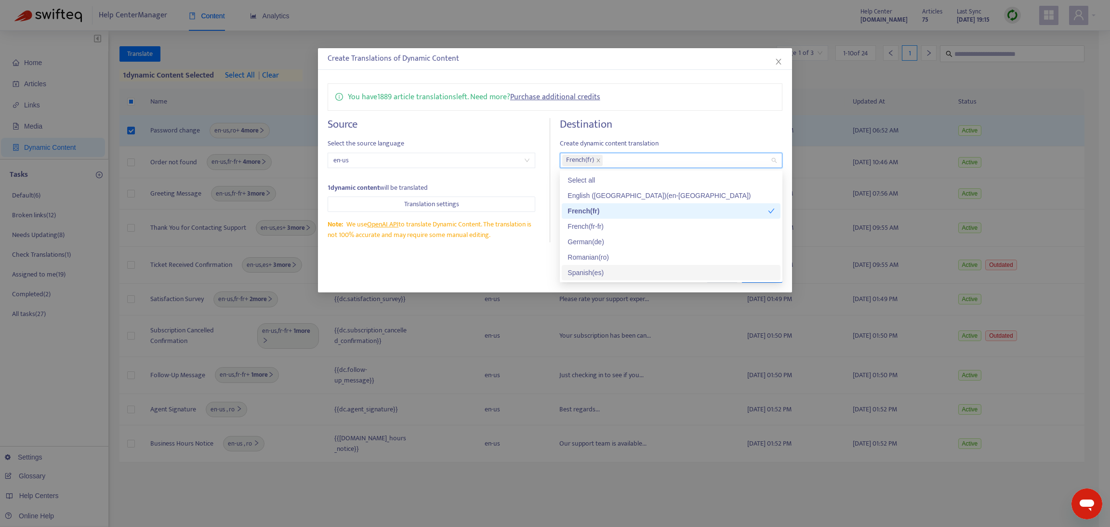
click at [603, 272] on div "Spanish ( es )" at bounding box center [671, 272] width 207 height 11
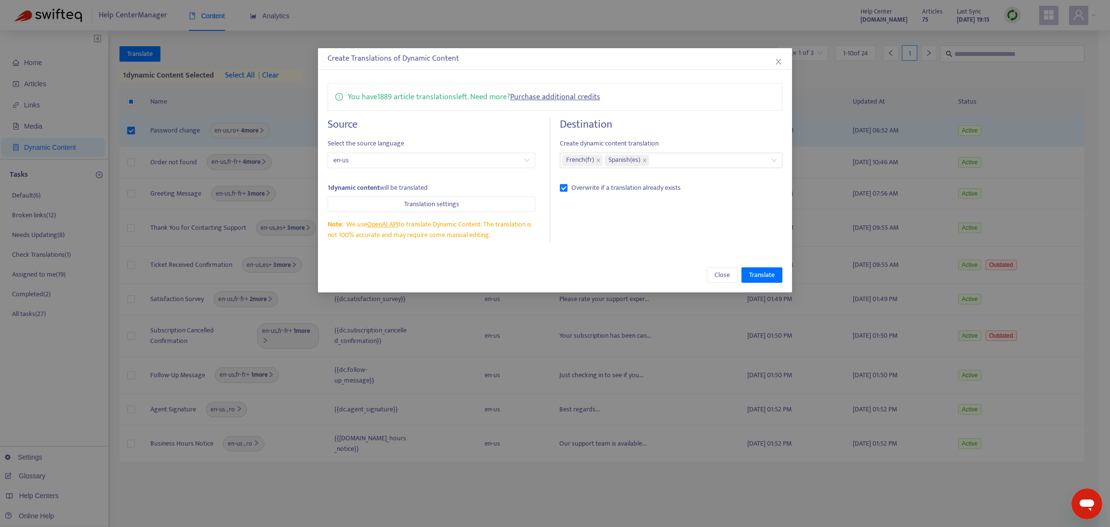
click at [504, 272] on div "Close Translate" at bounding box center [555, 275] width 475 height 35
click at [762, 273] on span "Translate" at bounding box center [762, 275] width 26 height 11
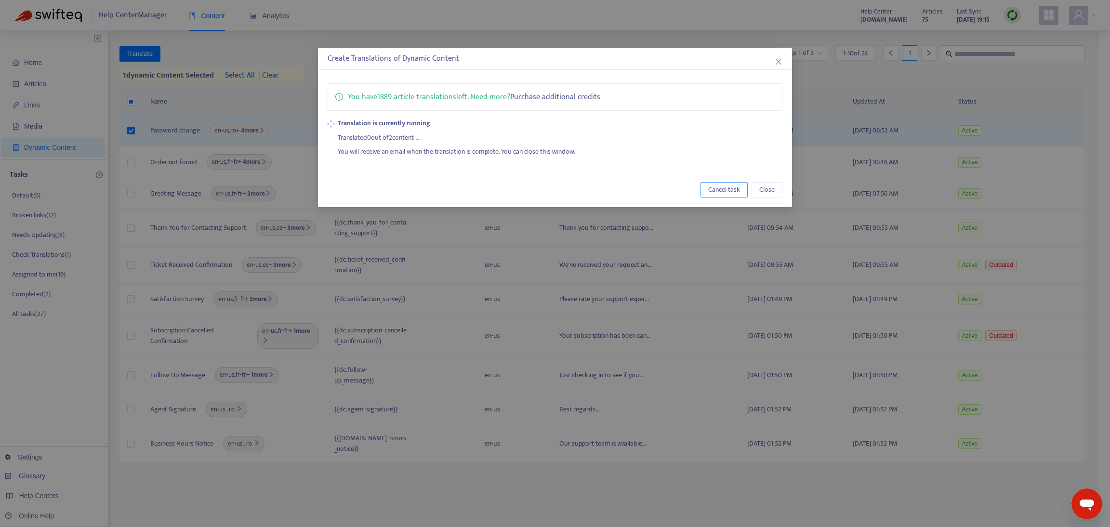
click at [718, 189] on span "Cancel task" at bounding box center [724, 190] width 32 height 11
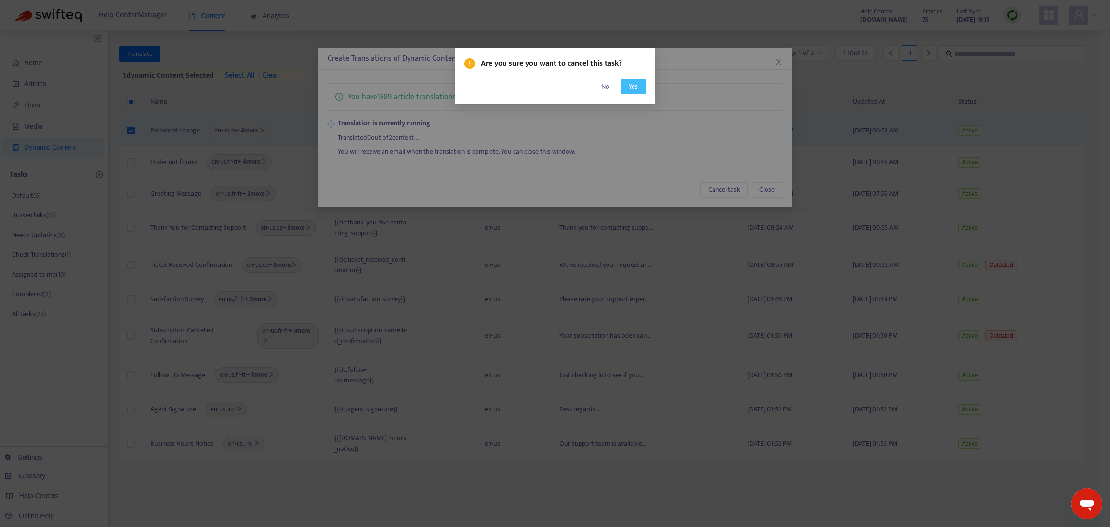
click at [629, 85] on span "Yes" at bounding box center [633, 86] width 9 height 11
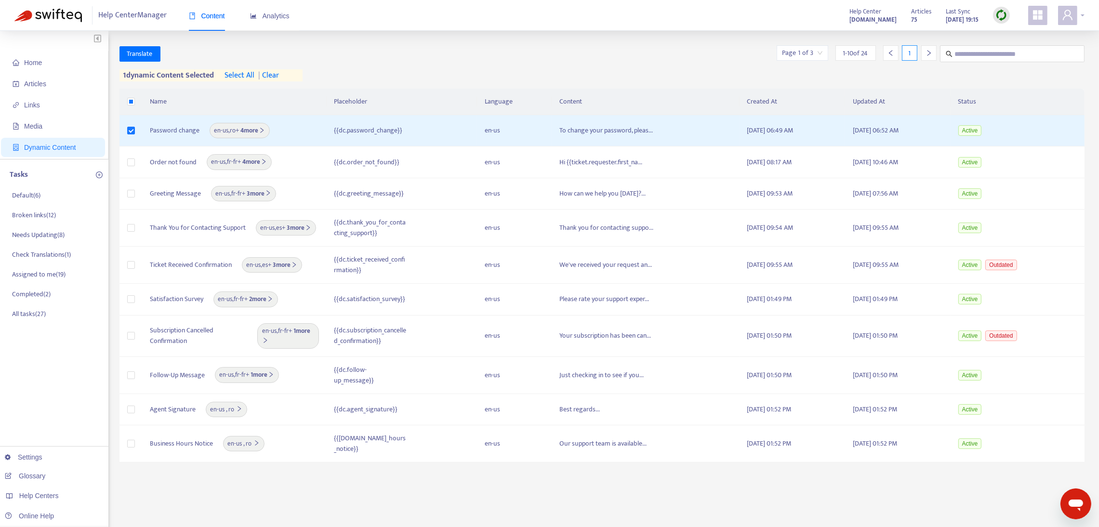
click at [1082, 14] on div at bounding box center [1071, 15] width 27 height 19
click at [1032, 156] on link "Logout" at bounding box center [1015, 156] width 31 height 11
